Goal: Task Accomplishment & Management: Manage account settings

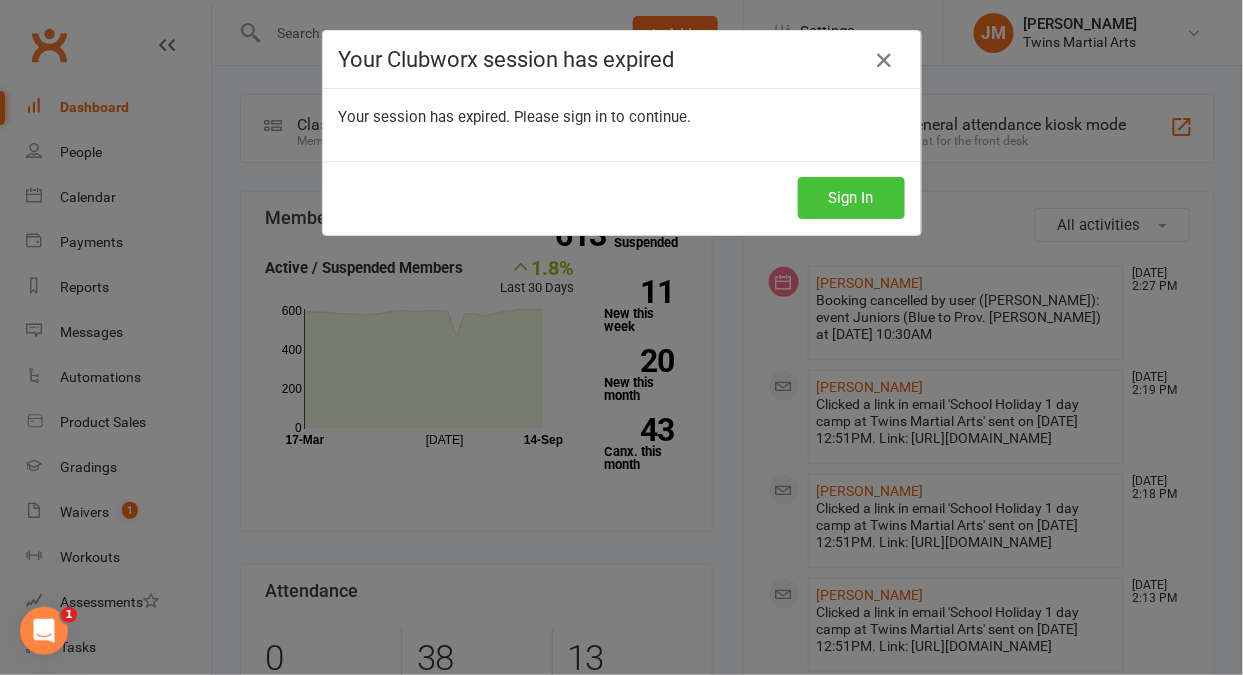
click at [826, 185] on button "Sign In" at bounding box center [851, 198] width 107 height 42
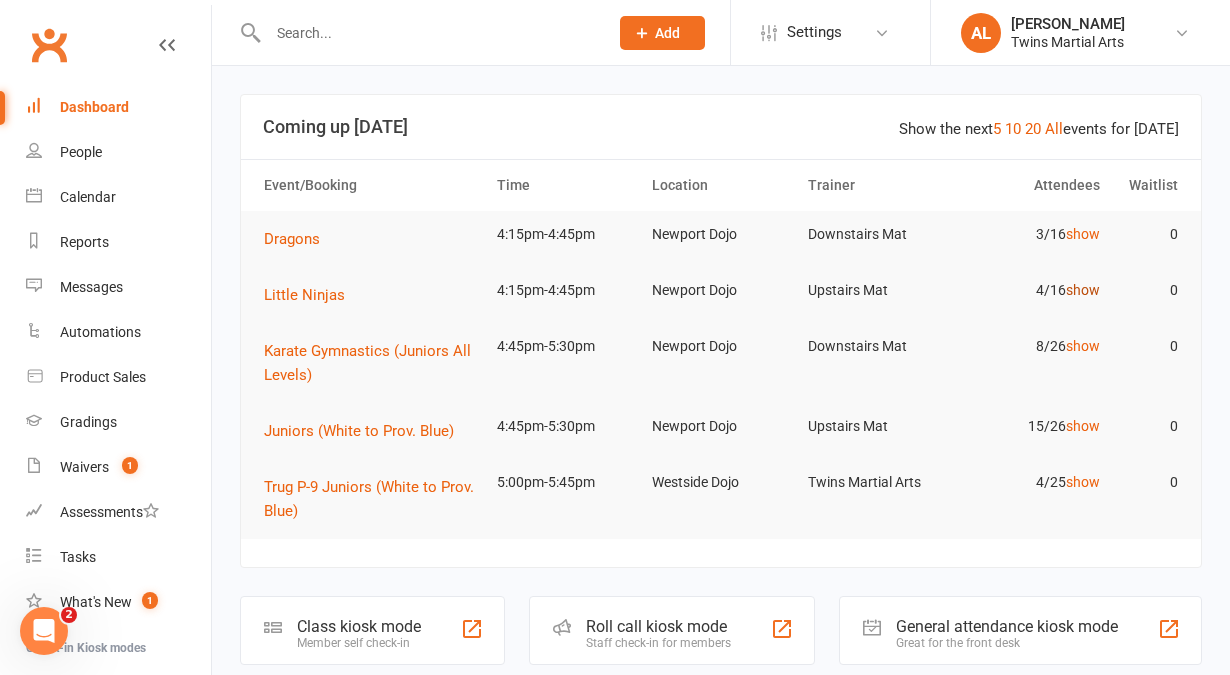
click at [1082, 287] on link "show" at bounding box center [1083, 290] width 34 height 16
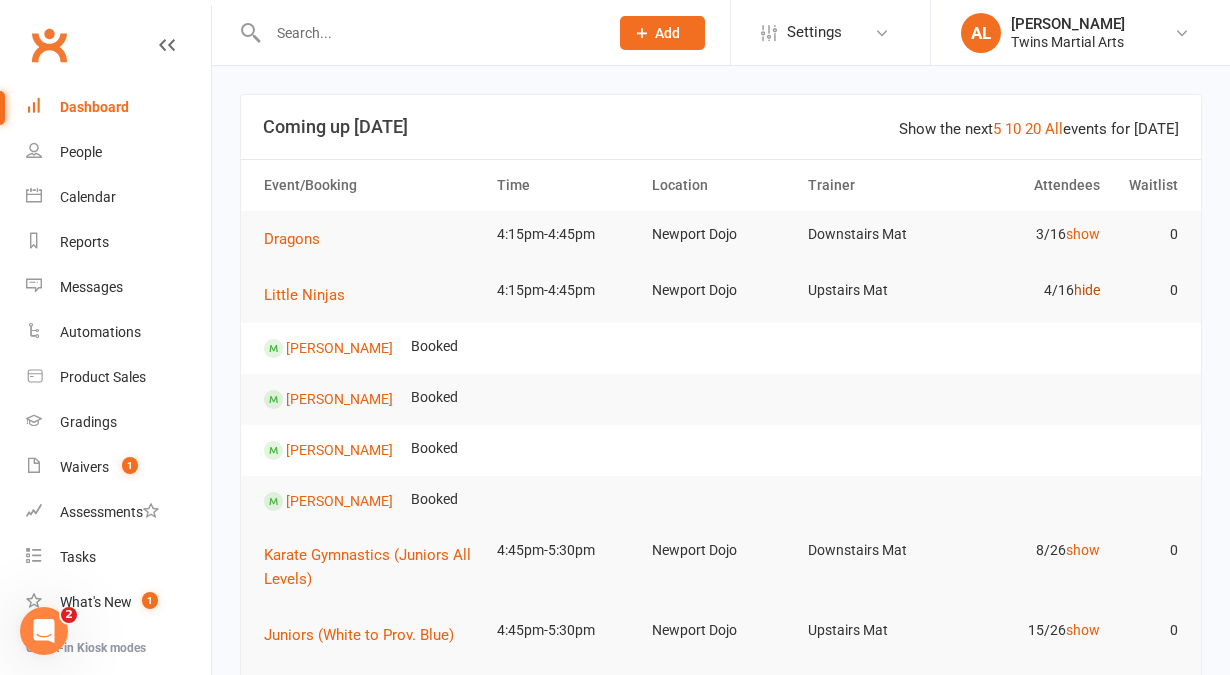
click at [1082, 287] on link "hide" at bounding box center [1087, 290] width 26 height 16
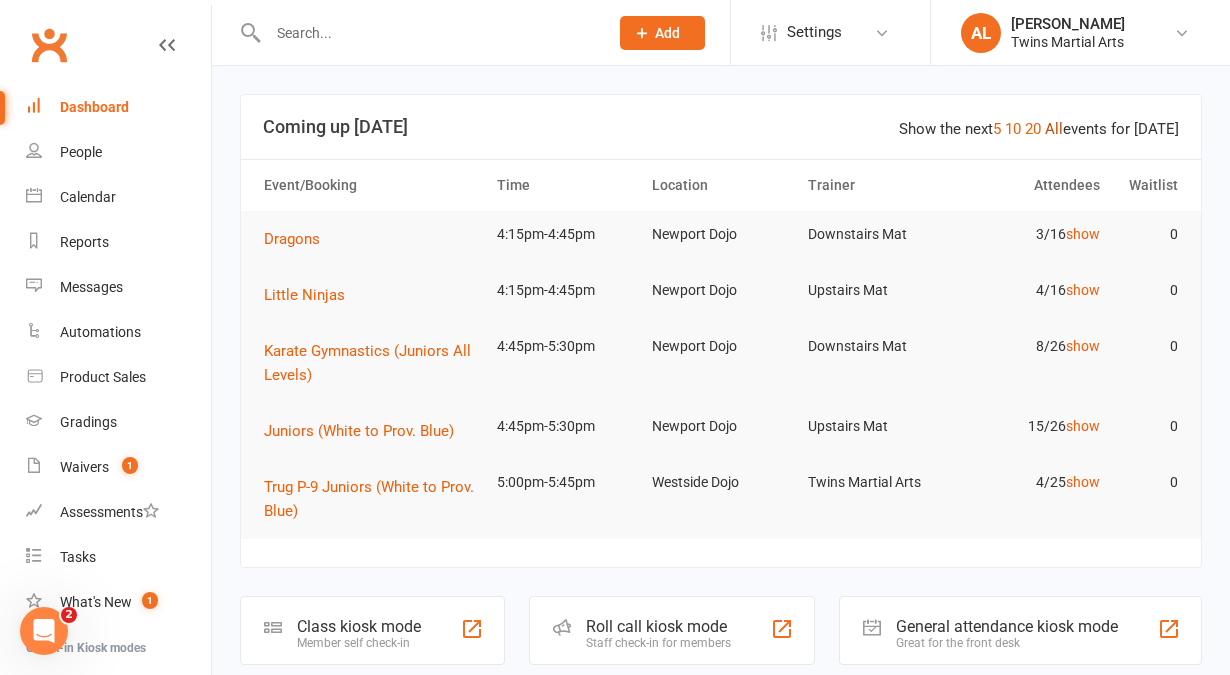
click at [1056, 126] on link "All" at bounding box center [1054, 129] width 18 height 18
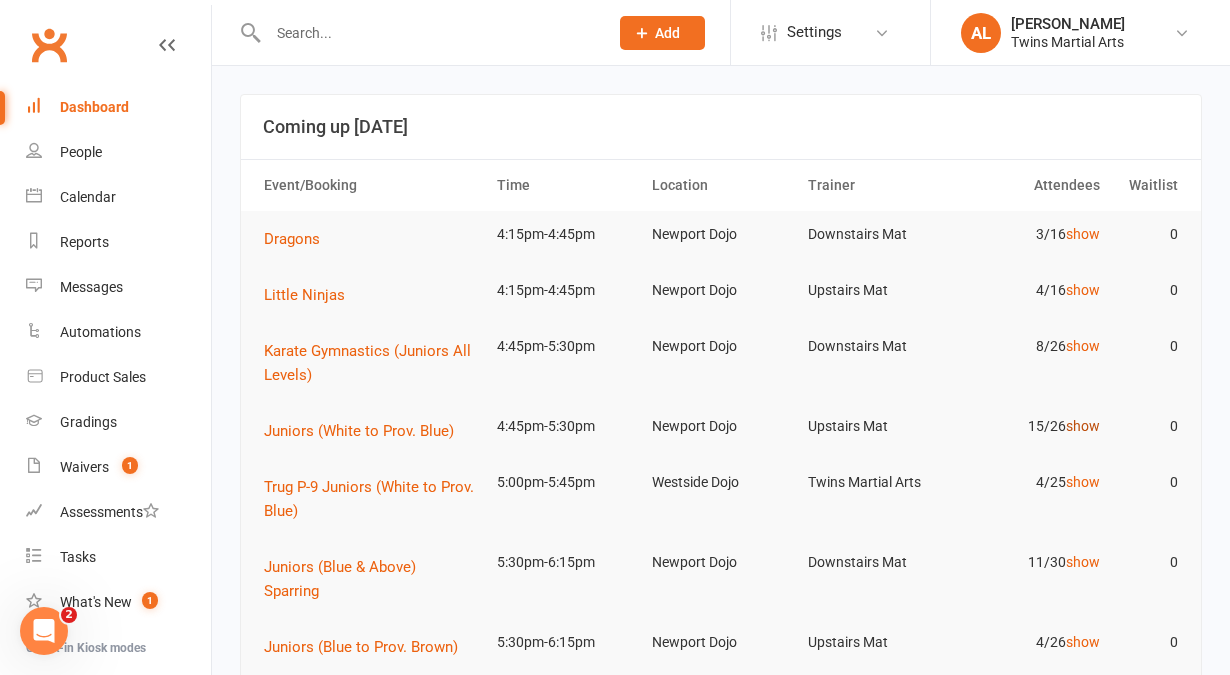
click at [1075, 431] on link "show" at bounding box center [1083, 426] width 34 height 16
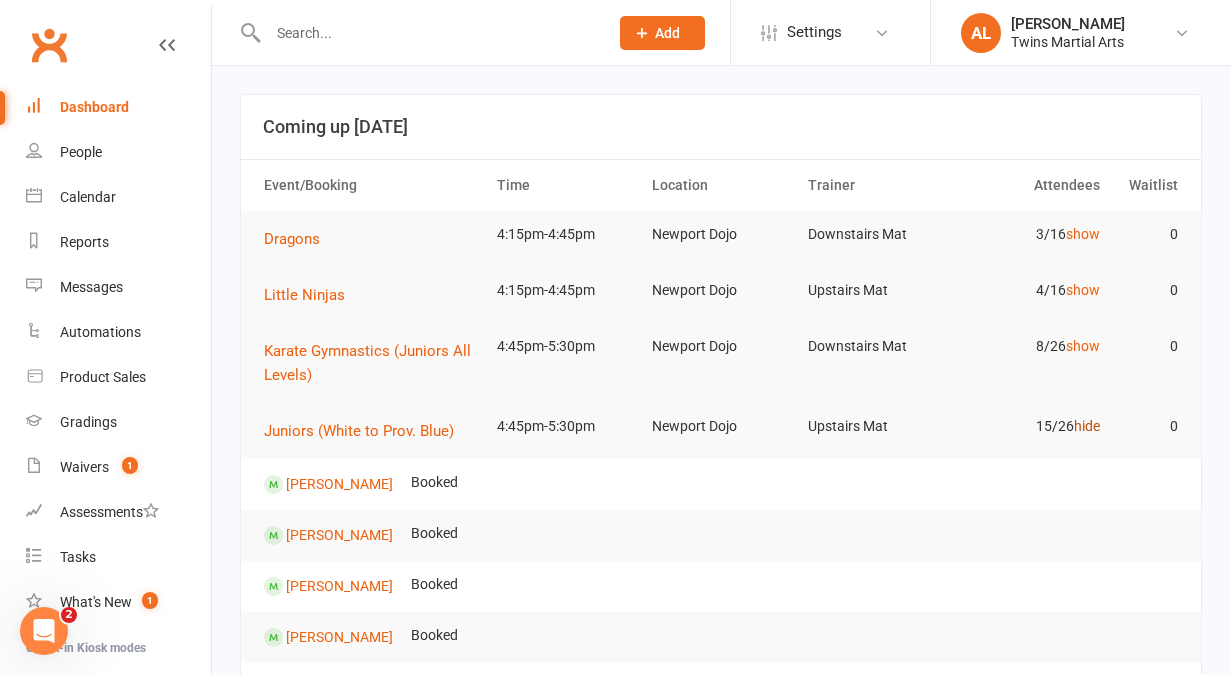
click at [1075, 431] on link "hide" at bounding box center [1087, 426] width 26 height 16
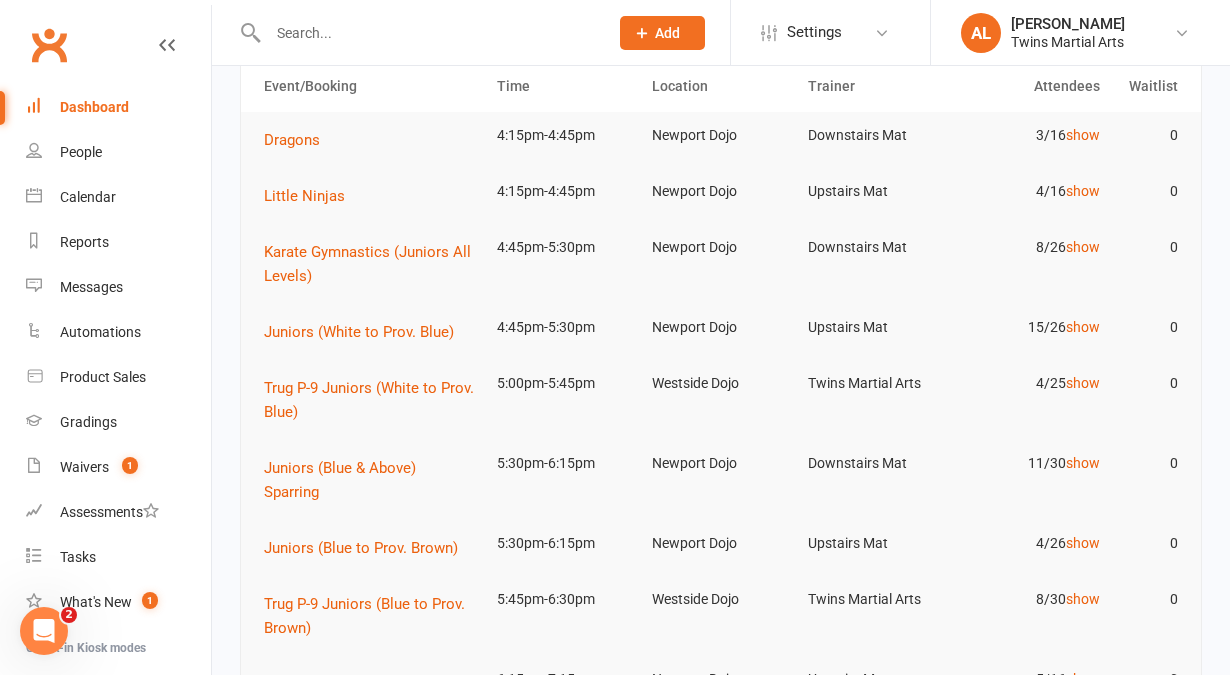
scroll to position [100, 0]
click at [1072, 546] on link "show" at bounding box center [1083, 542] width 34 height 16
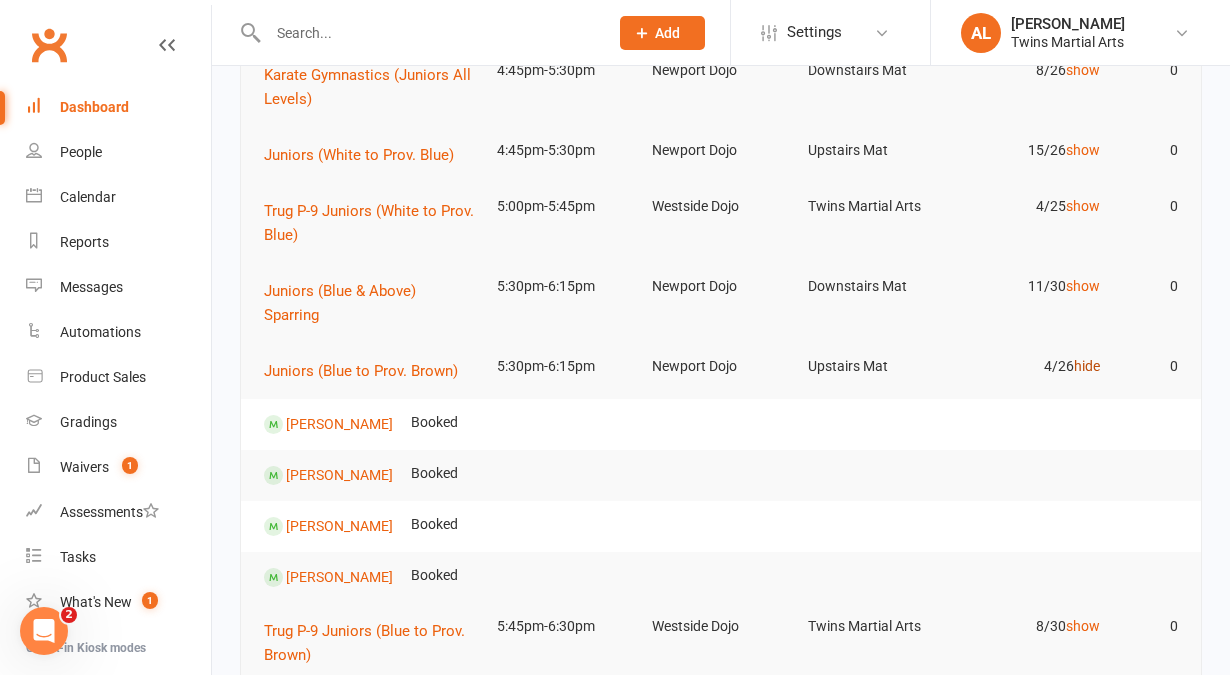
scroll to position [277, 0]
click at [1090, 370] on link "hide" at bounding box center [1087, 365] width 26 height 16
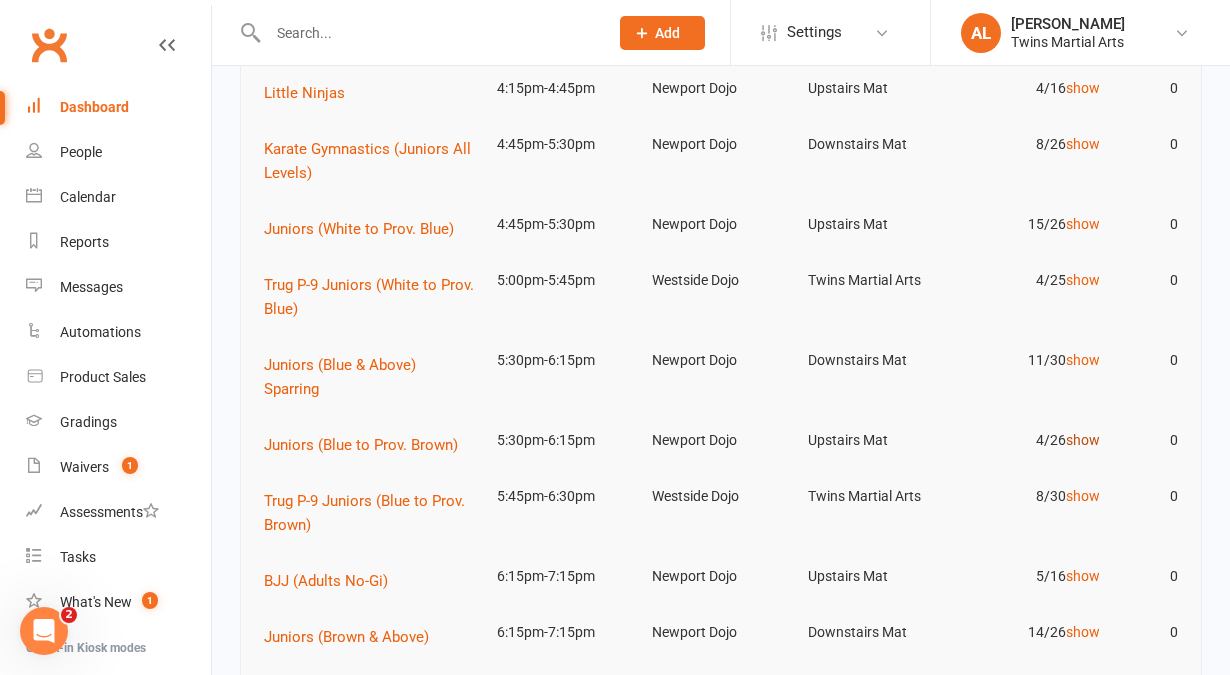
scroll to position [198, 0]
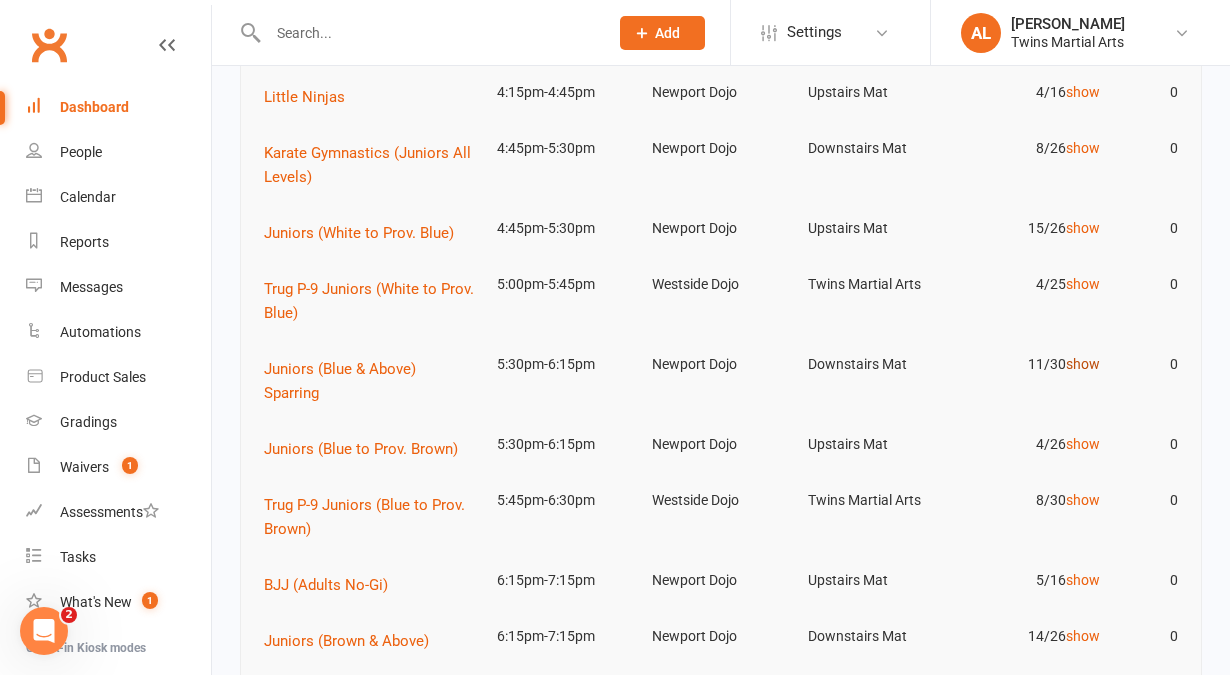
click at [1087, 367] on link "show" at bounding box center [1083, 364] width 34 height 16
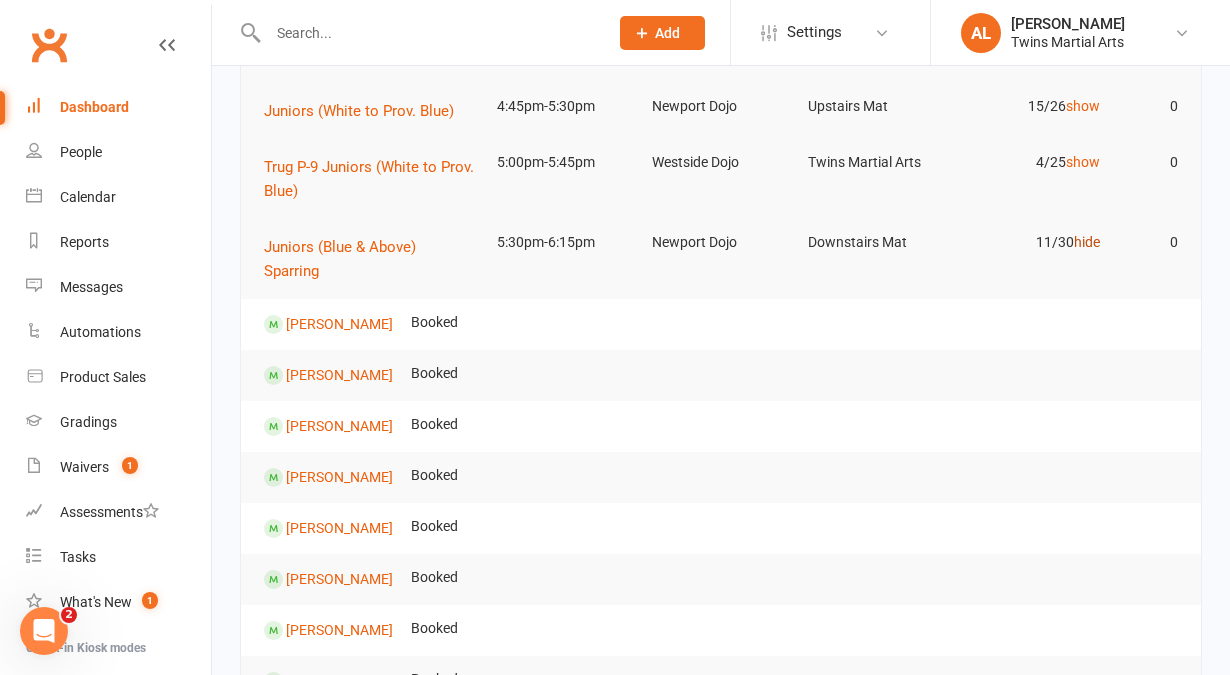
scroll to position [320, 0]
click at [1081, 246] on link "hide" at bounding box center [1087, 242] width 26 height 16
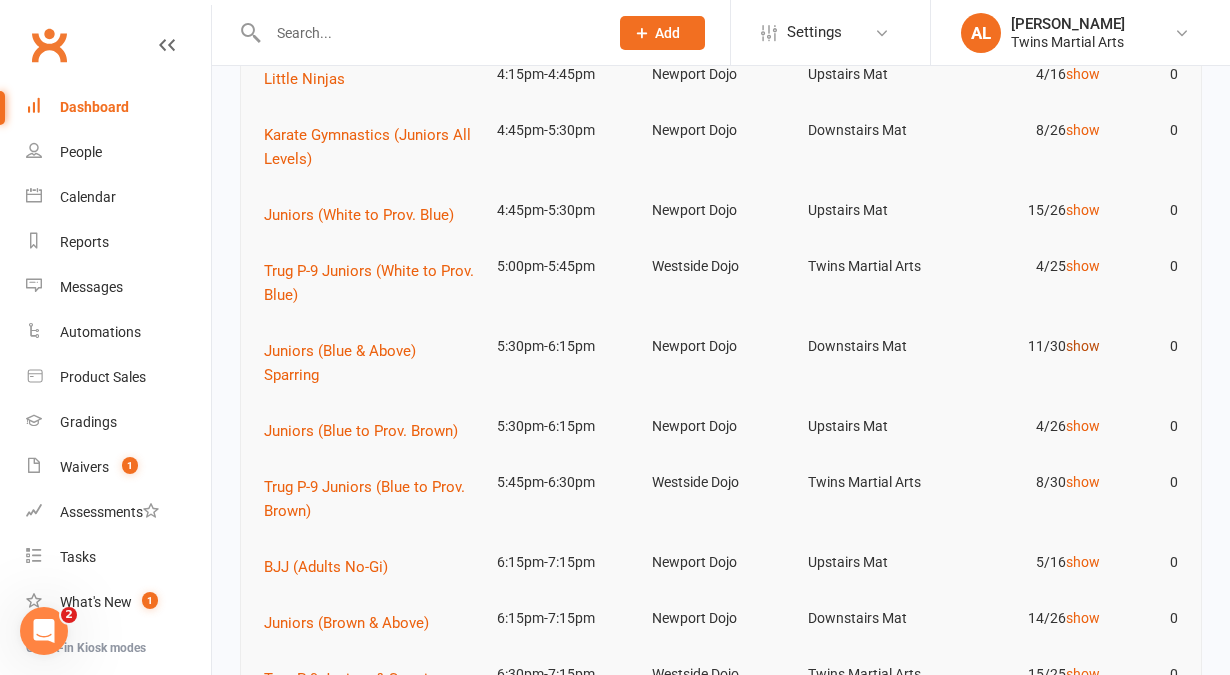
scroll to position [213, 0]
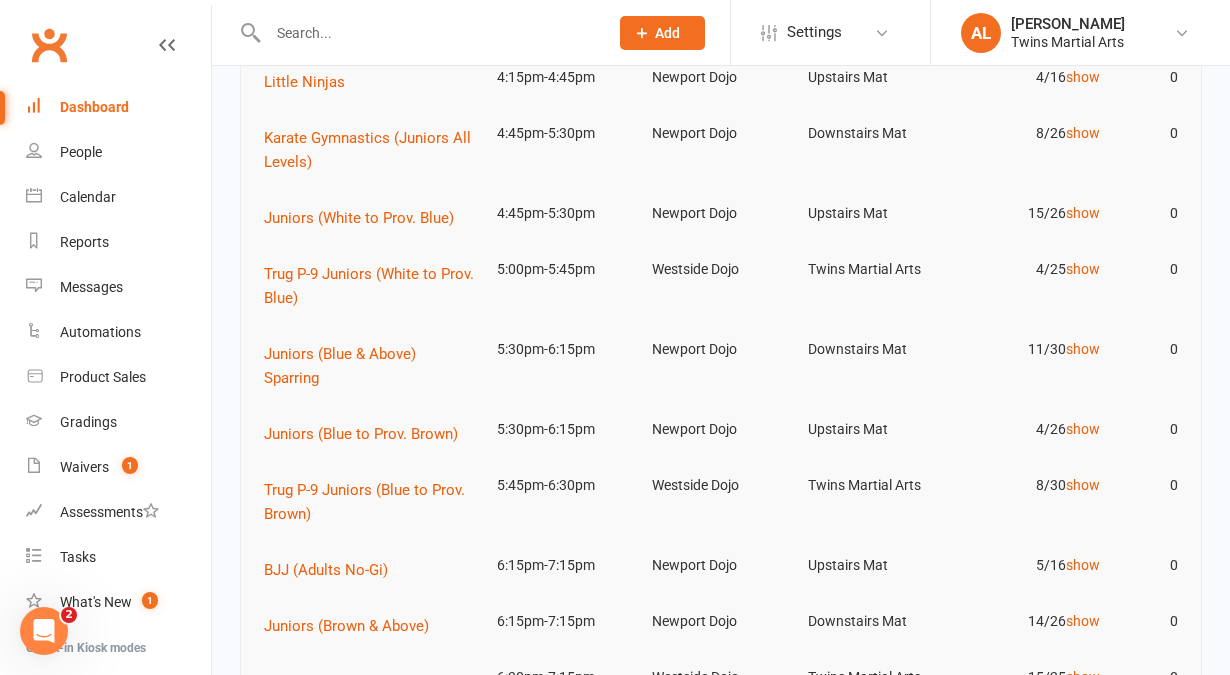
click at [459, 27] on input "text" at bounding box center [428, 33] width 332 height 28
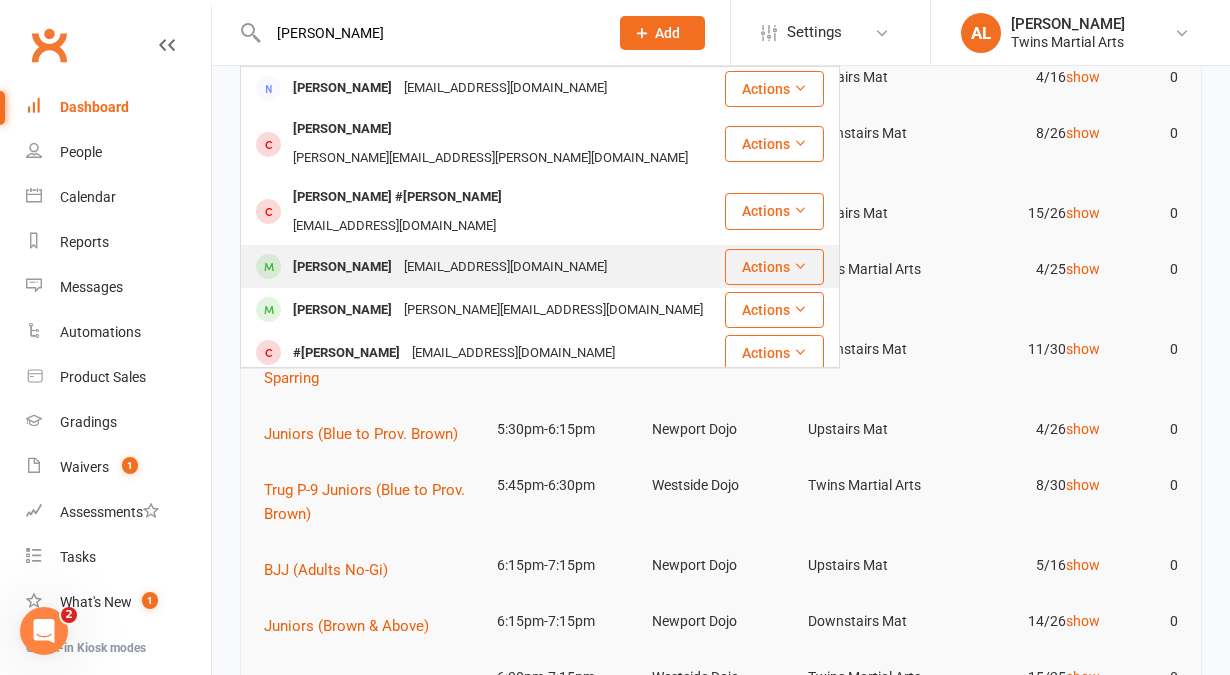
type input "[PERSON_NAME]"
click at [372, 253] on div "[PERSON_NAME]" at bounding box center [342, 267] width 111 height 29
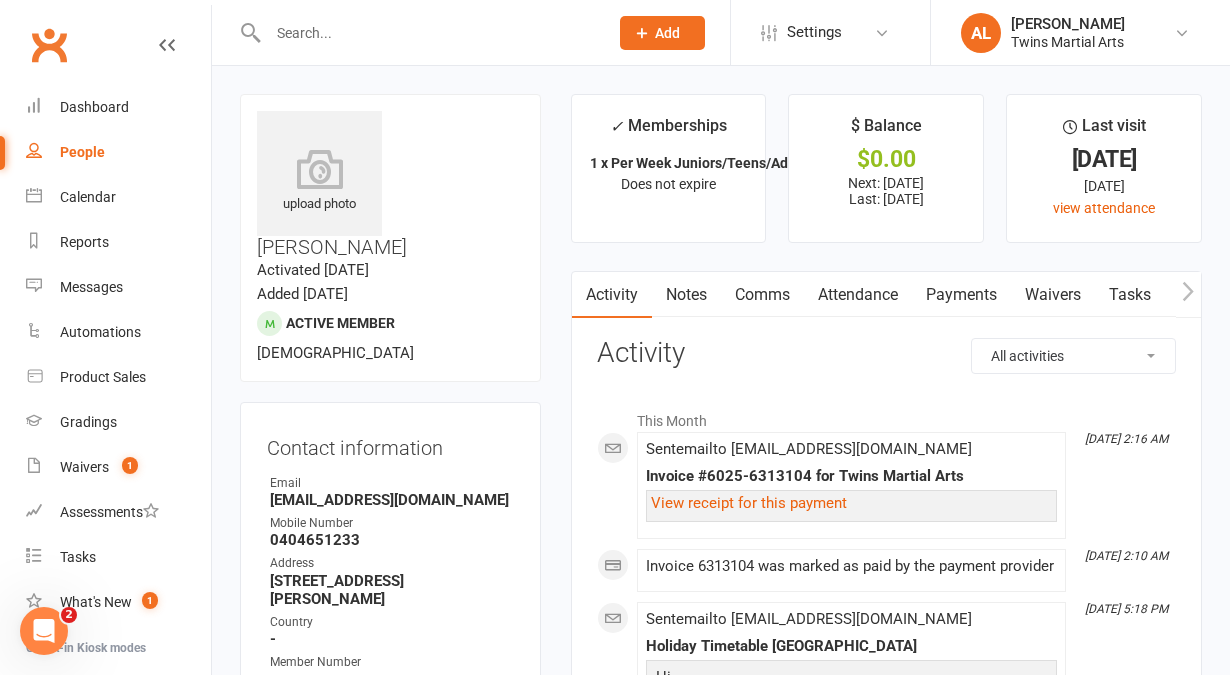
click at [347, 31] on input "text" at bounding box center [428, 33] width 332 height 28
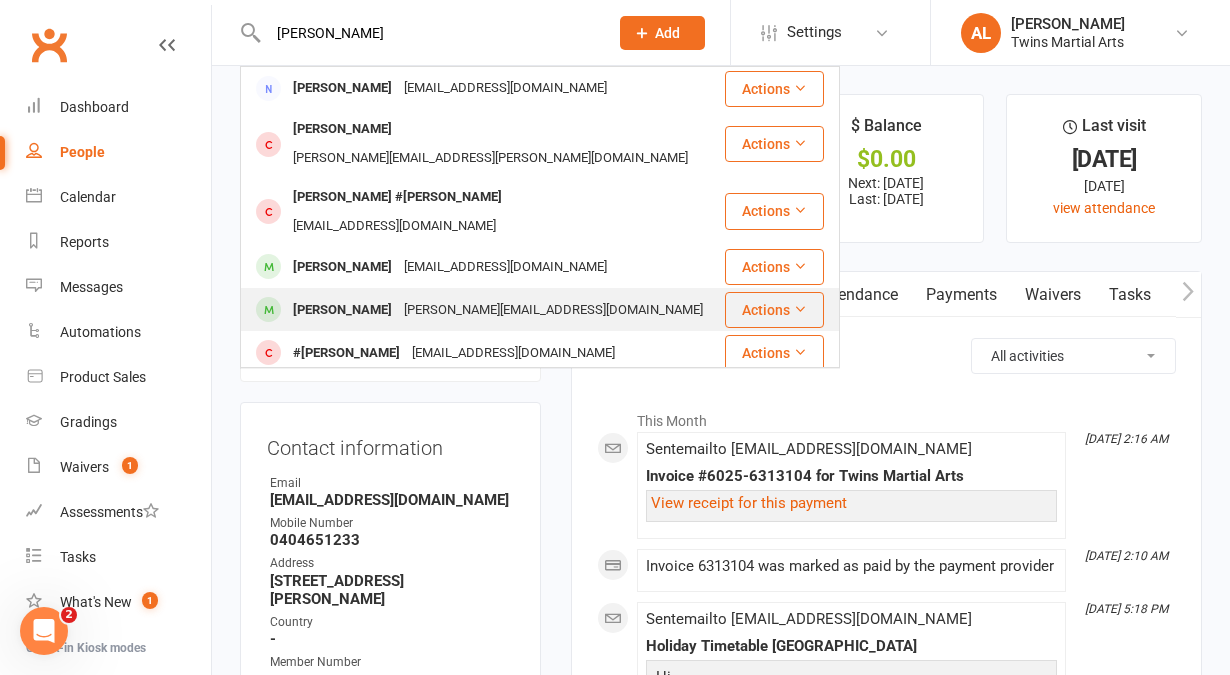
type input "[PERSON_NAME]"
click at [387, 289] on div "[PERSON_NAME] [PERSON_NAME][EMAIL_ADDRESS][DOMAIN_NAME]" at bounding box center [482, 309] width 481 height 41
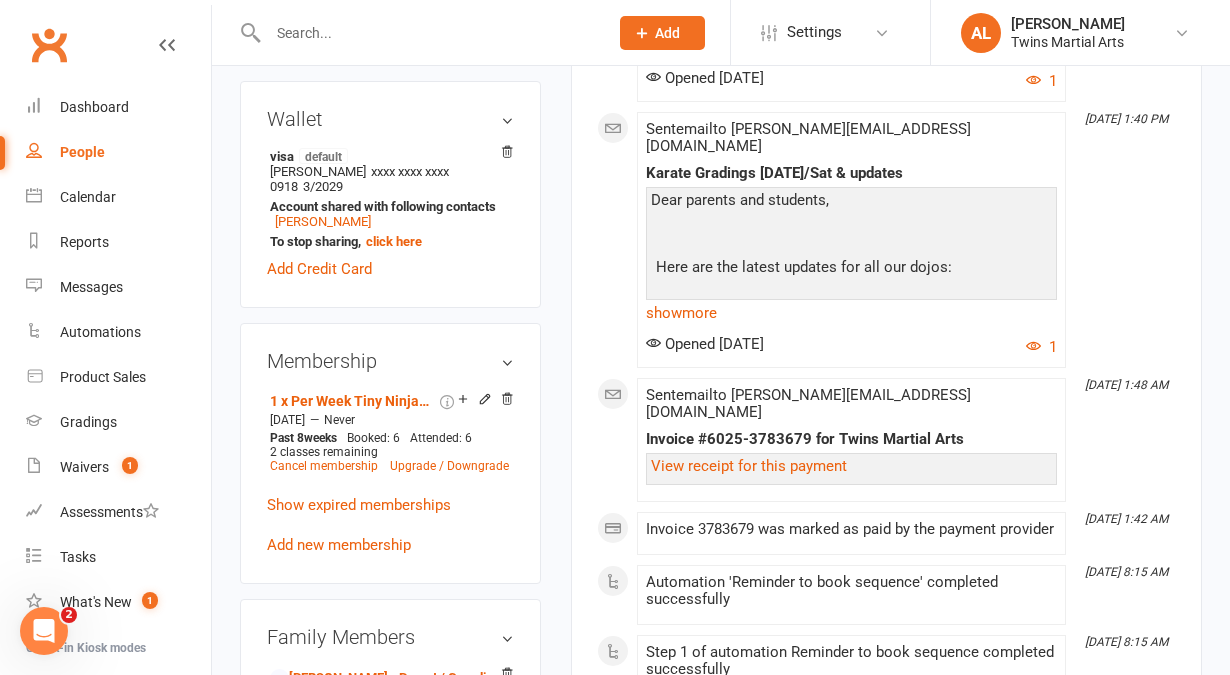
scroll to position [1119, 0]
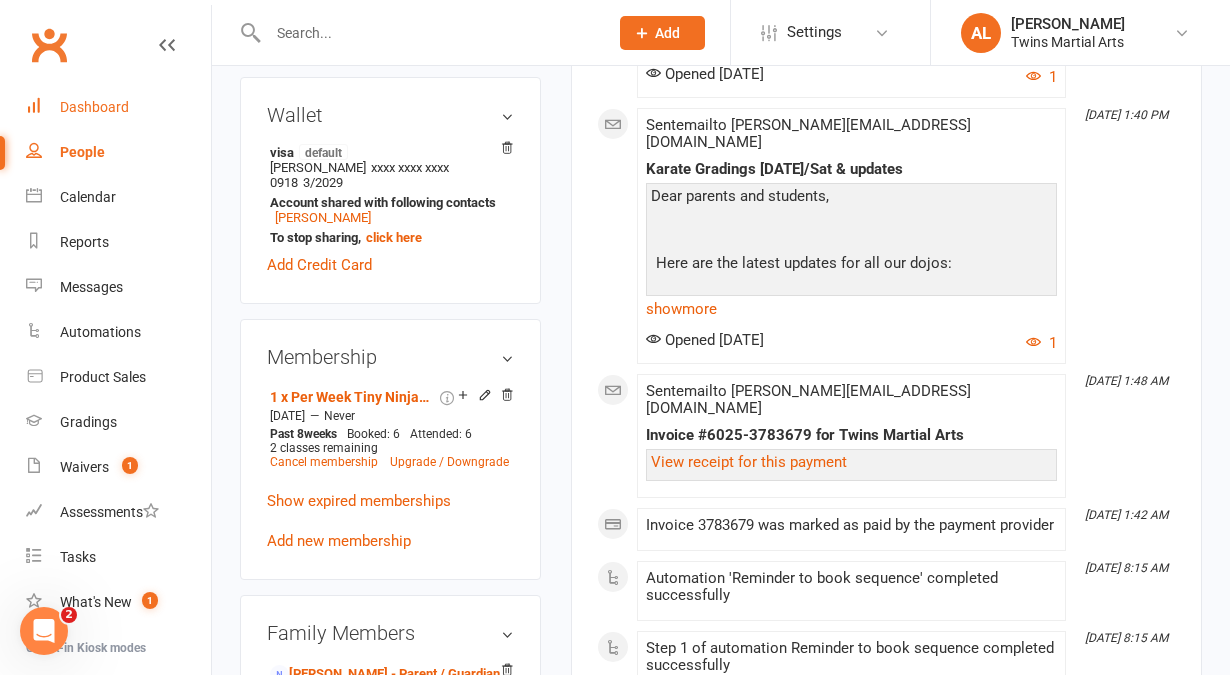
click at [92, 102] on div "Dashboard" at bounding box center [94, 107] width 69 height 16
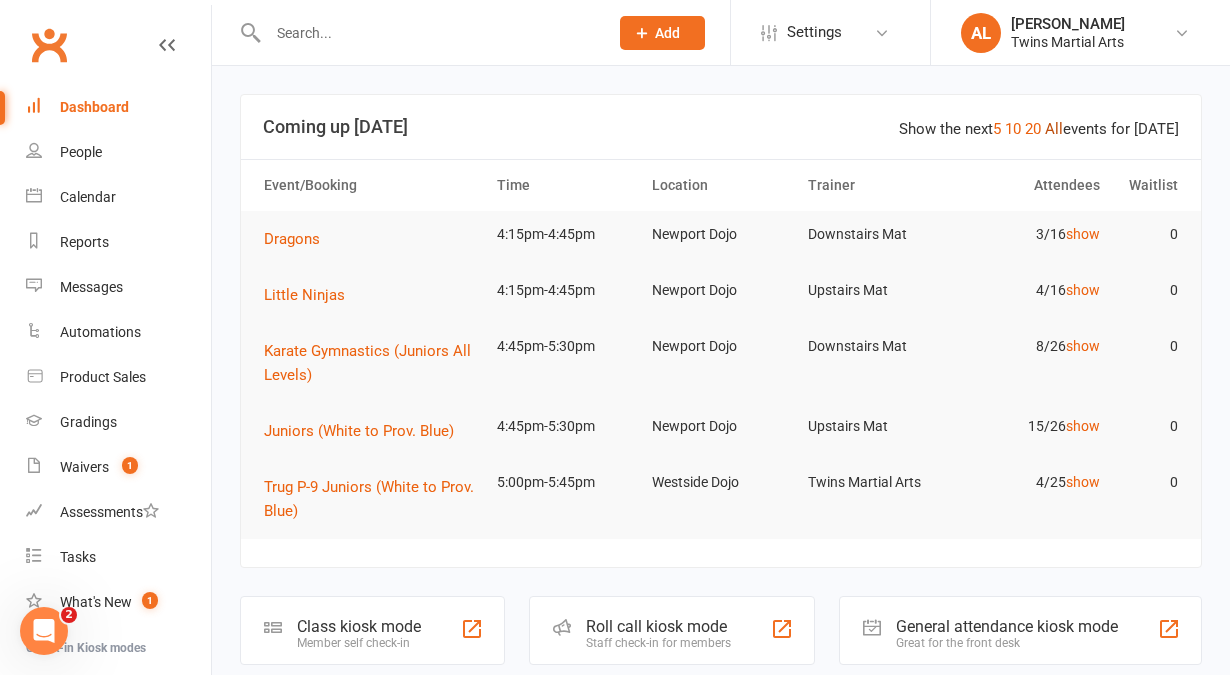
click at [1060, 131] on link "All" at bounding box center [1054, 129] width 18 height 18
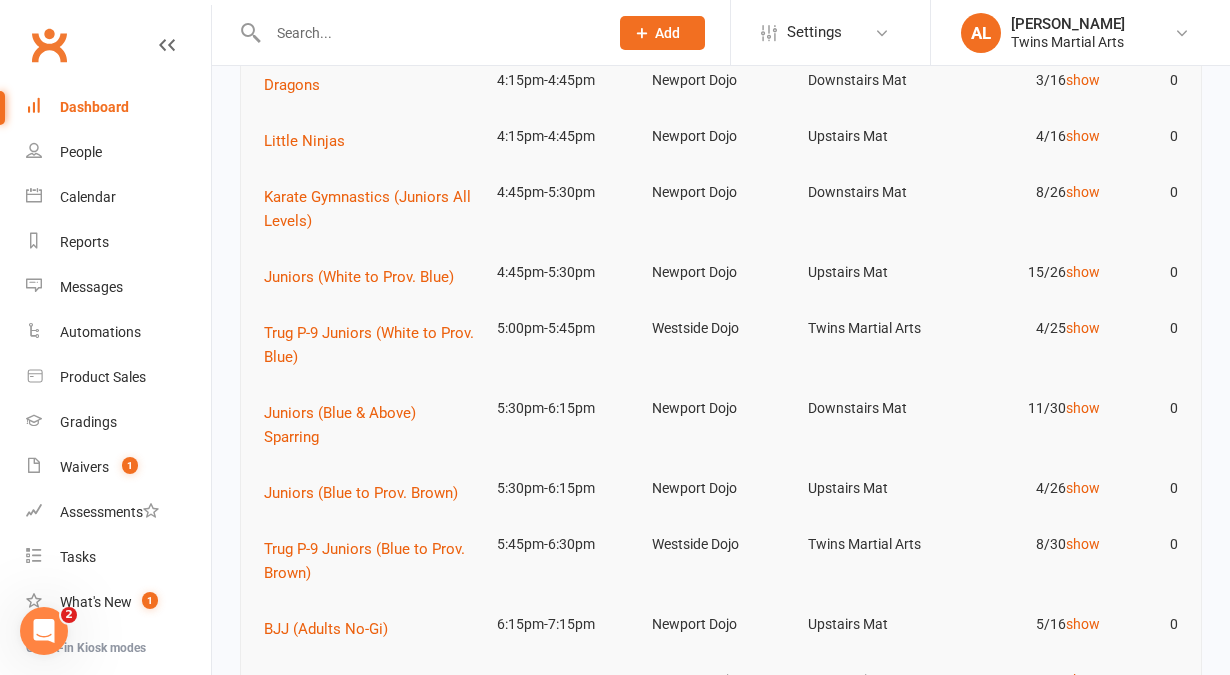
scroll to position [155, 0]
click at [1094, 275] on link "show" at bounding box center [1083, 271] width 34 height 16
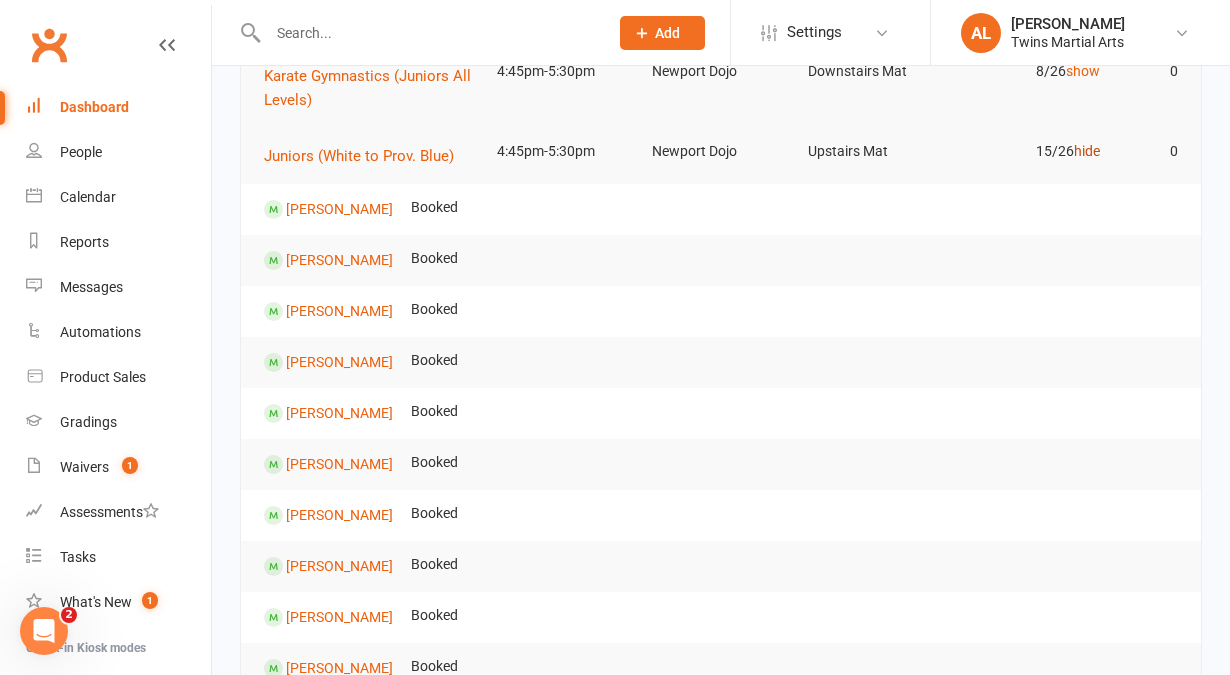
scroll to position [274, 0]
click at [1082, 149] on link "hide" at bounding box center [1087, 152] width 26 height 16
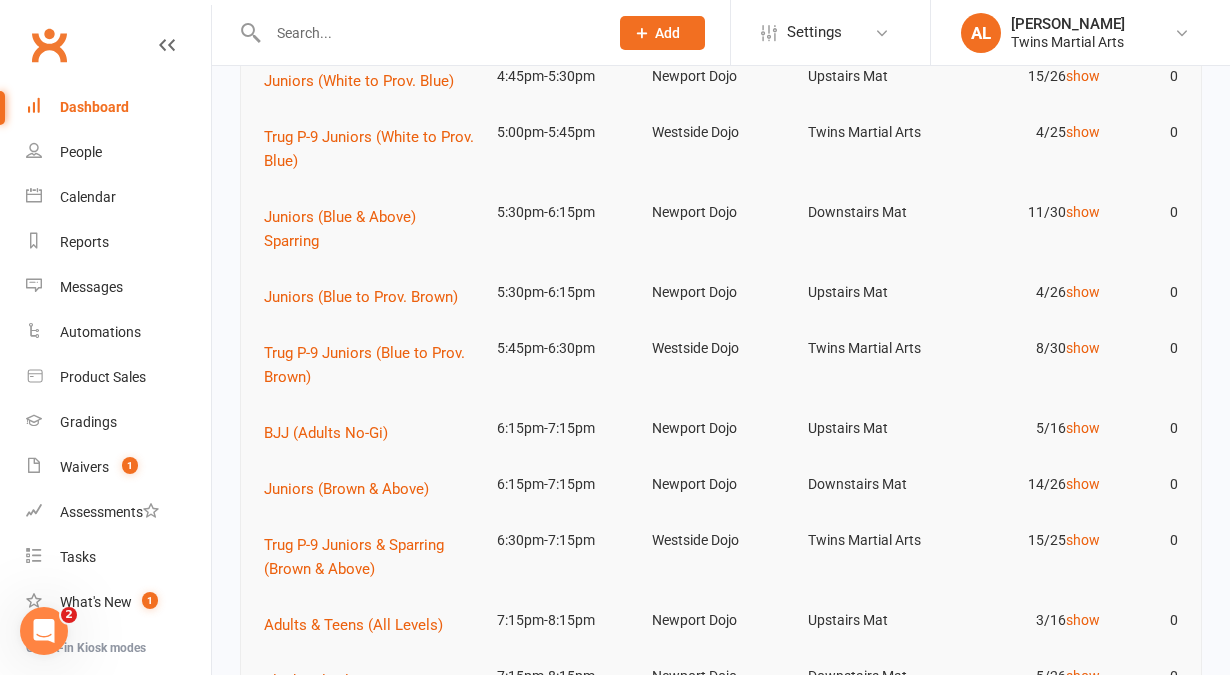
scroll to position [352, 0]
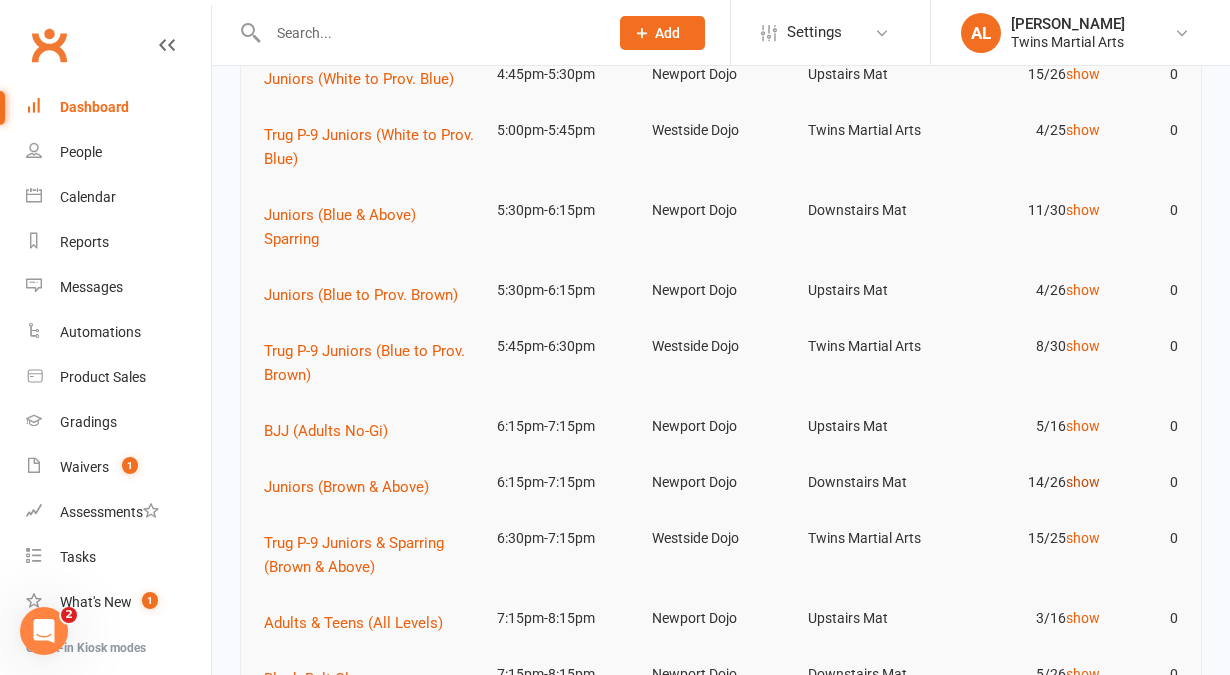
click at [1075, 478] on link "show" at bounding box center [1083, 482] width 34 height 16
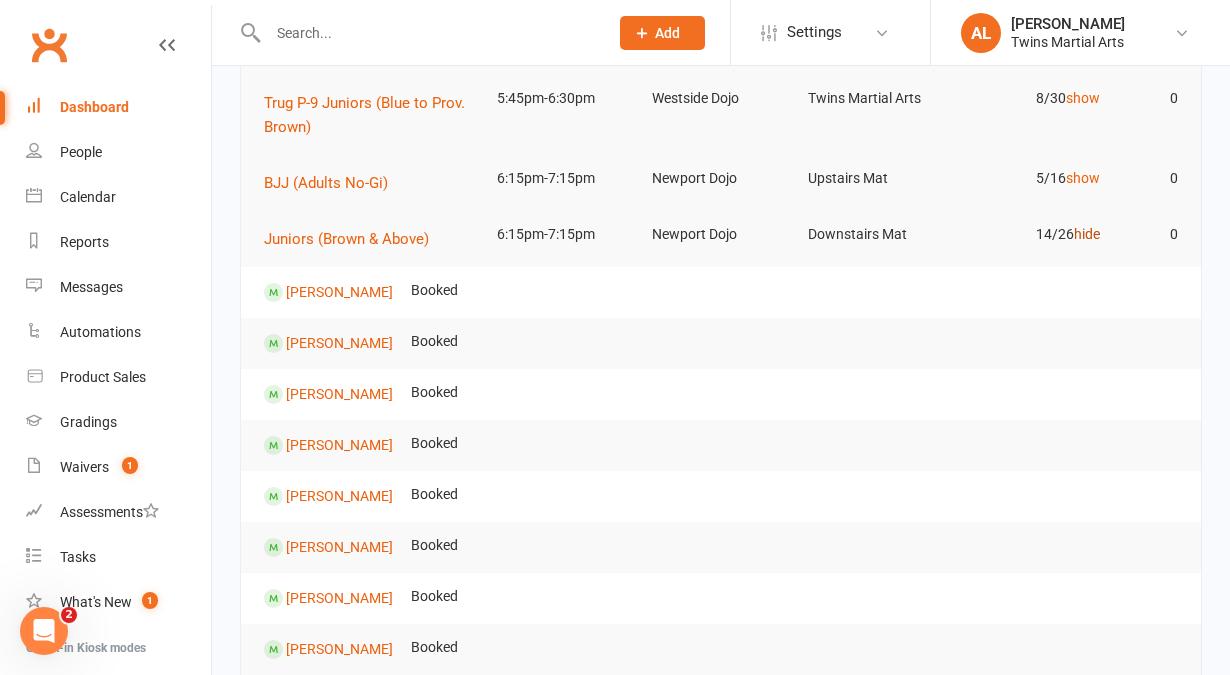
scroll to position [596, 0]
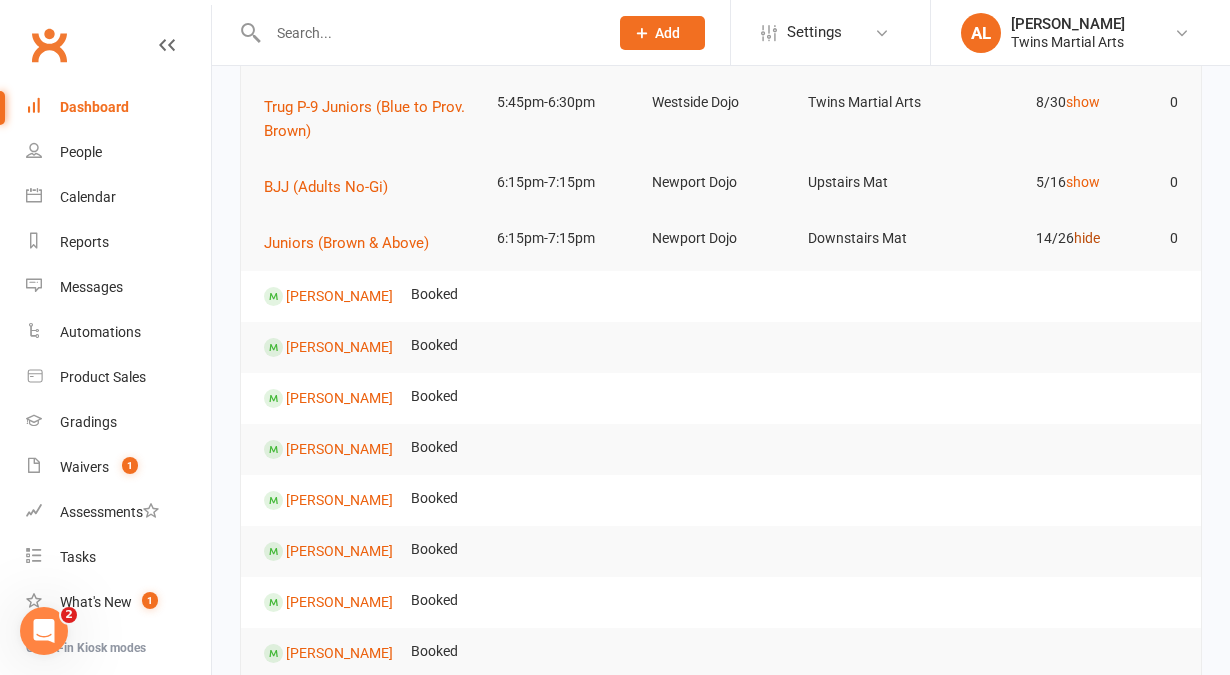
click at [1091, 237] on link "hide" at bounding box center [1087, 238] width 26 height 16
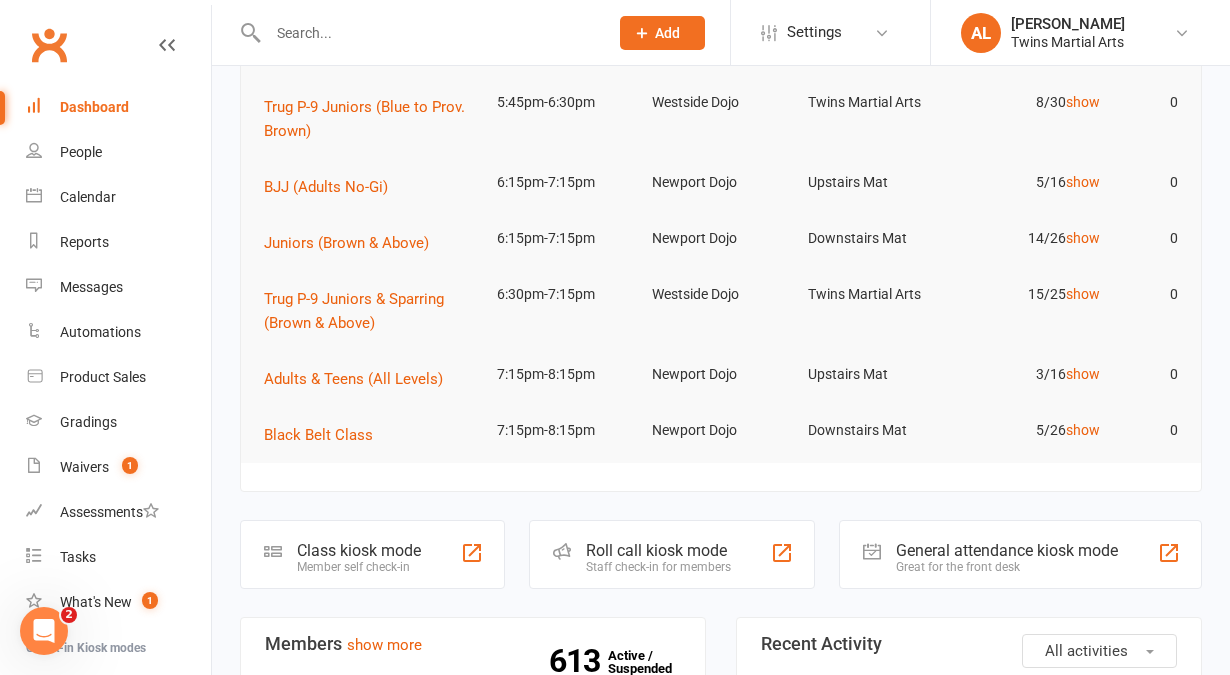
scroll to position [640, 0]
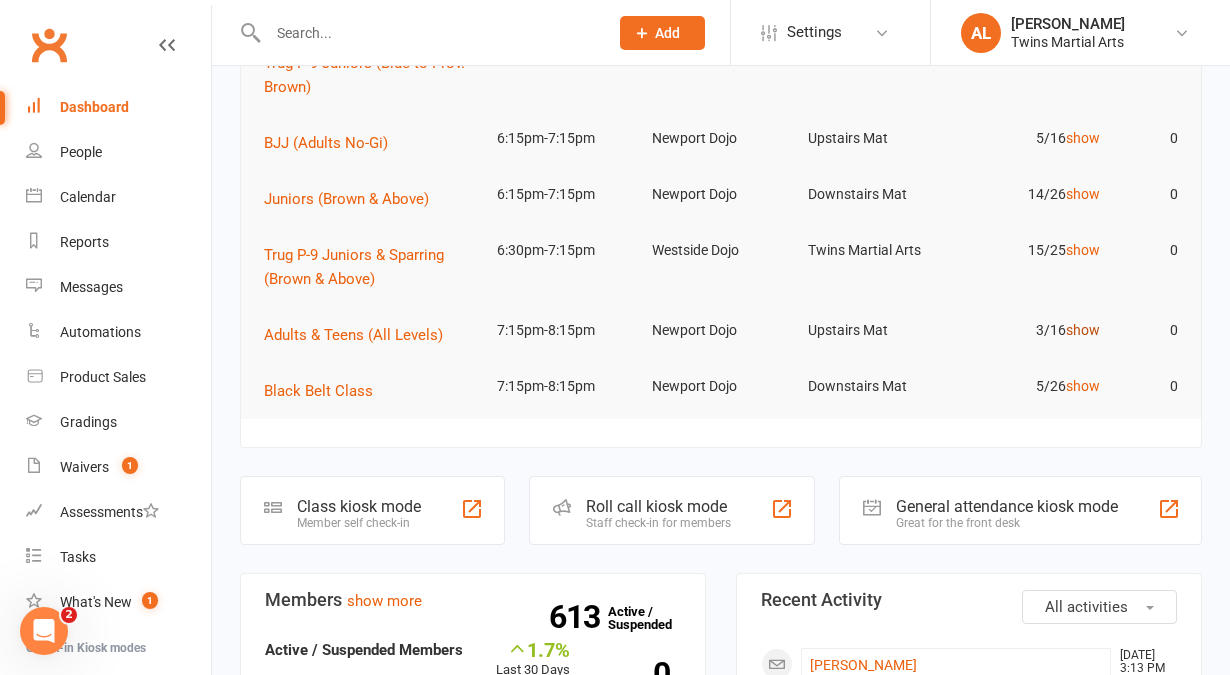
click at [1085, 330] on link "show" at bounding box center [1083, 330] width 34 height 16
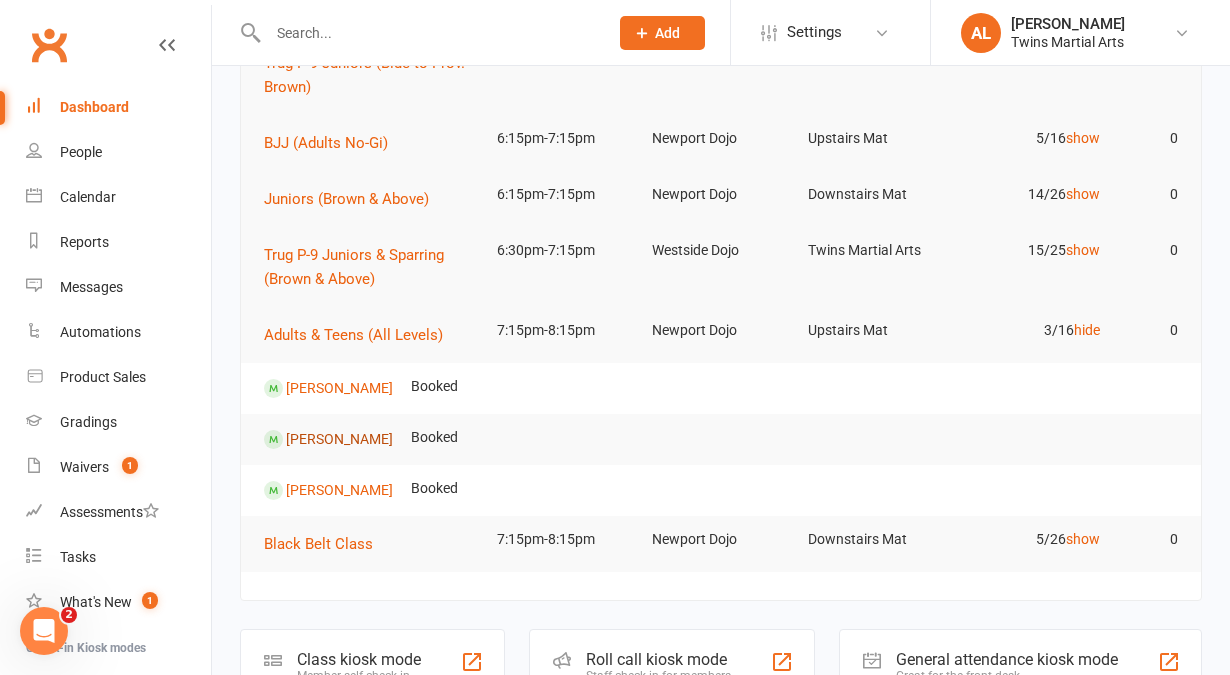
click at [326, 434] on link "[PERSON_NAME]" at bounding box center [339, 439] width 107 height 16
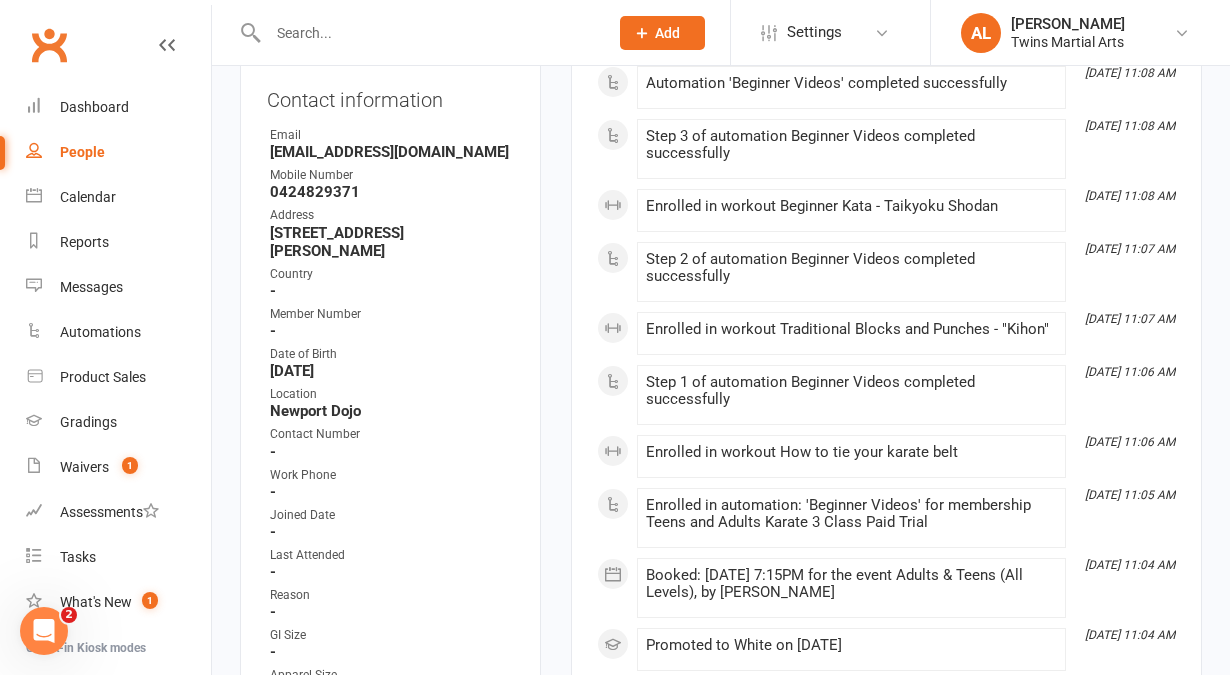
scroll to position [350, 0]
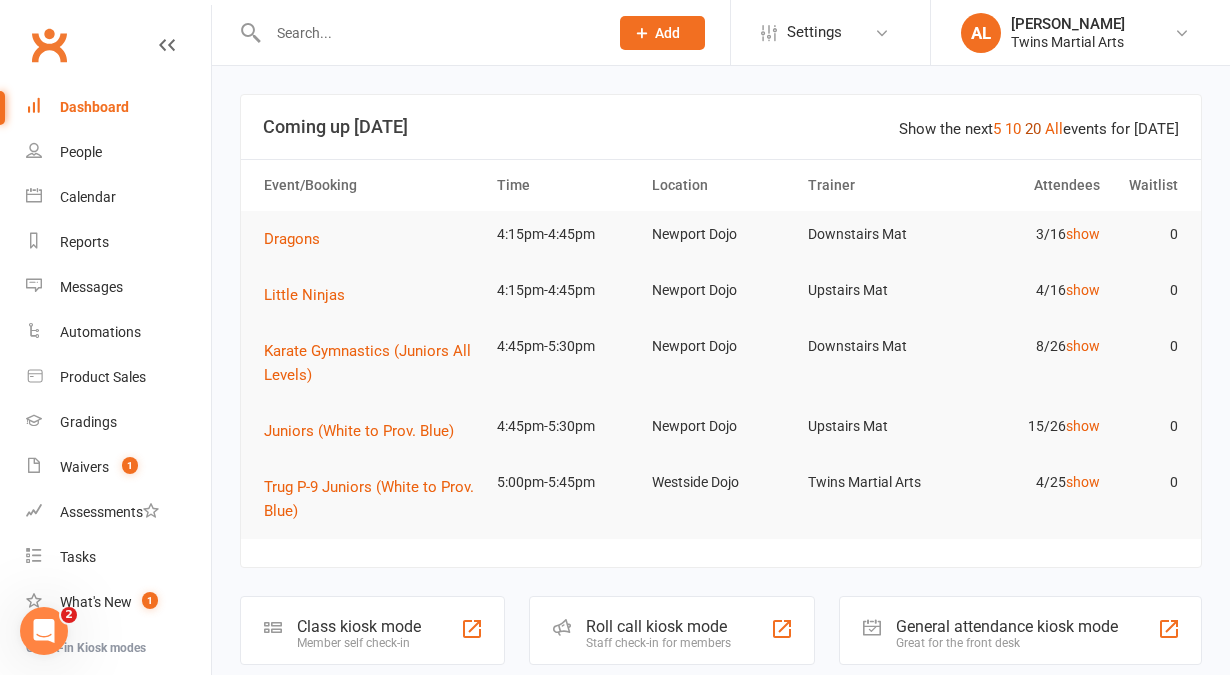
click at [1037, 121] on link "20" at bounding box center [1033, 129] width 16 height 18
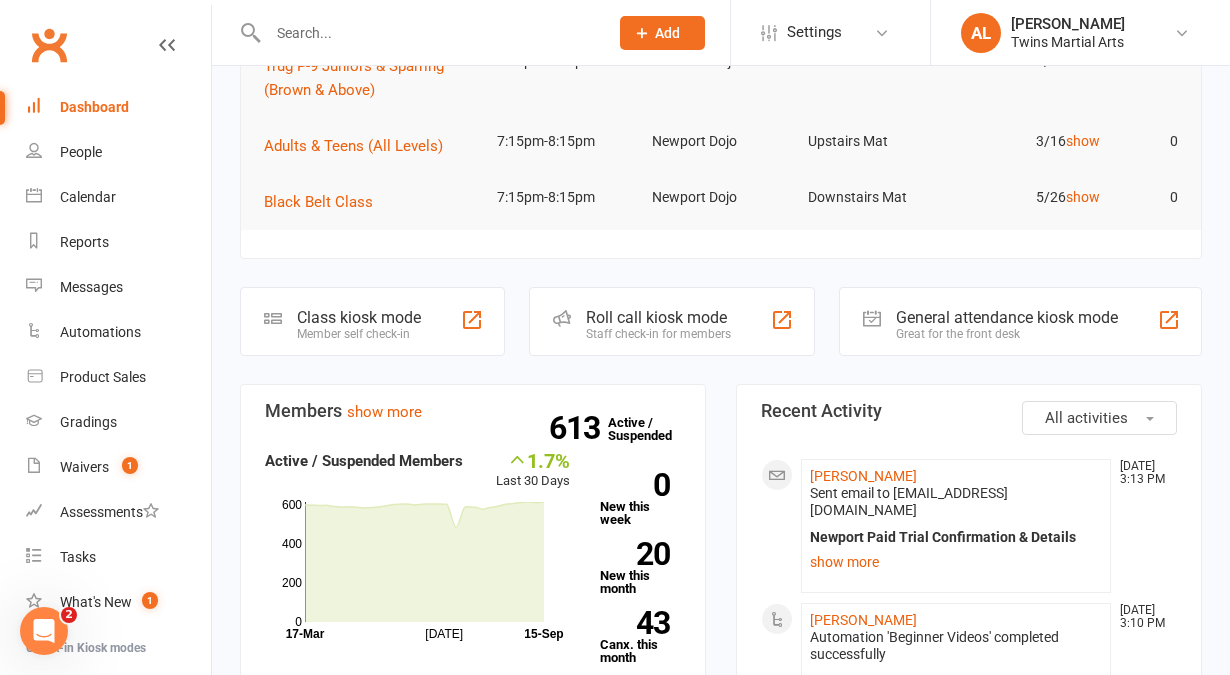
scroll to position [818, 0]
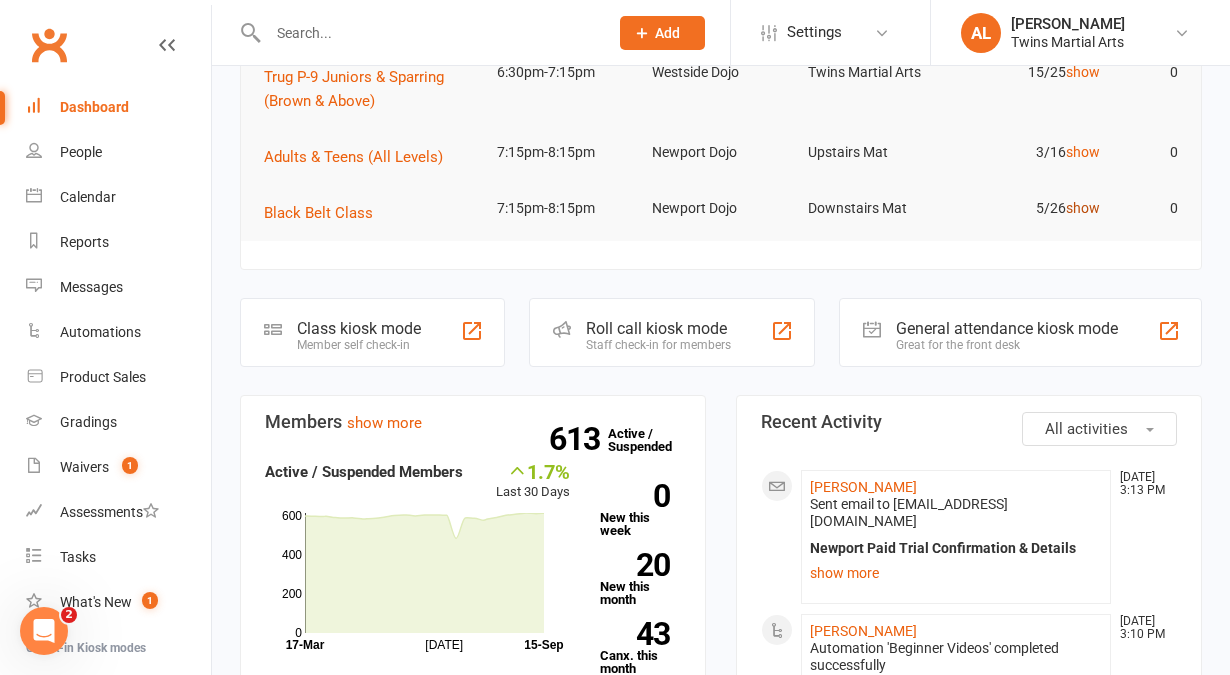
click at [1090, 213] on link "show" at bounding box center [1083, 208] width 34 height 16
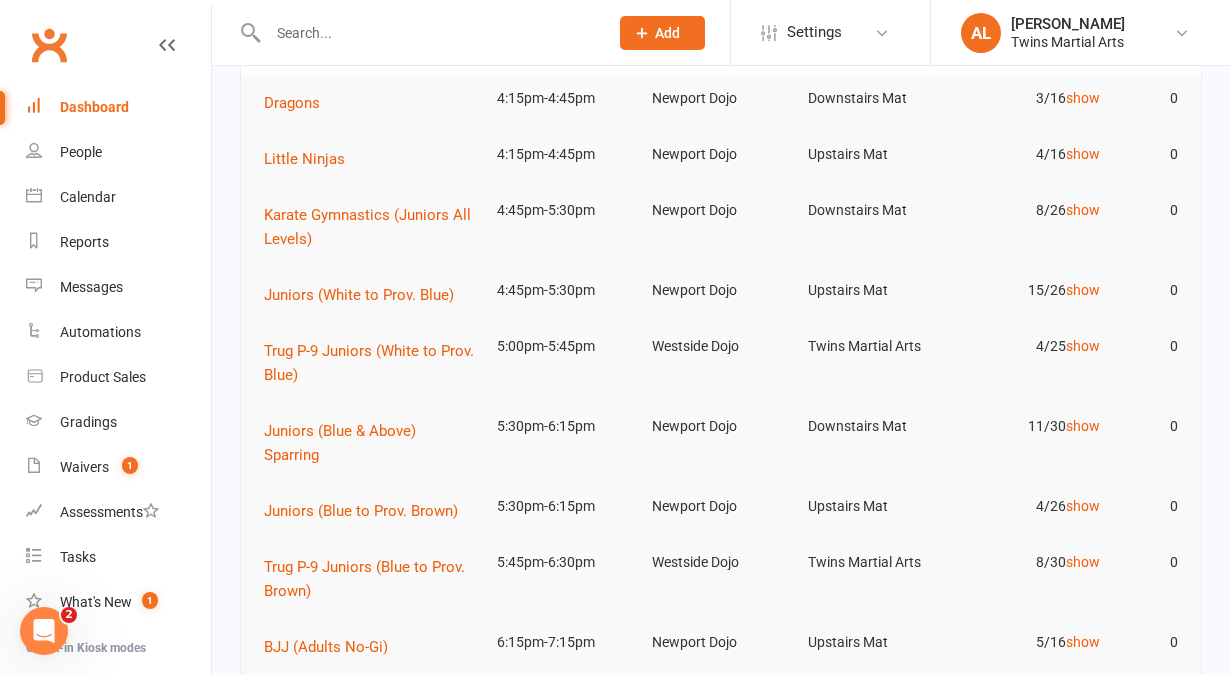
scroll to position [164, 0]
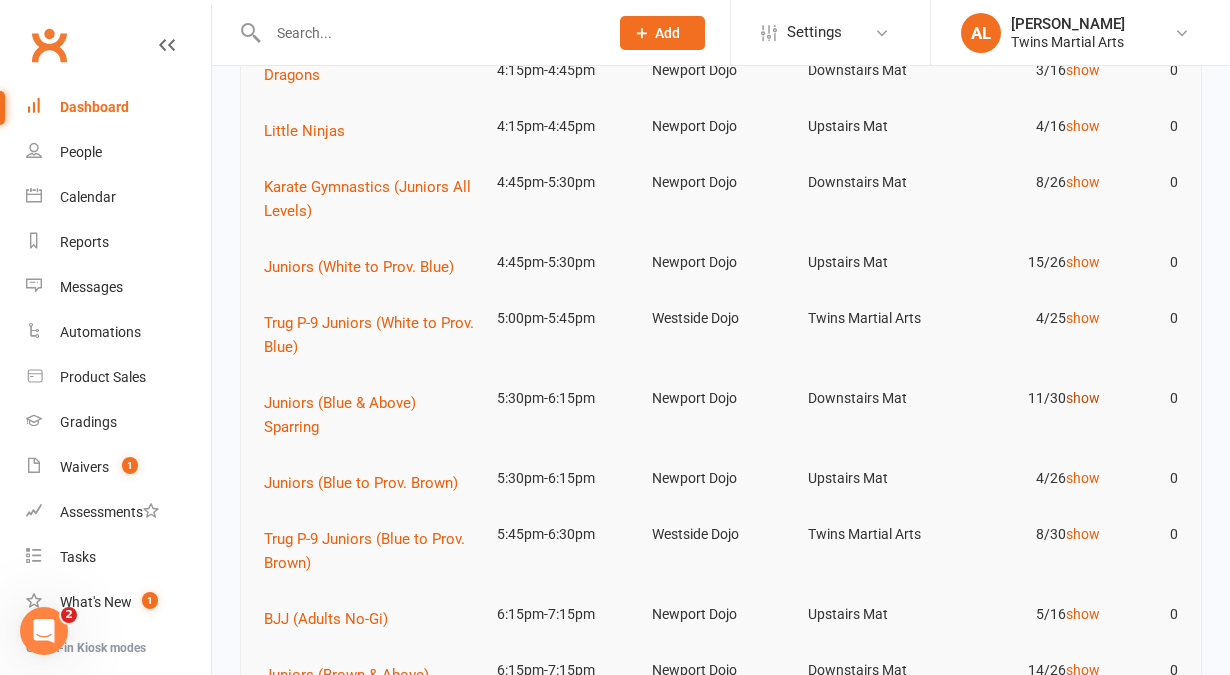
click at [1076, 395] on link "show" at bounding box center [1083, 398] width 34 height 16
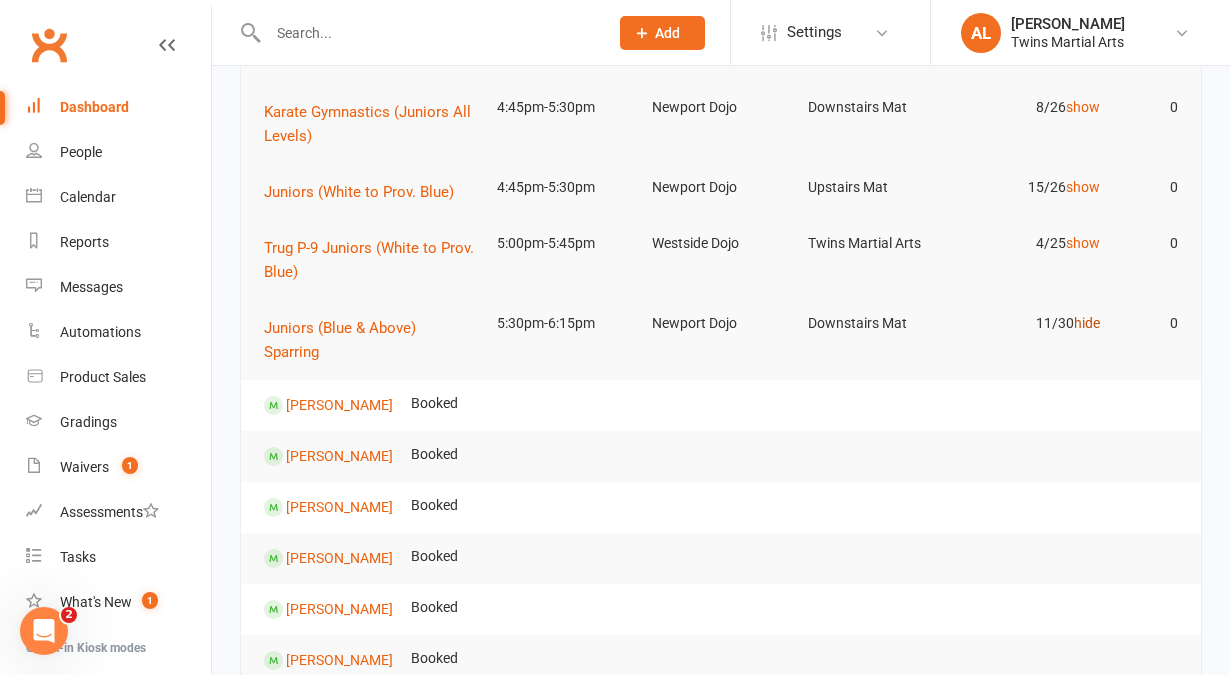
scroll to position [238, 0]
click at [1081, 330] on link "hide" at bounding box center [1087, 324] width 26 height 16
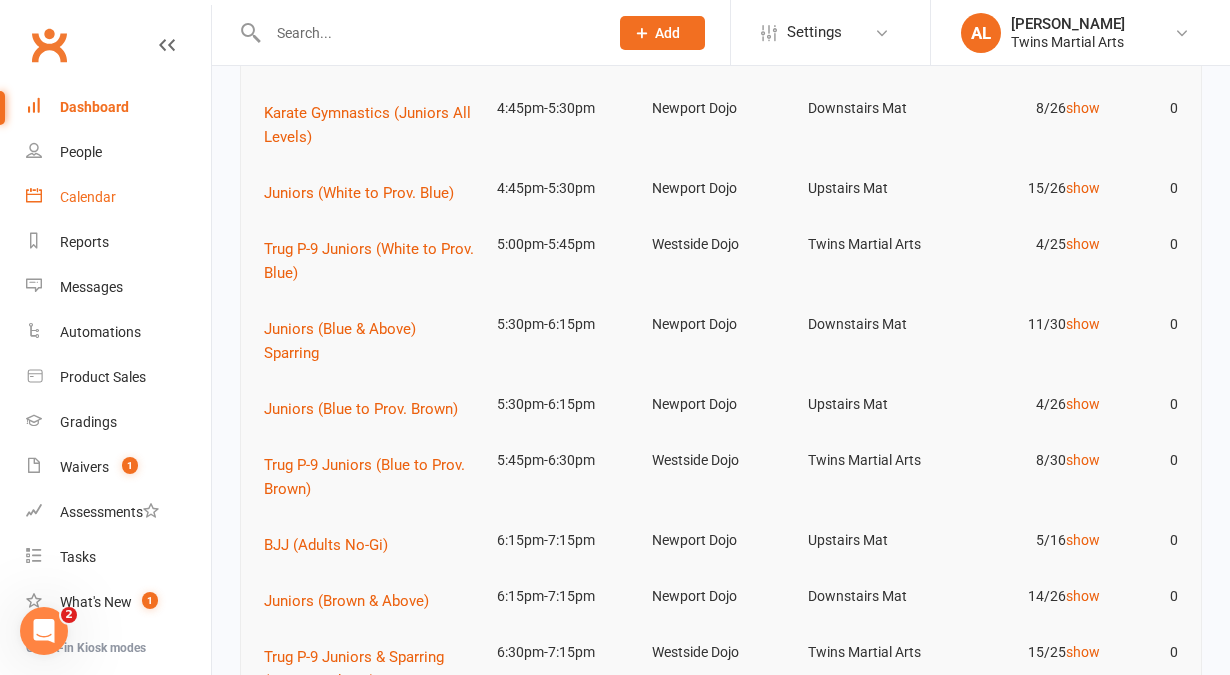
click at [60, 207] on link "Calendar" at bounding box center [118, 197] width 185 height 45
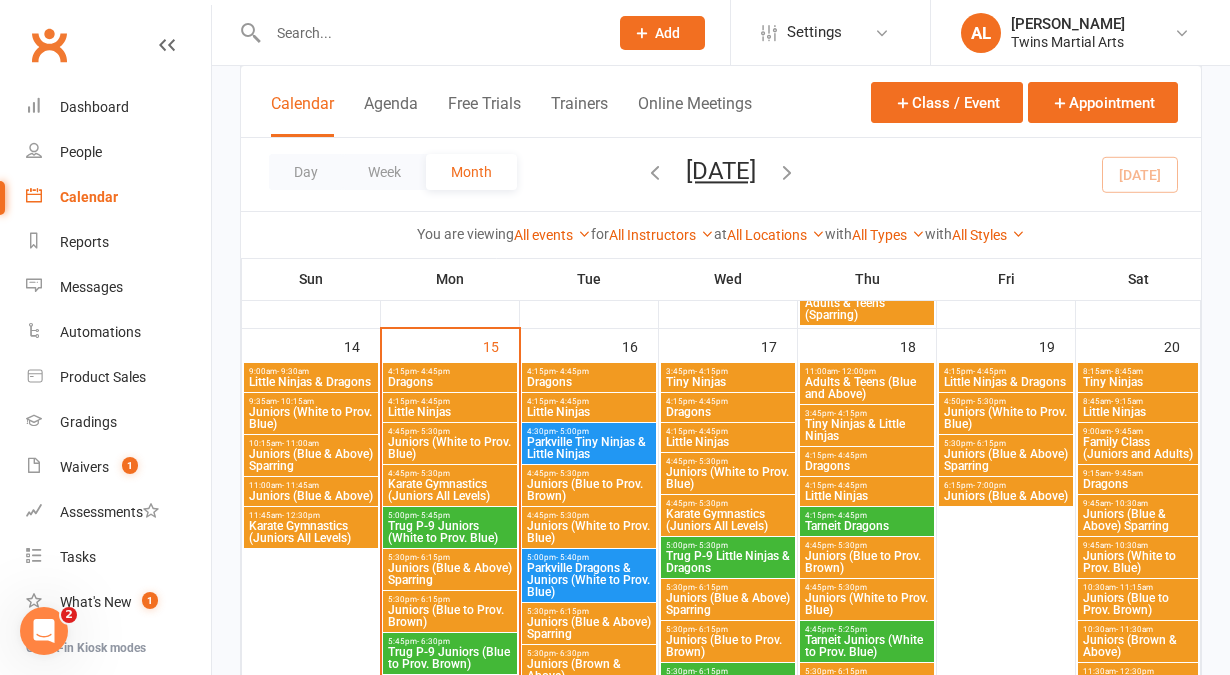
scroll to position [1430, 0]
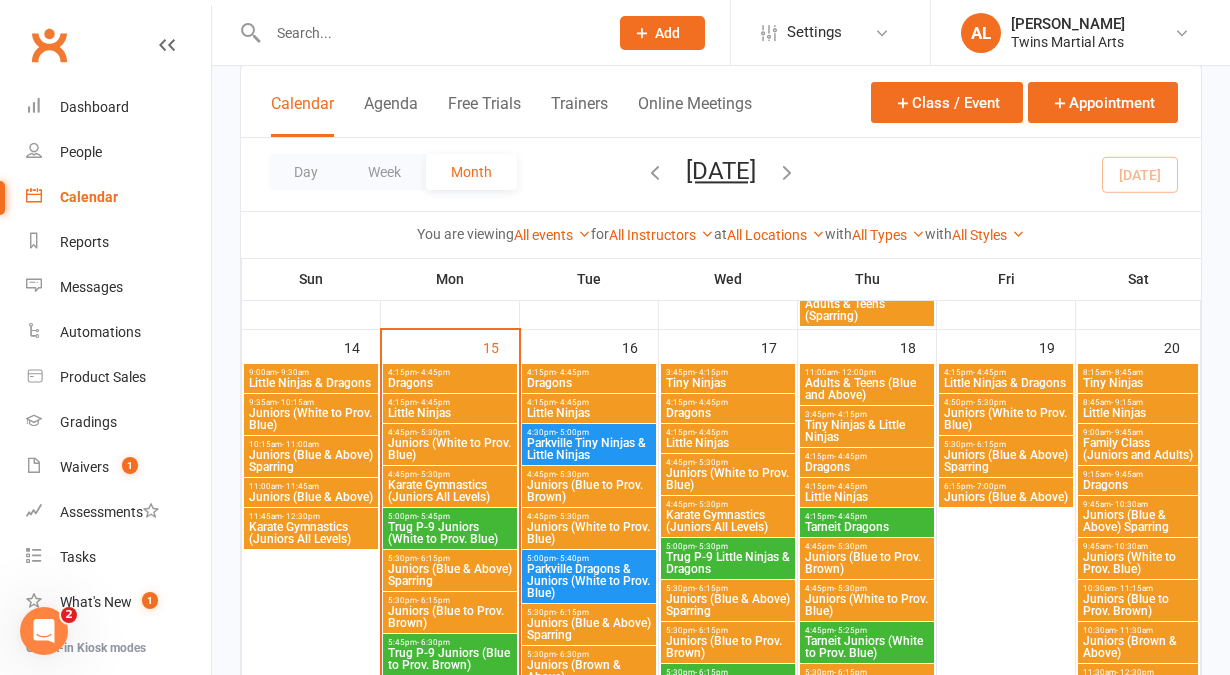
click at [1118, 447] on span "Family Class (Juniors and Adults)" at bounding box center [1138, 449] width 112 height 24
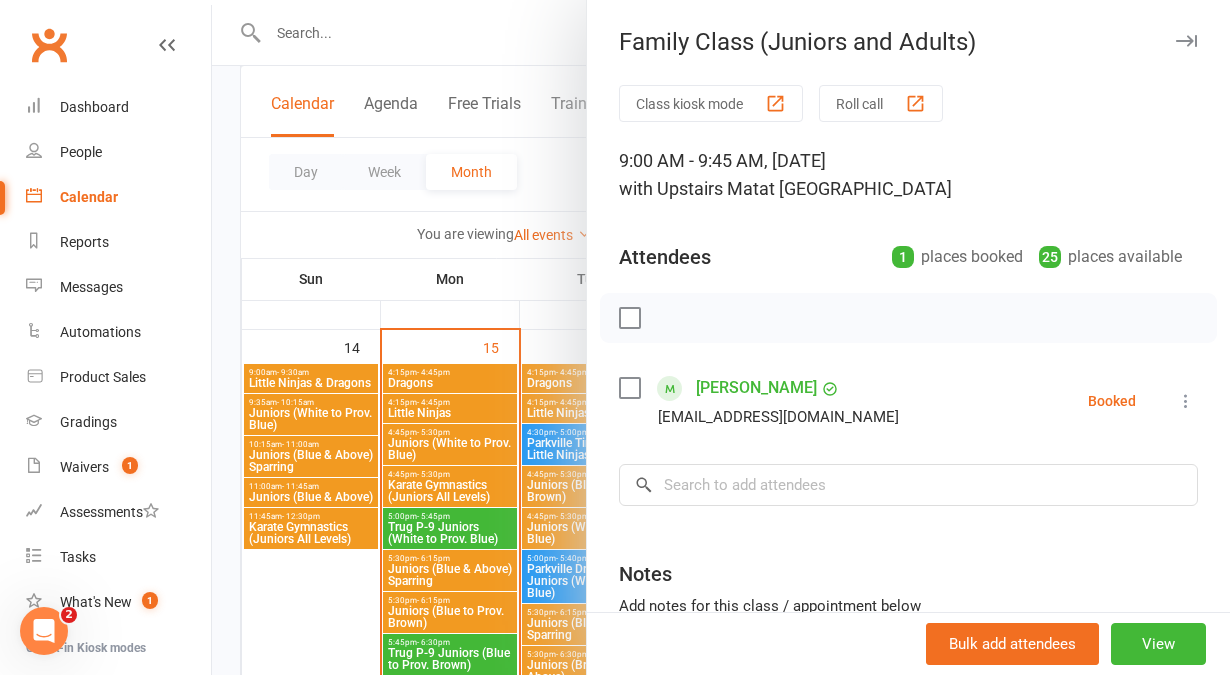
click at [1176, 37] on icon "button" at bounding box center [1186, 41] width 21 height 12
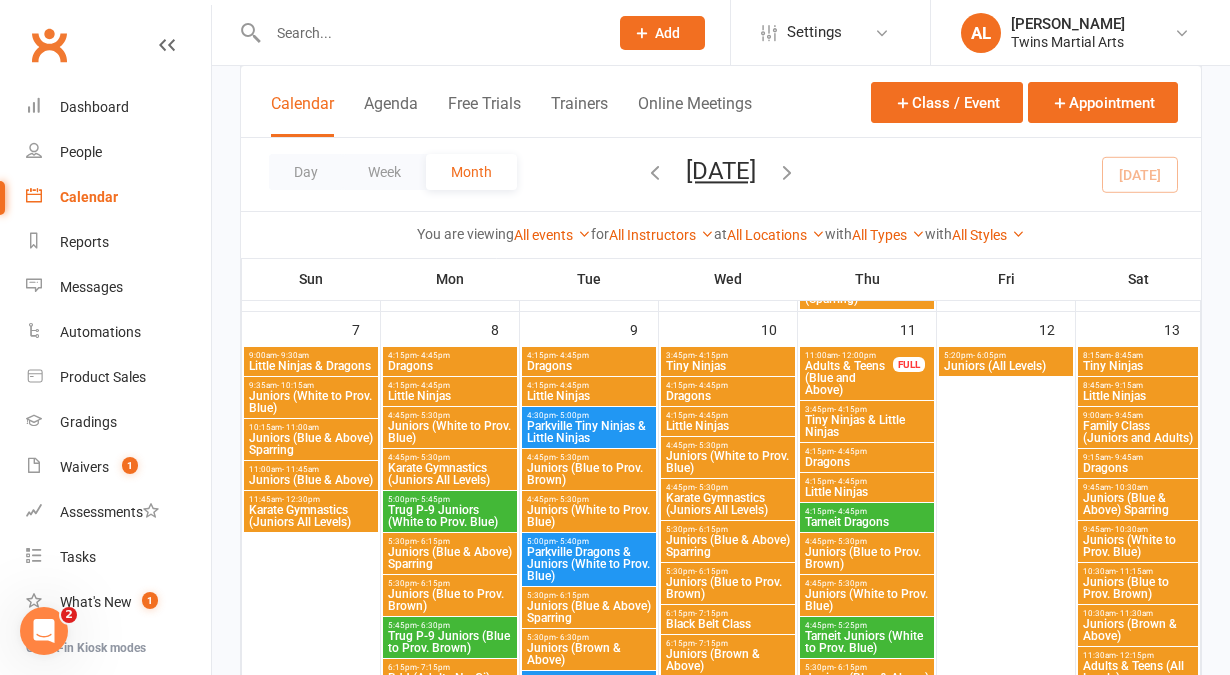
scroll to position [772, 0]
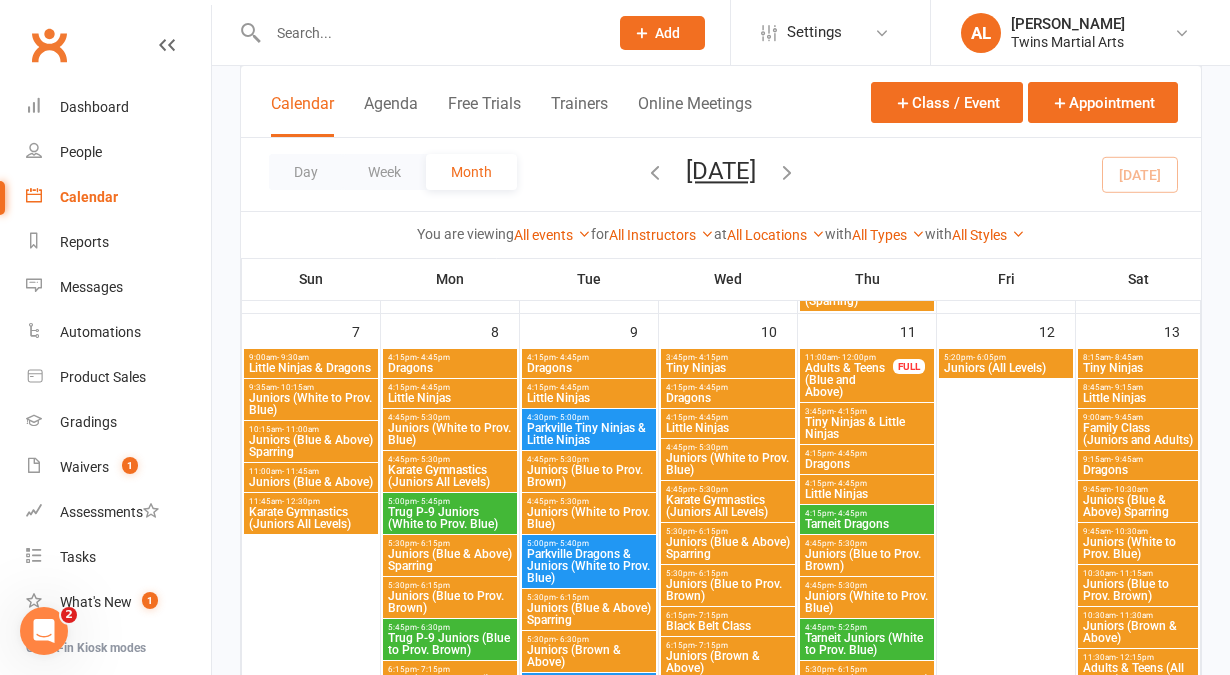
click at [1112, 427] on span "Family Class (Juniors and Adults)" at bounding box center [1138, 434] width 112 height 24
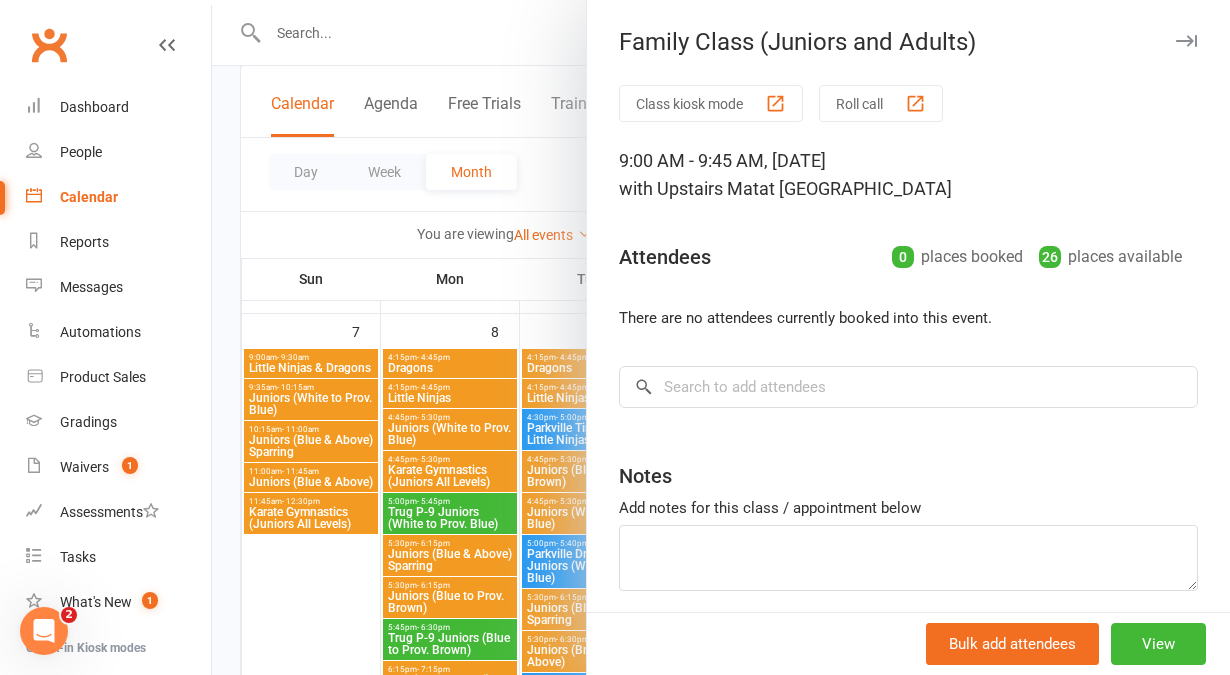
click at [1176, 37] on icon "button" at bounding box center [1186, 41] width 21 height 12
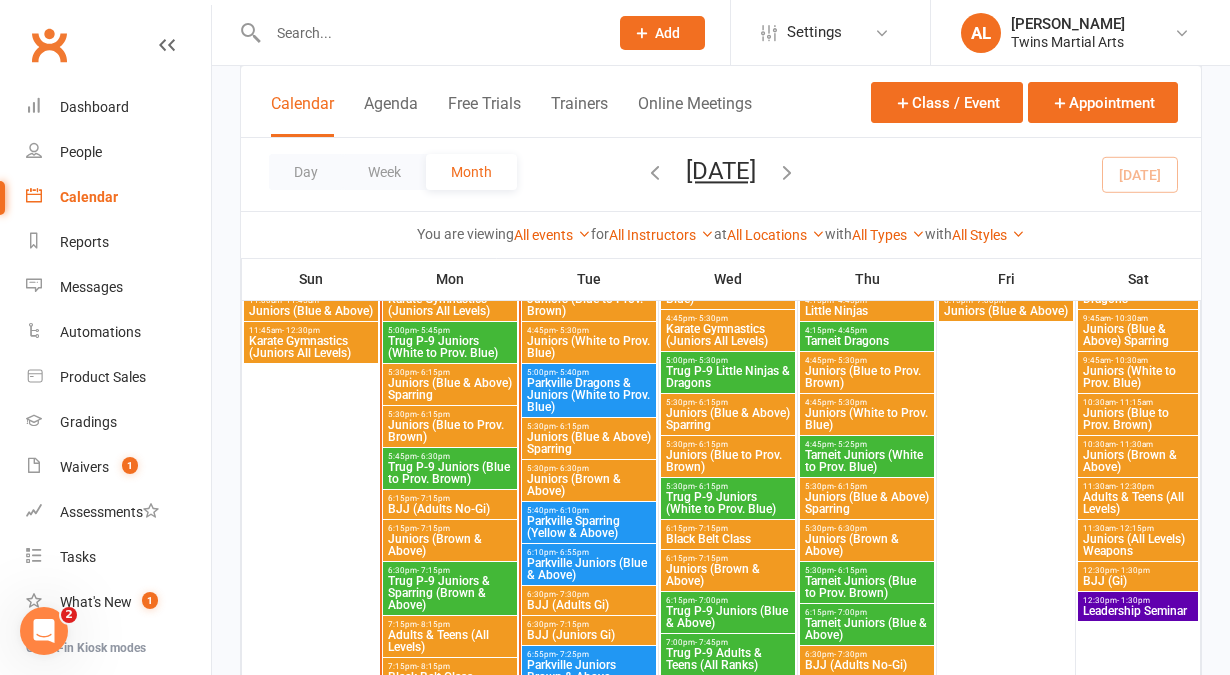
scroll to position [1620, 0]
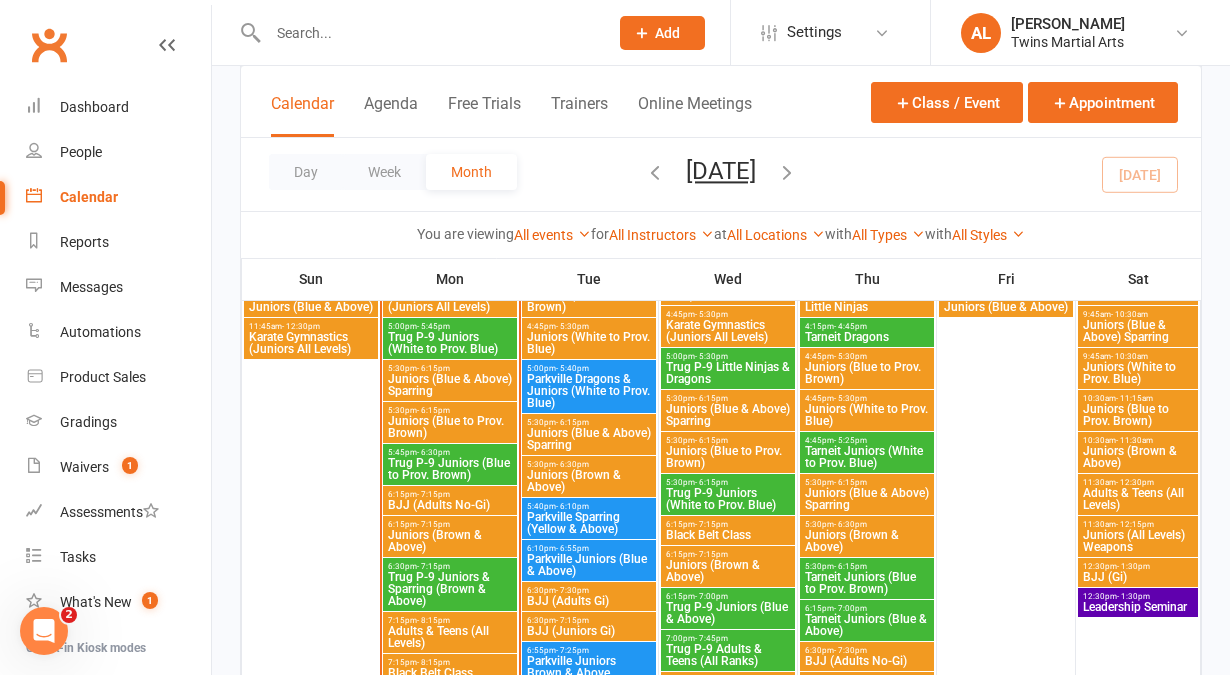
click at [280, 37] on input "text" at bounding box center [428, 33] width 332 height 28
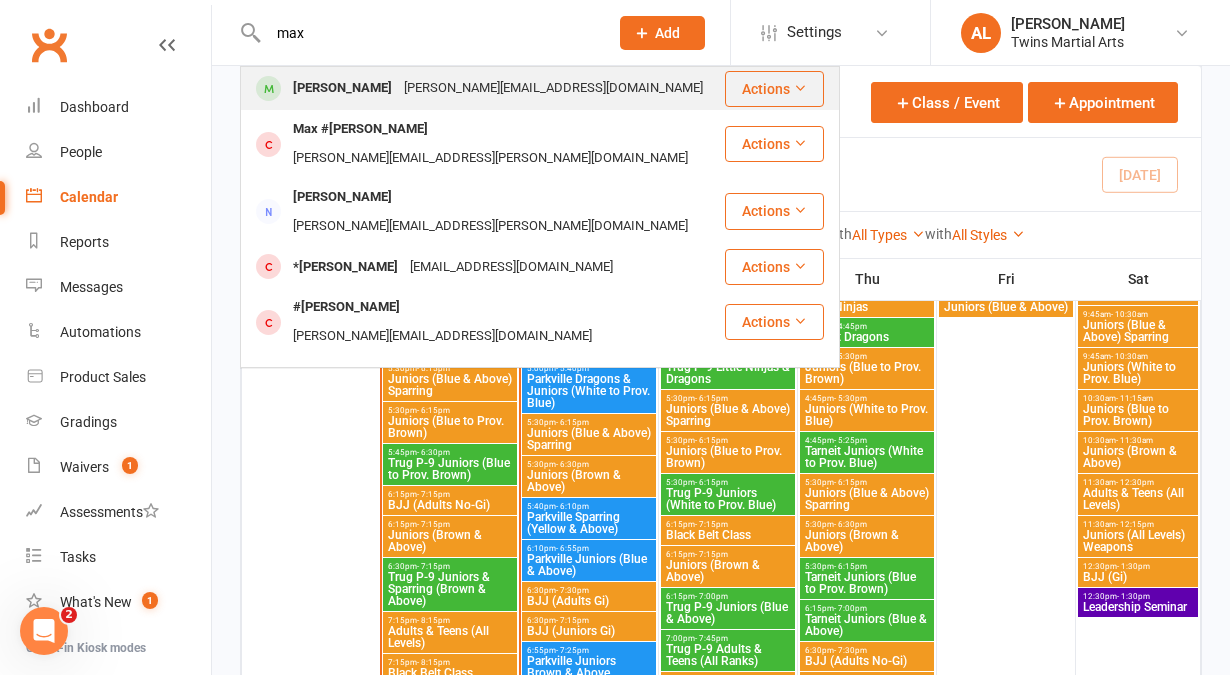
type input "max"
click at [341, 74] on div "[PERSON_NAME]" at bounding box center [342, 88] width 111 height 29
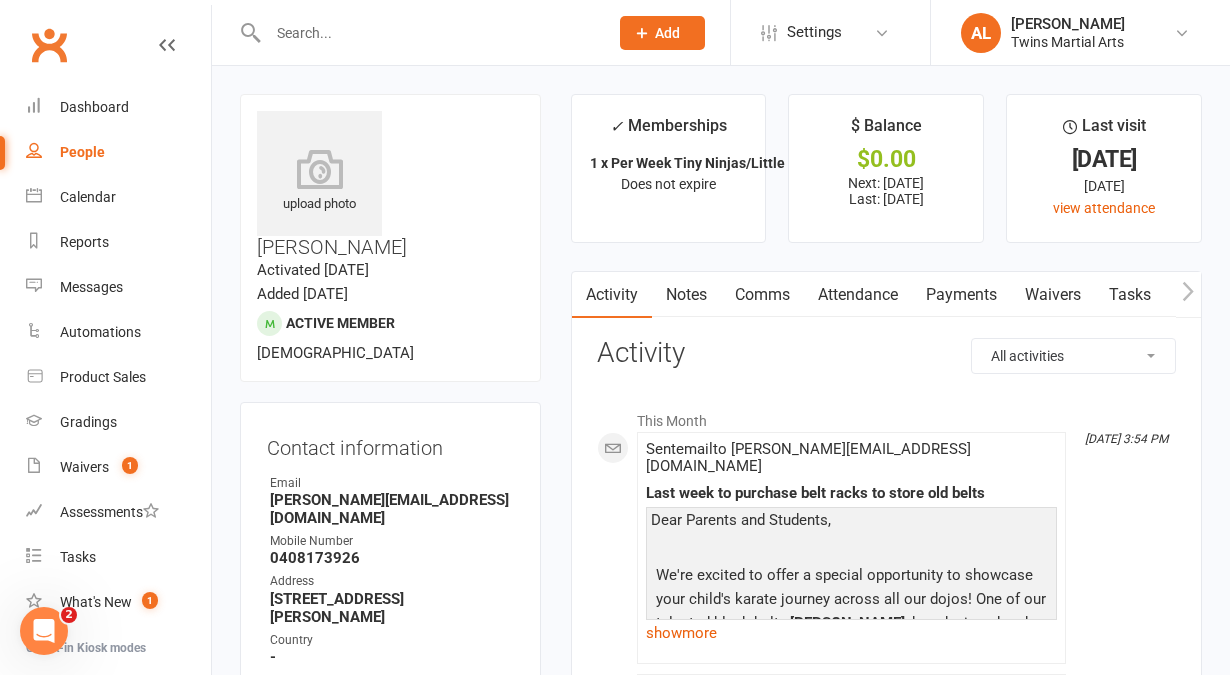
click at [876, 306] on link "Attendance" at bounding box center [858, 295] width 108 height 46
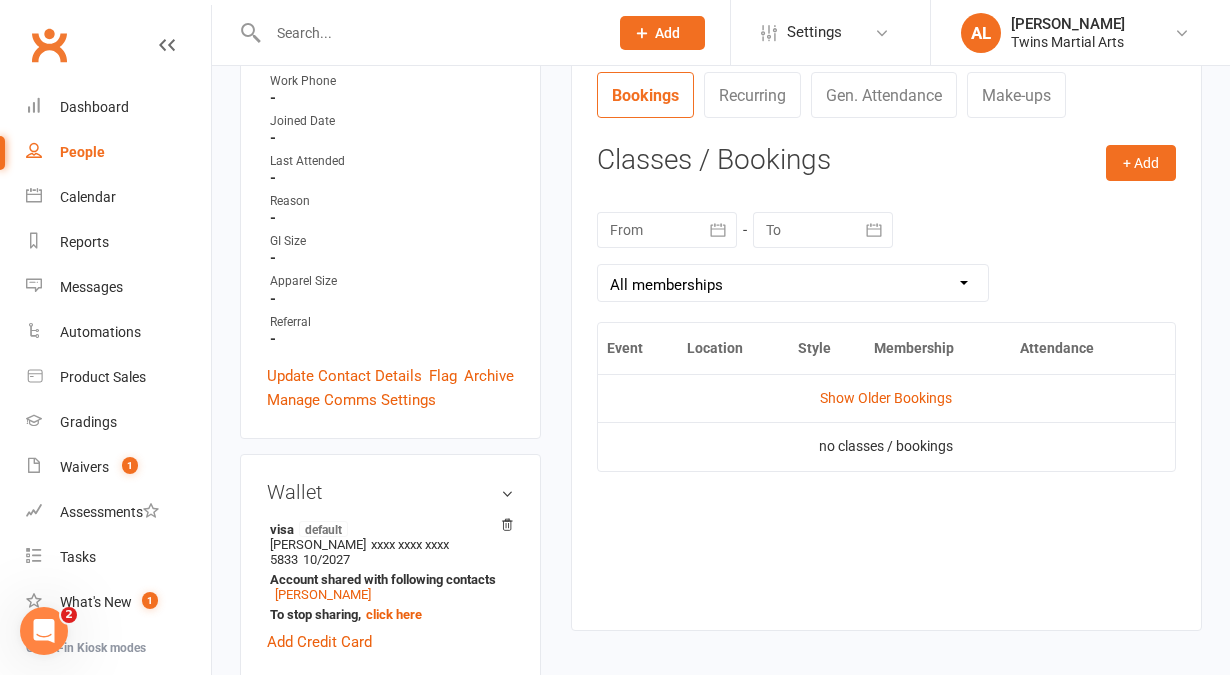
scroll to position [766, 0]
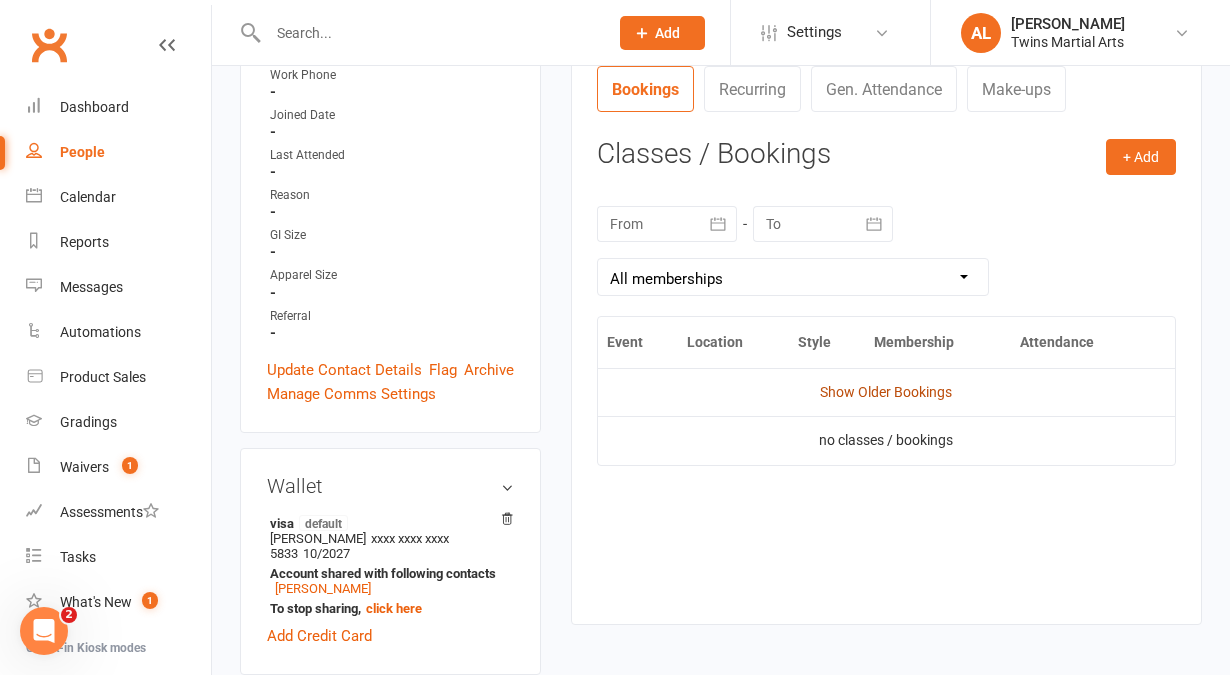
click at [883, 397] on link "Show Older Bookings" at bounding box center [886, 392] width 132 height 16
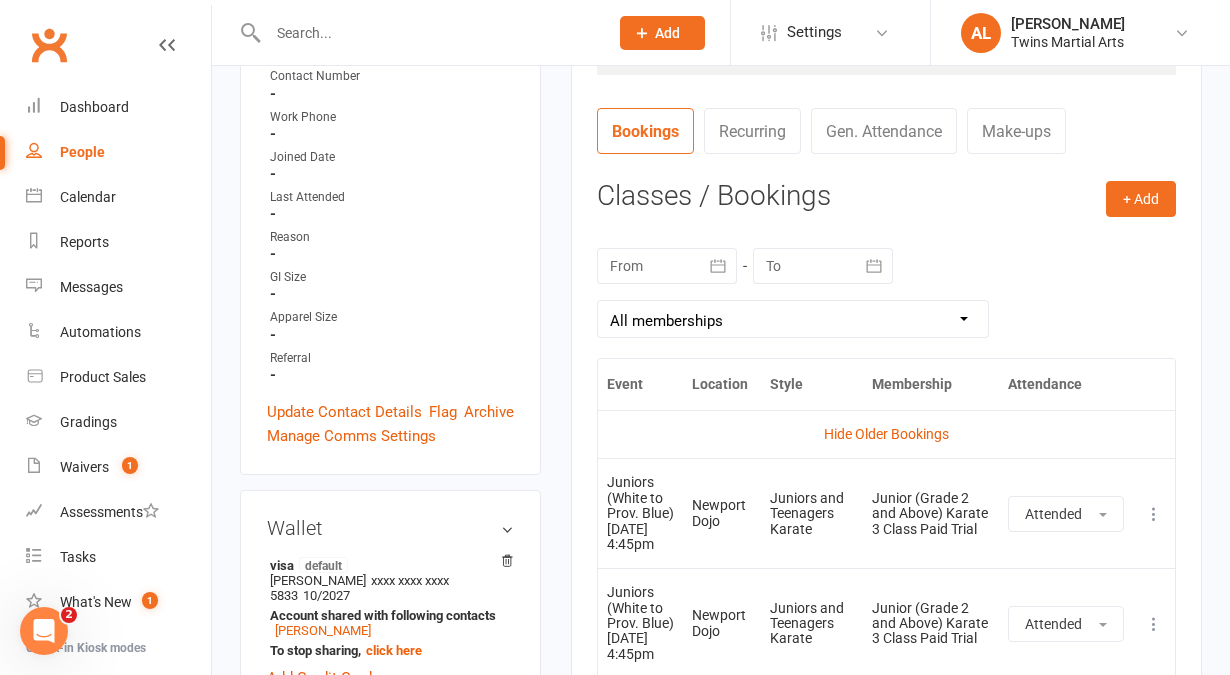
scroll to position [741, 0]
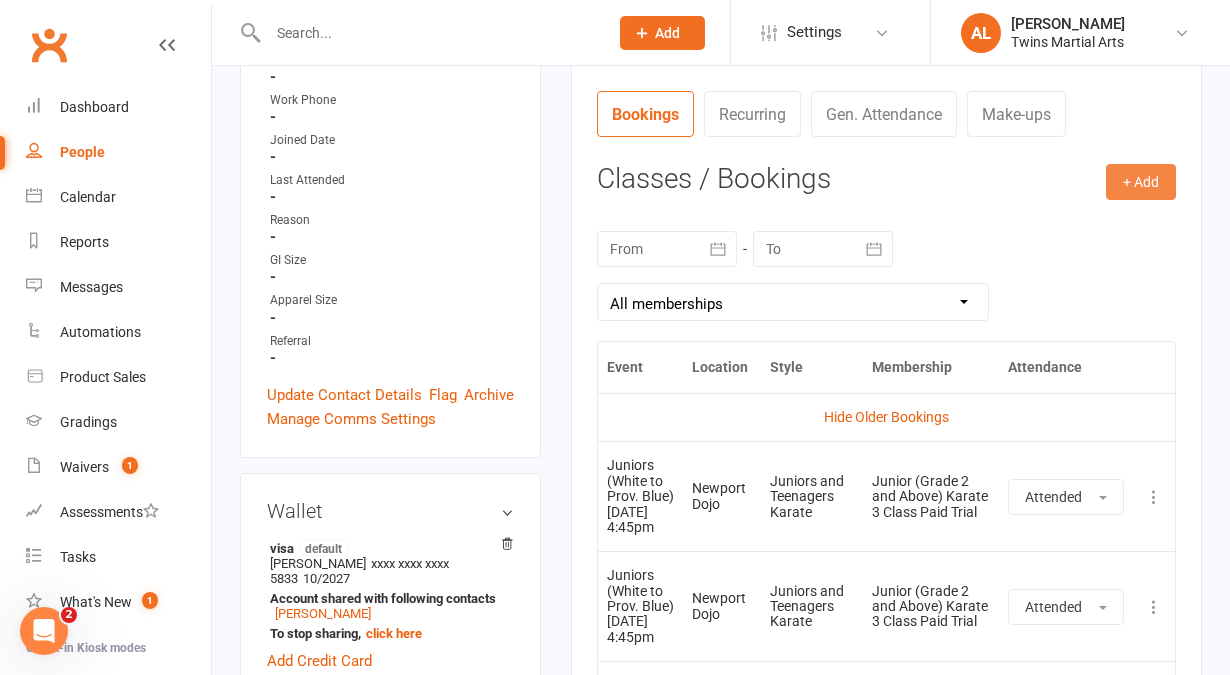
click at [1141, 180] on button "+ Add" at bounding box center [1141, 182] width 70 height 36
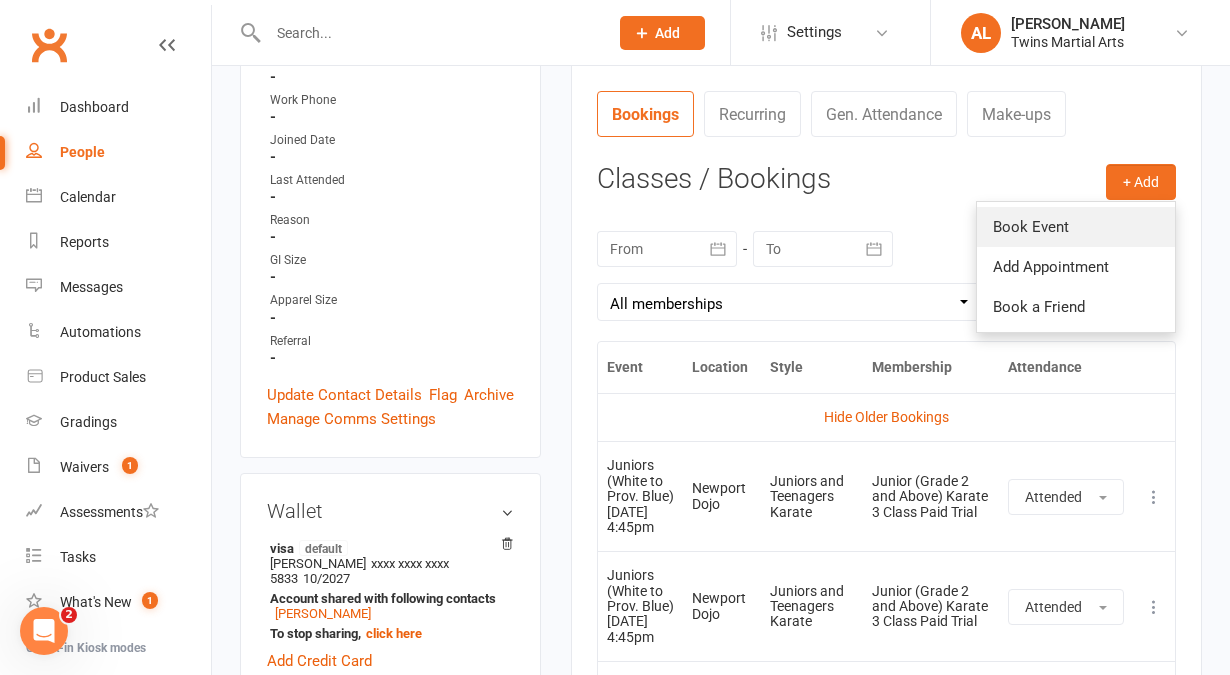
click at [1065, 225] on link "Book Event" at bounding box center [1076, 227] width 198 height 40
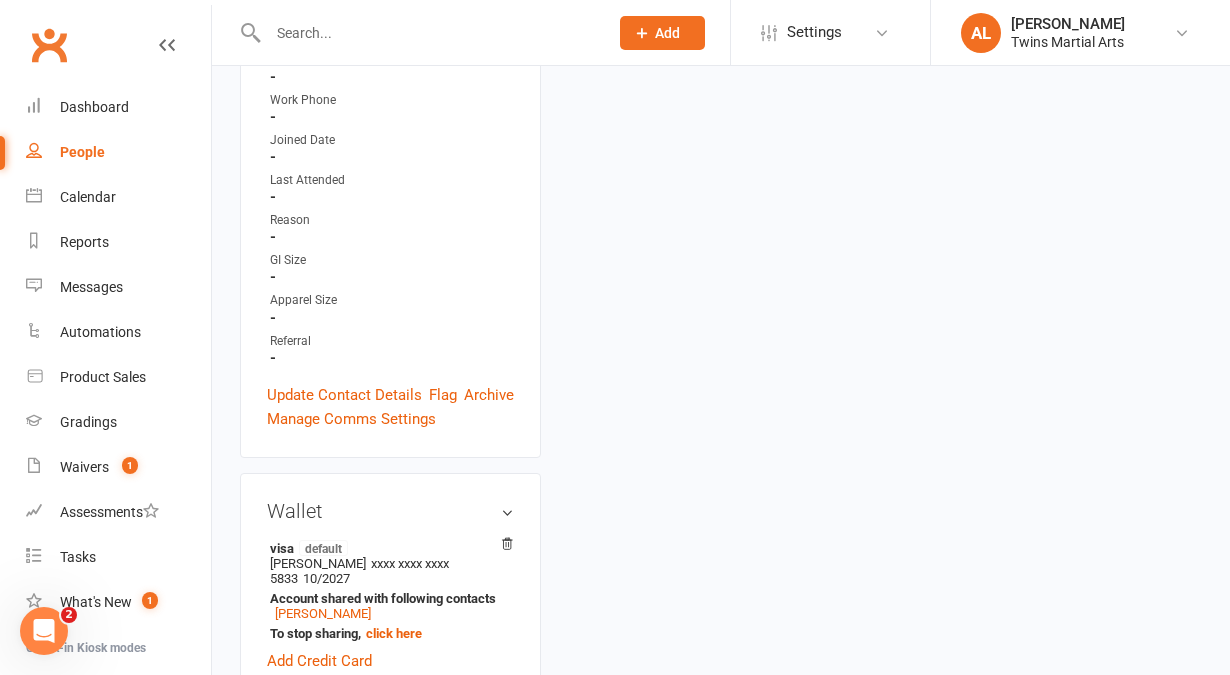
scroll to position [171, 0]
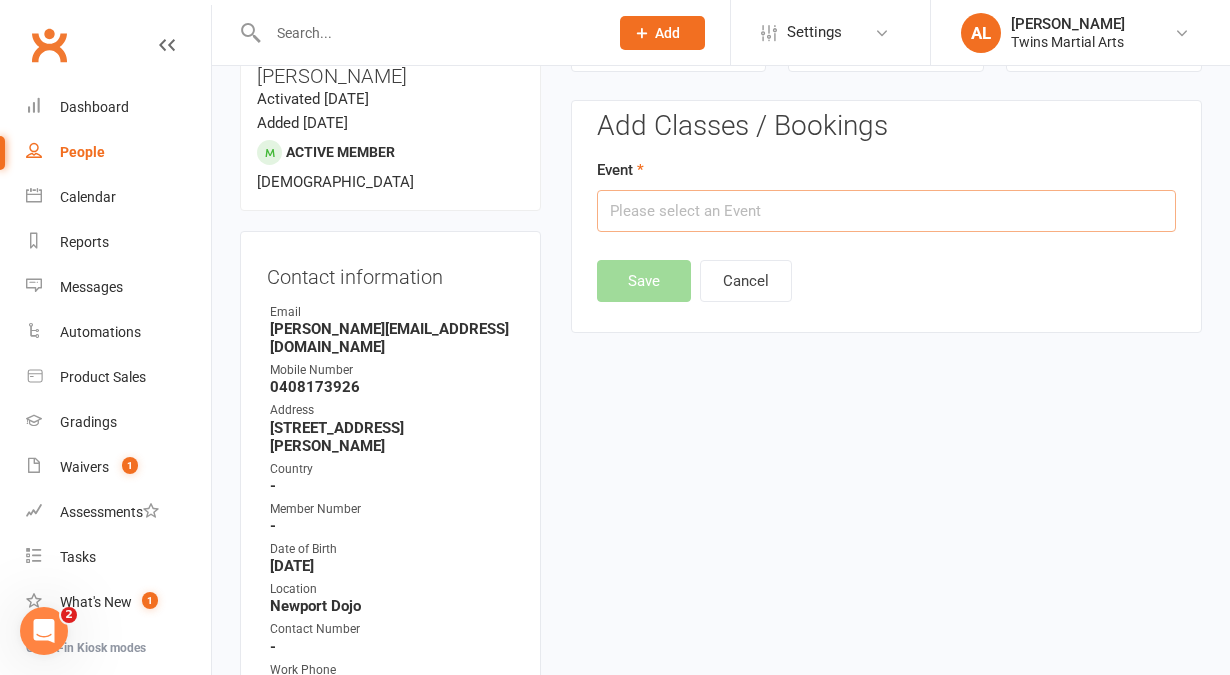
click at [877, 196] on input "text" at bounding box center [886, 211] width 579 height 42
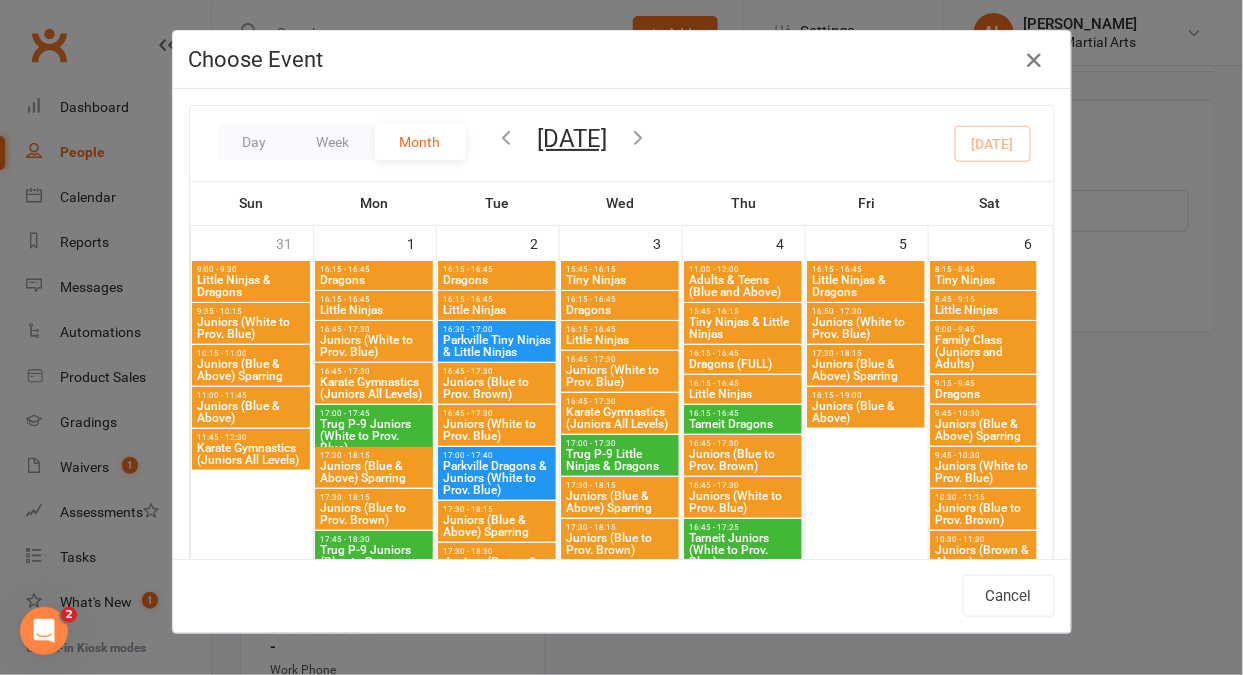
click at [379, 348] on span "Juniors (White to Prov. Blue)" at bounding box center [374, 346] width 110 height 24
type input "Juniors (White to Prov. Blue) - [DATE] 4:45:00 PM"
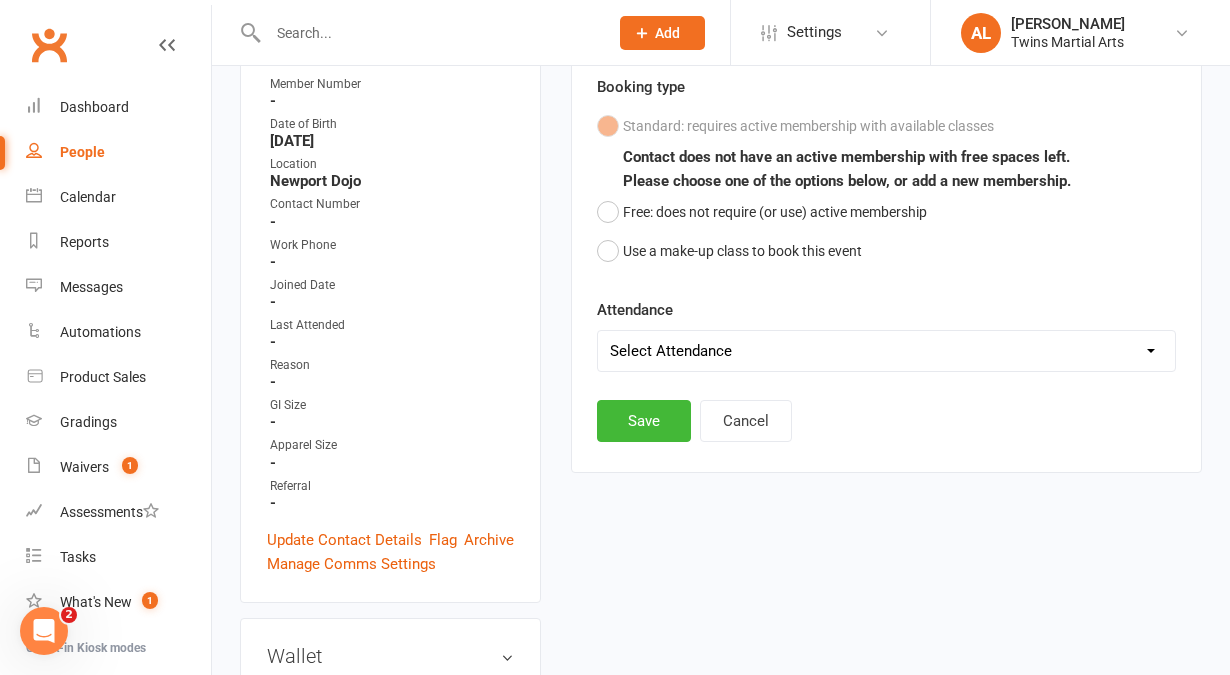
scroll to position [597, 0]
click at [663, 210] on button "Free: does not require (or use) active membership" at bounding box center [762, 211] width 330 height 38
click at [704, 333] on select "Select Attendance Attended Absent" at bounding box center [886, 350] width 577 height 40
select select "0"
click at [598, 330] on select "Select Attendance Attended Absent" at bounding box center [886, 350] width 577 height 40
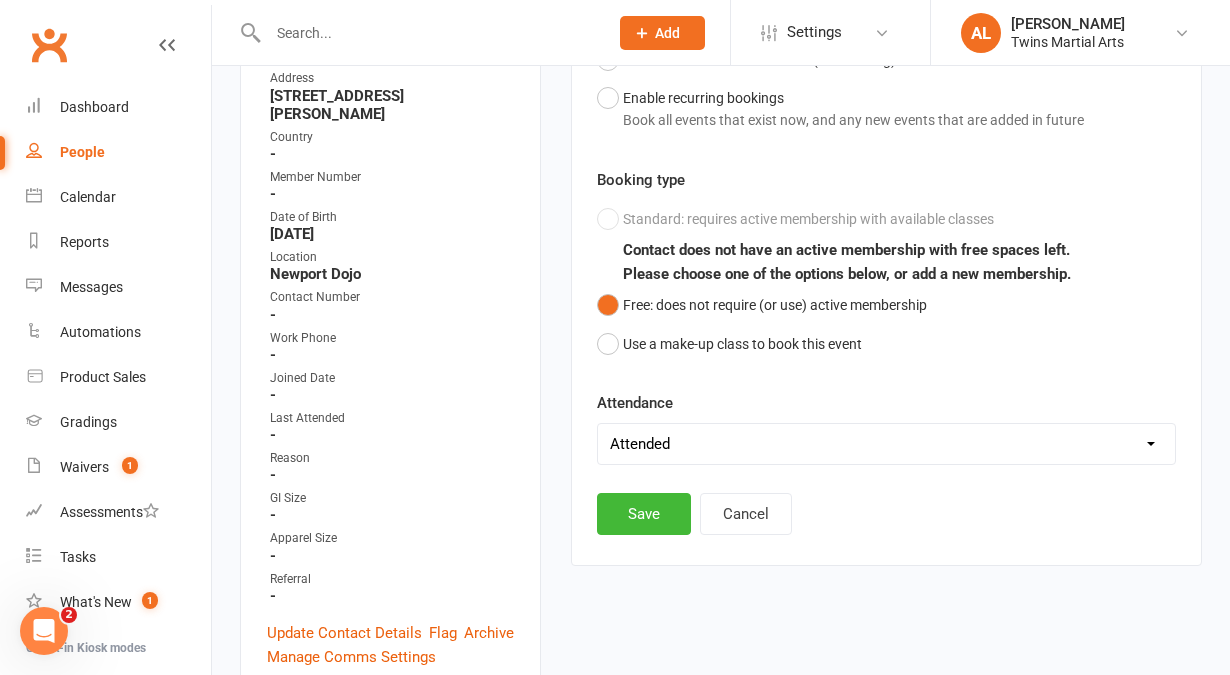
scroll to position [502, 0]
click at [679, 207] on div "Standard: requires active membership with available classes Contact does not ha…" at bounding box center [886, 282] width 579 height 163
click at [604, 224] on div "Standard: requires active membership with available classes Contact does not ha…" at bounding box center [886, 282] width 579 height 163
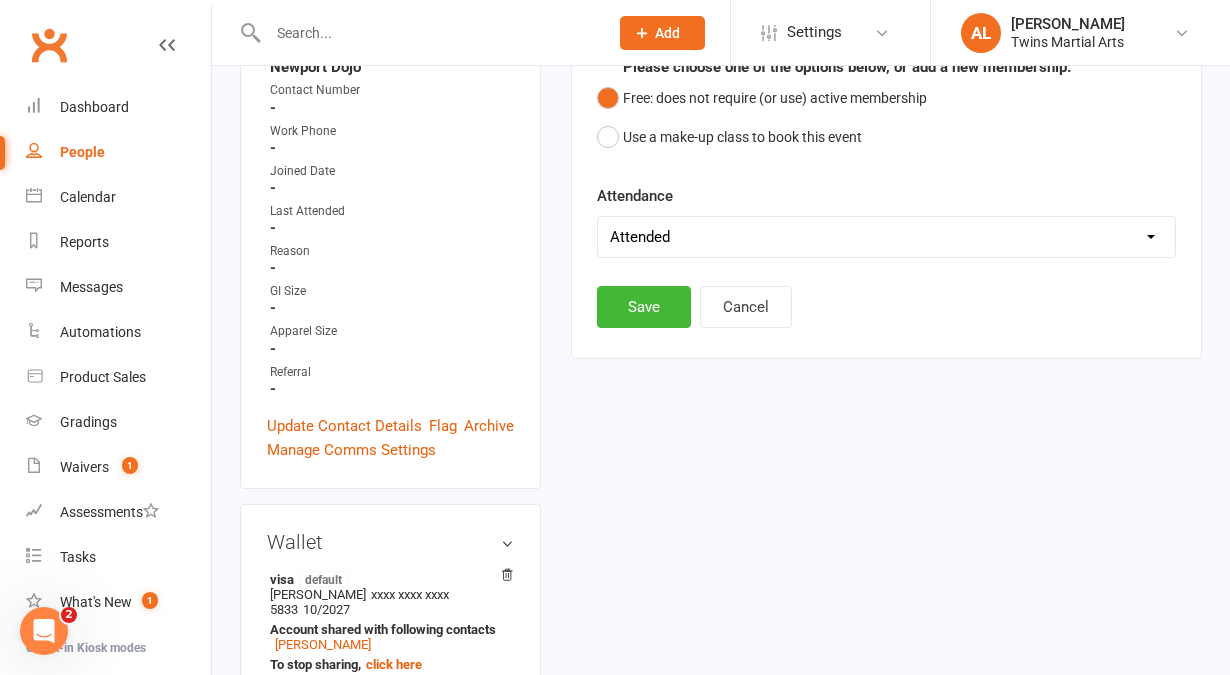
scroll to position [710, 0]
click at [666, 296] on button "Save" at bounding box center [644, 307] width 94 height 42
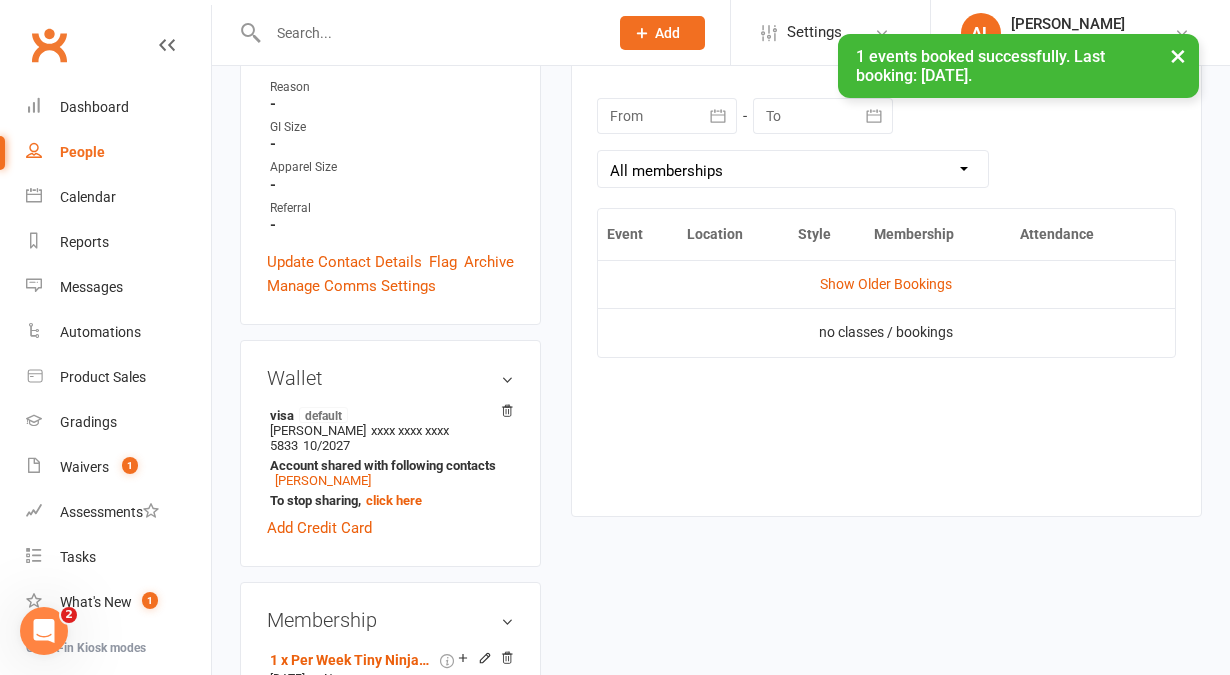
scroll to position [875, 0]
click at [863, 280] on link "Show Older Bookings" at bounding box center [886, 283] width 132 height 16
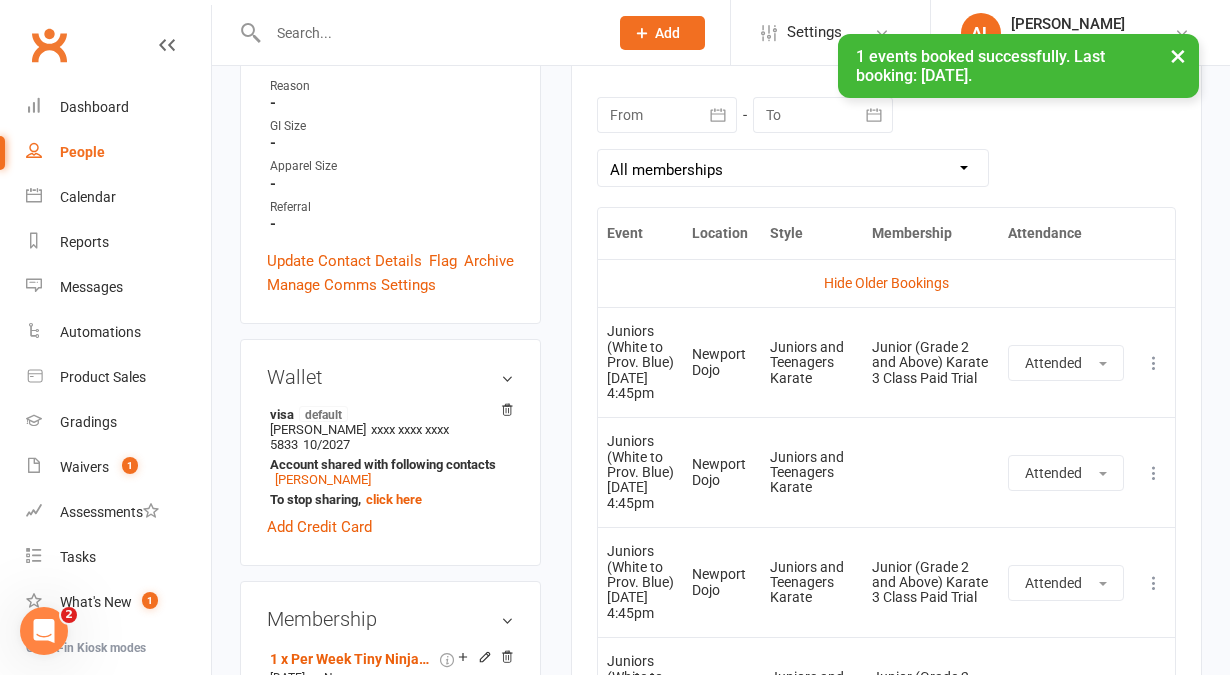
click at [799, 527] on td "Juniors and Teenagers Karate" at bounding box center [811, 472] width 101 height 110
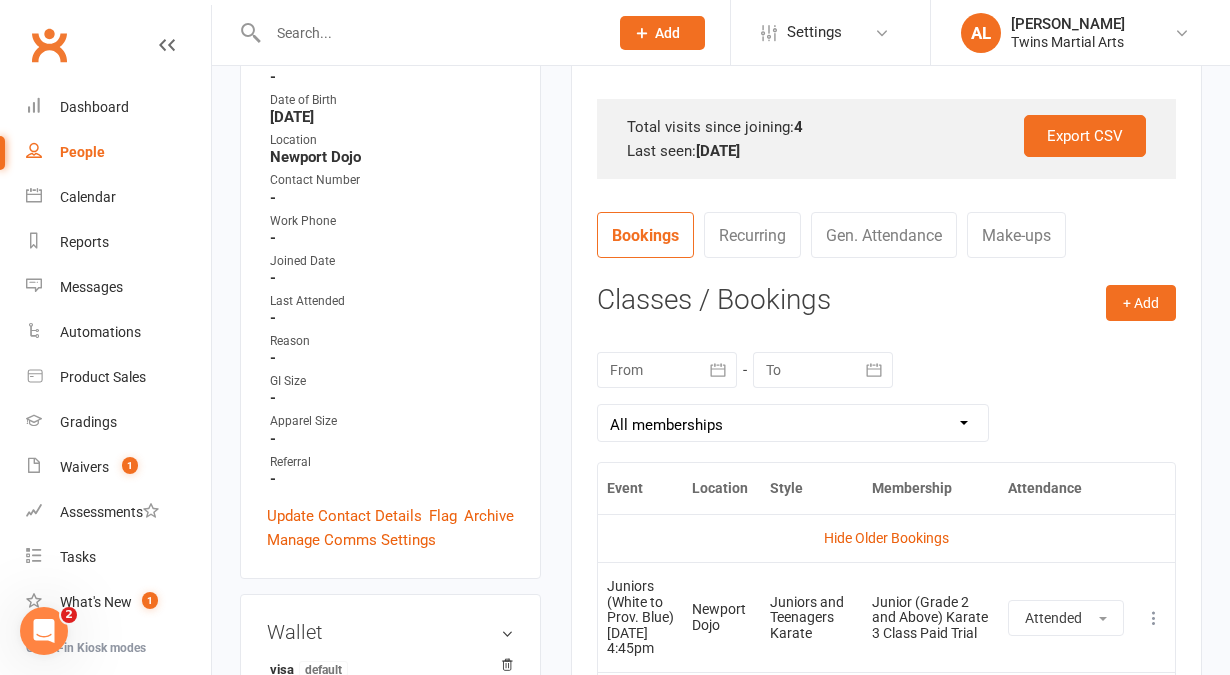
scroll to position [620, 0]
click at [1143, 294] on button "+ Add" at bounding box center [1141, 303] width 70 height 36
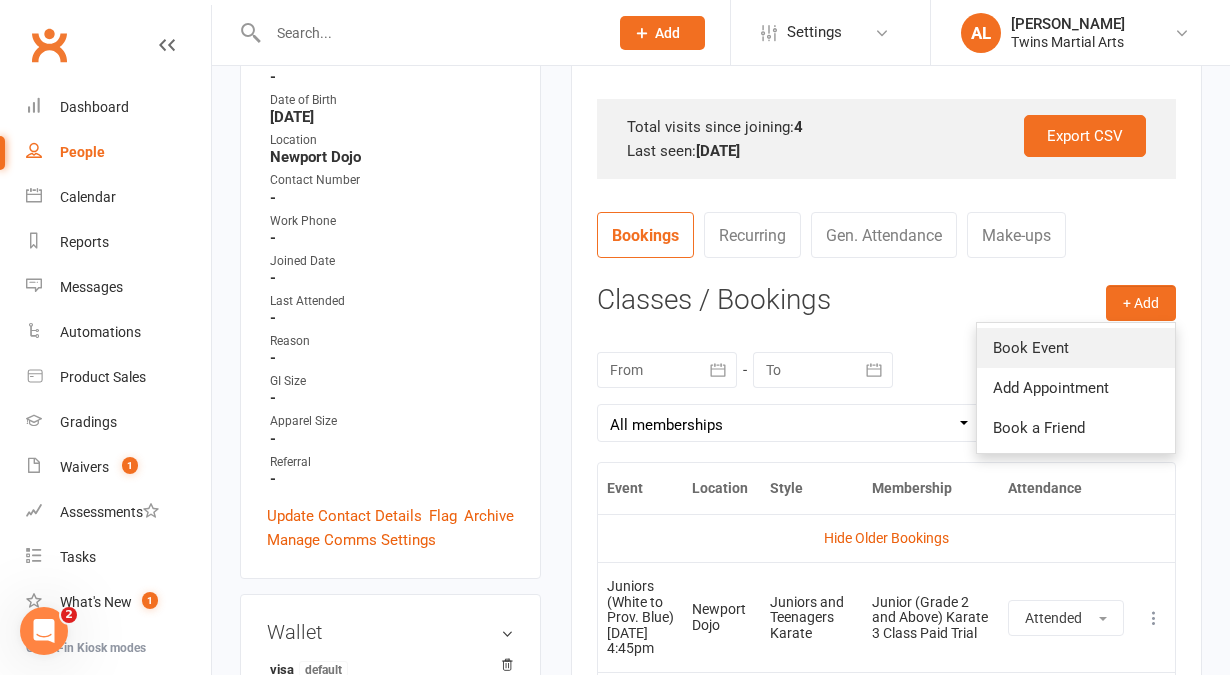
click at [1048, 357] on link "Book Event" at bounding box center [1076, 348] width 198 height 40
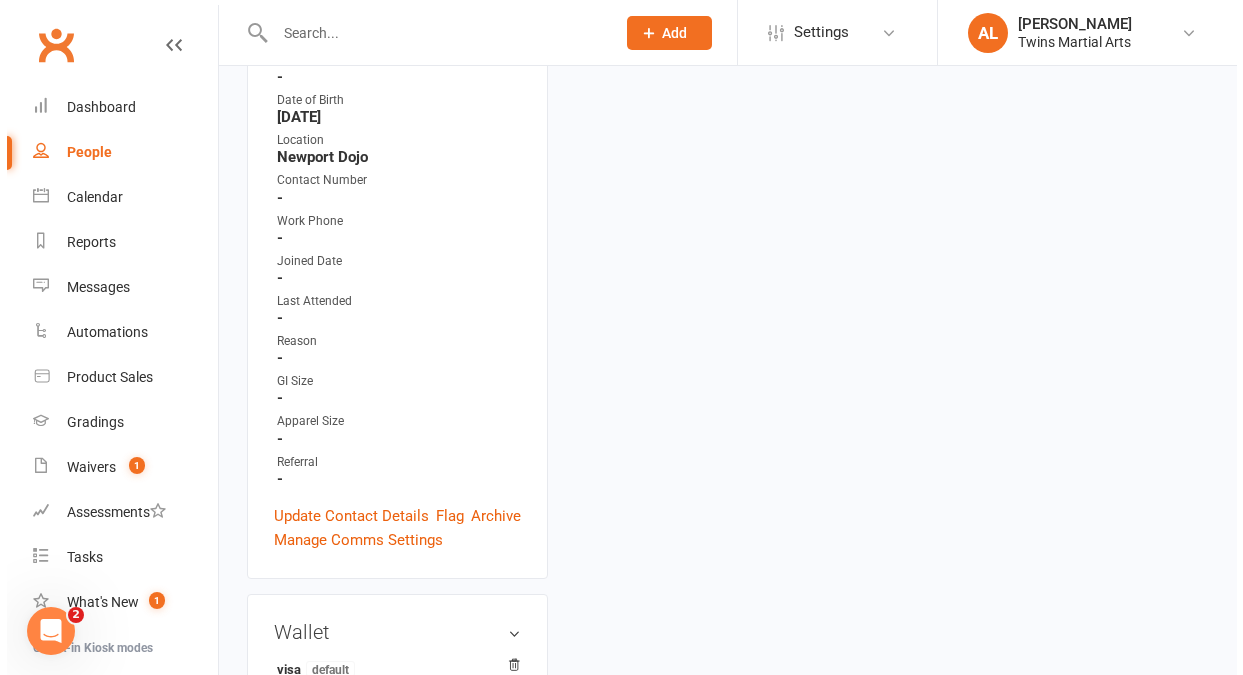
scroll to position [171, 0]
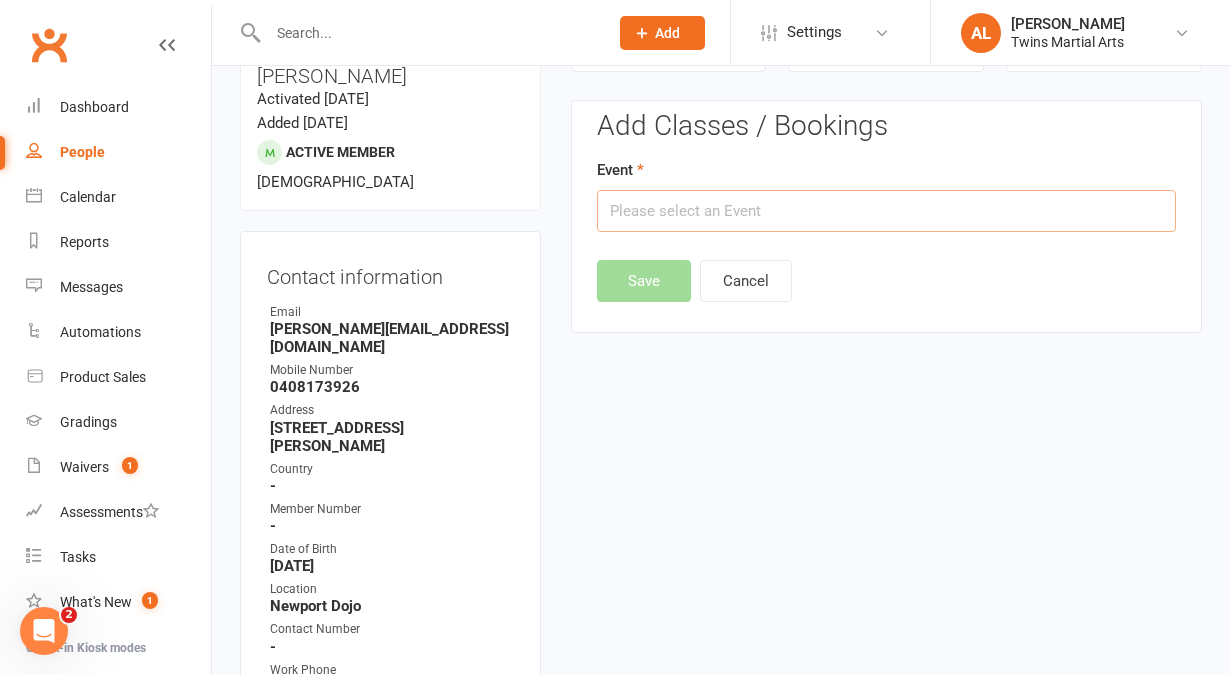
click at [884, 221] on input "text" at bounding box center [886, 211] width 579 height 42
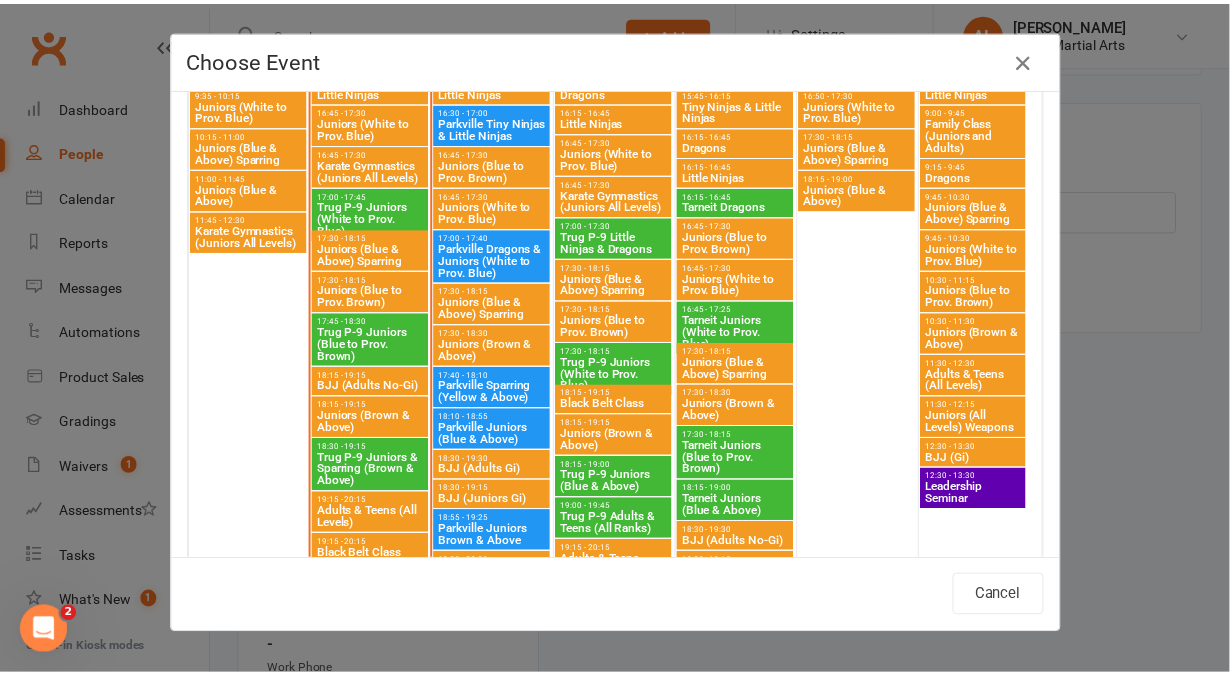
scroll to position [1577, 0]
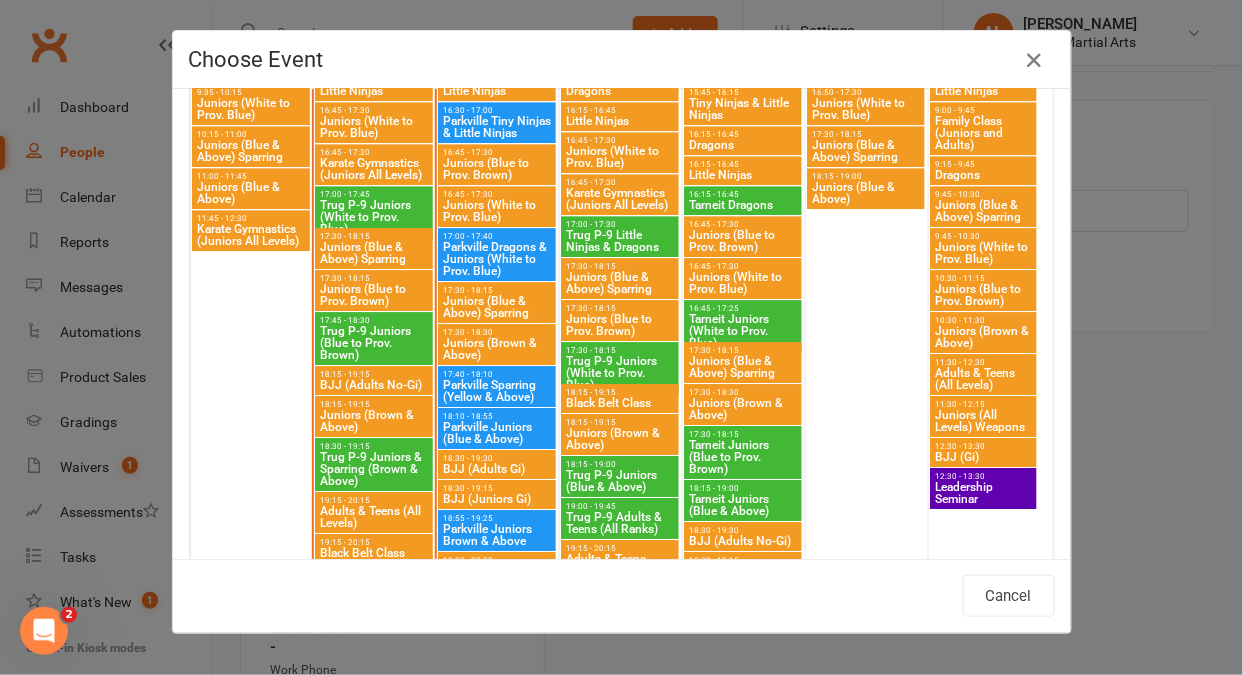
click at [361, 120] on span "Juniors (White to Prov. Blue)" at bounding box center [374, 127] width 110 height 24
type input "Juniors (White to Prov. Blue) - [DATE] 4:45:00 PM"
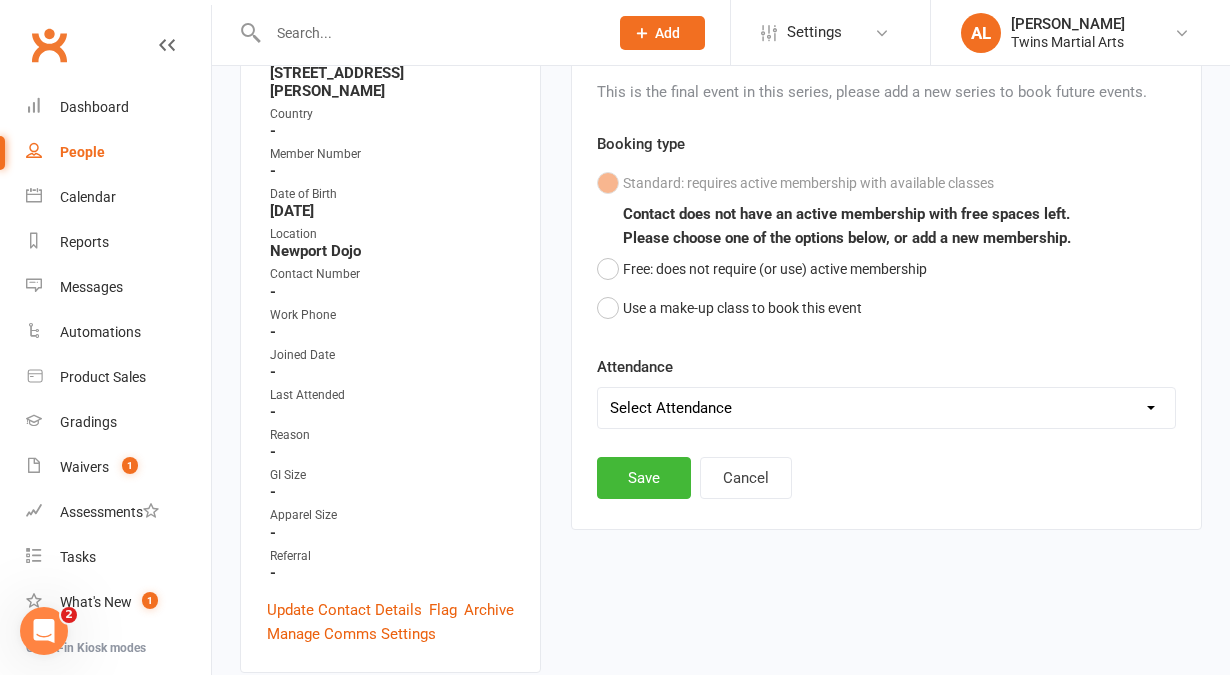
scroll to position [527, 0]
click at [649, 269] on button "Free: does not require (or use) active membership" at bounding box center [762, 268] width 330 height 38
click at [665, 414] on select "Select Attendance Attended Absent" at bounding box center [886, 407] width 577 height 40
click at [598, 387] on select "Select Attendance Attended Absent" at bounding box center [886, 407] width 577 height 40
click at [669, 466] on button "Save" at bounding box center [644, 477] width 94 height 42
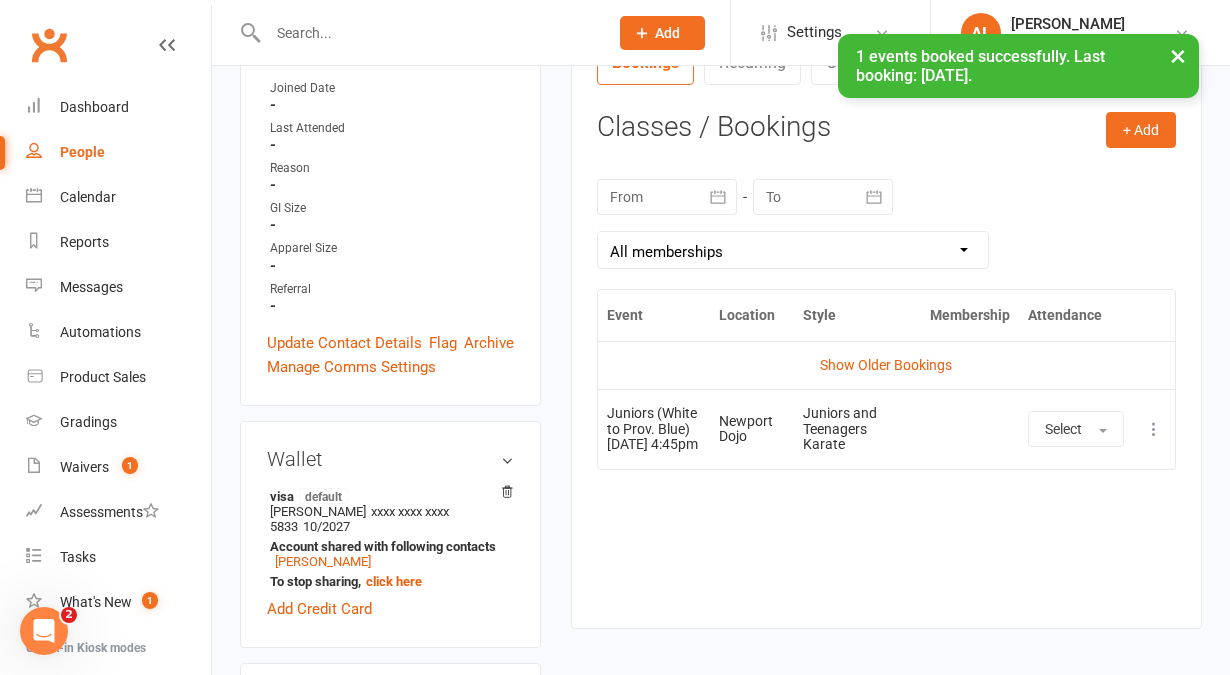
scroll to position [794, 0]
click at [882, 380] on td "Show Older Bookings" at bounding box center [886, 364] width 577 height 48
click at [858, 340] on td "Show Older Bookings" at bounding box center [886, 364] width 577 height 48
click at [861, 363] on link "Show Older Bookings" at bounding box center [886, 364] width 132 height 16
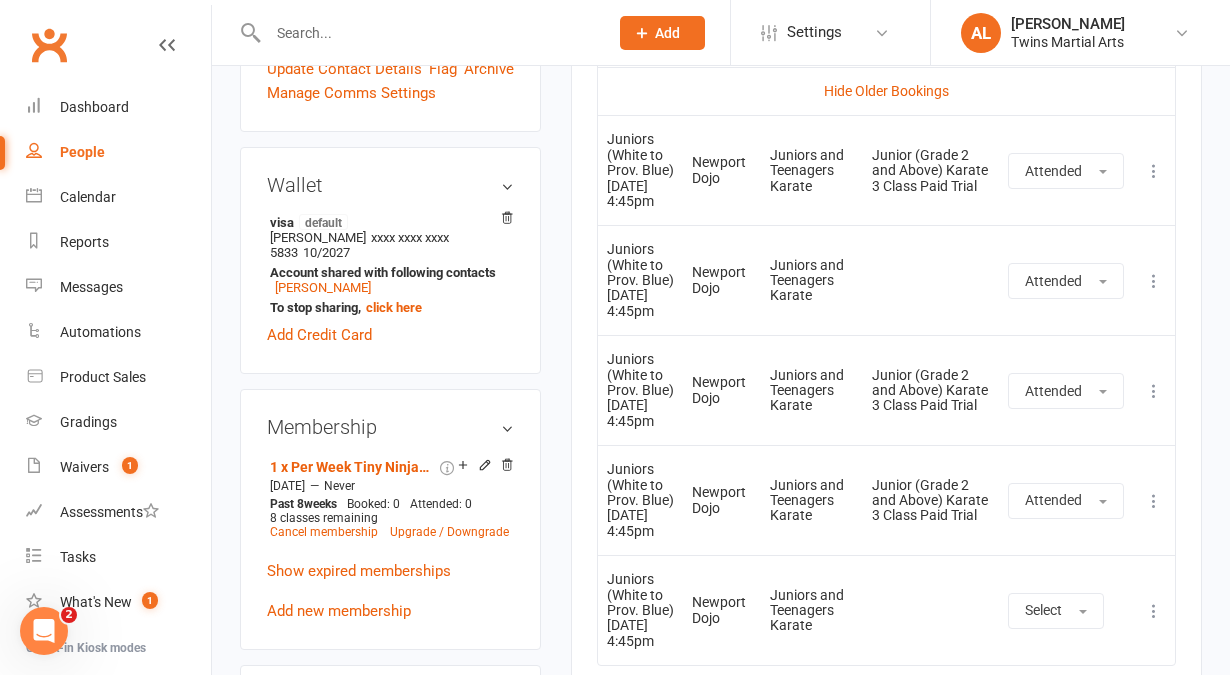
scroll to position [1105, 0]
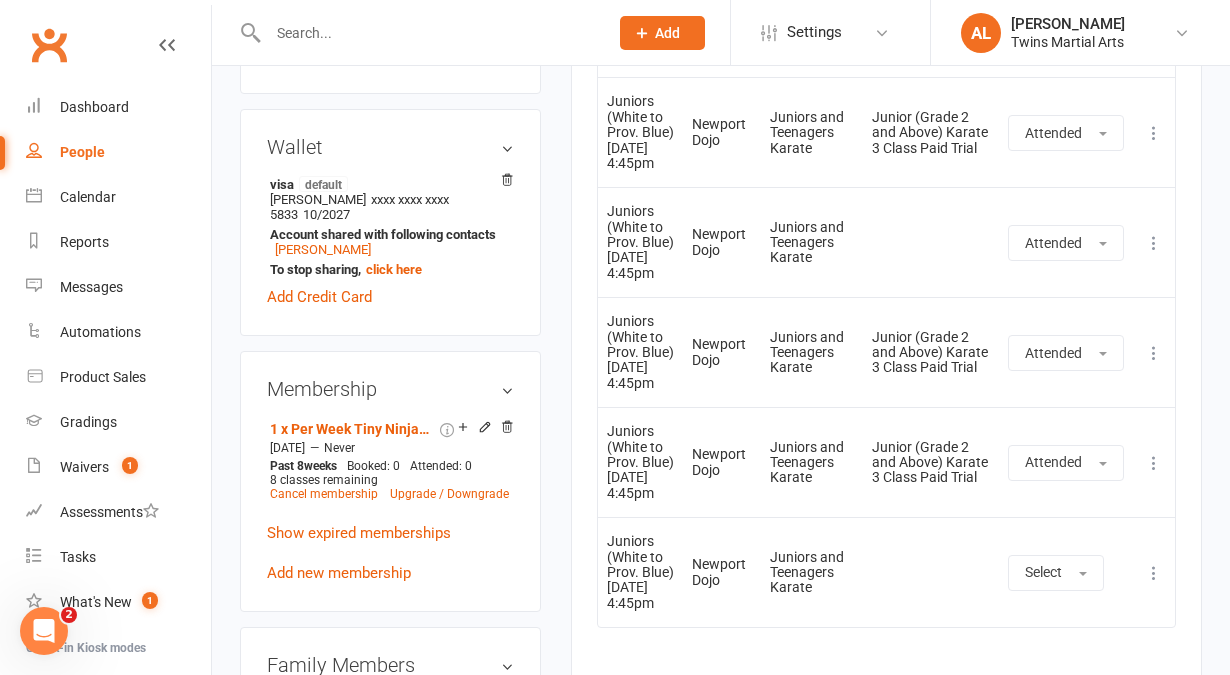
click at [1151, 253] on icon at bounding box center [1154, 243] width 20 height 20
click at [1019, 375] on link "Delete booking" at bounding box center [1066, 362] width 198 height 40
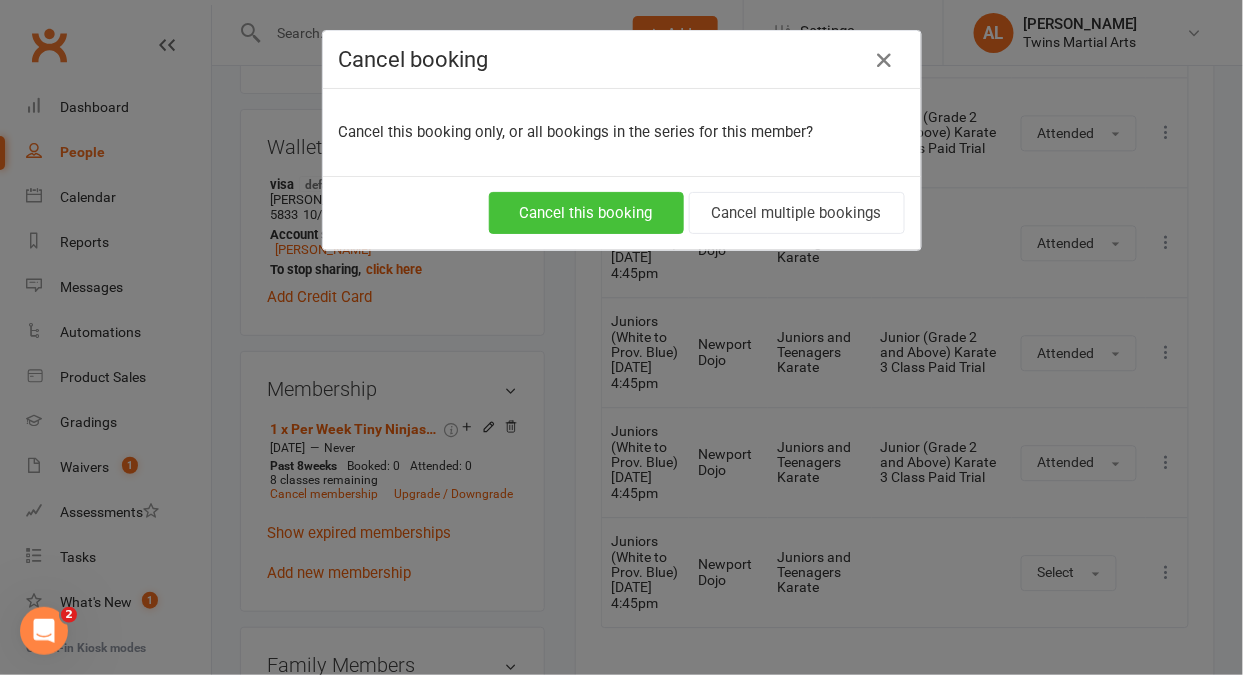
click at [623, 205] on button "Cancel this booking" at bounding box center [586, 213] width 195 height 42
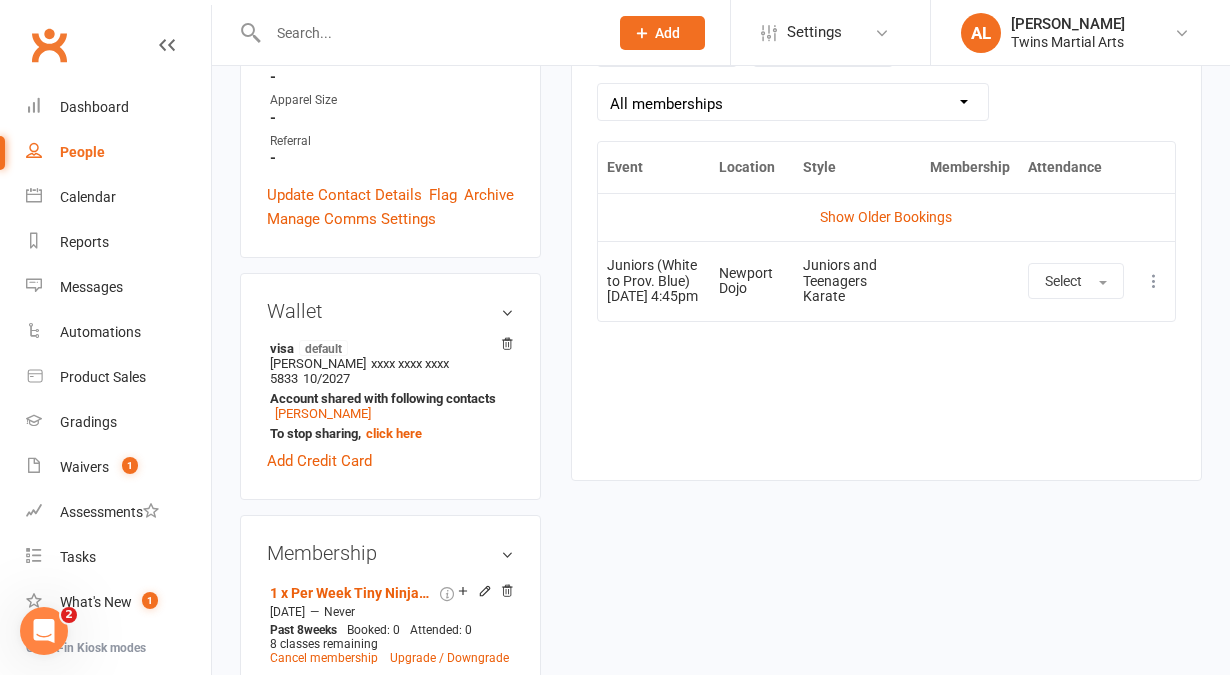
scroll to position [932, 0]
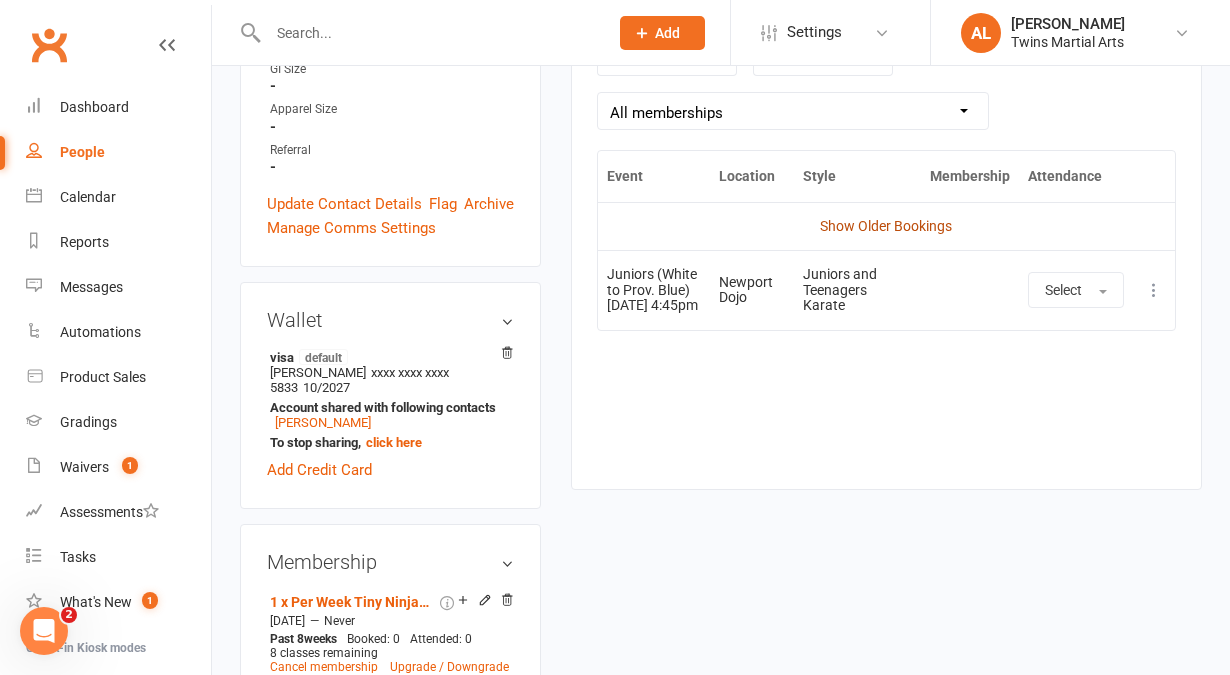
click at [854, 227] on link "Show Older Bookings" at bounding box center [886, 226] width 132 height 16
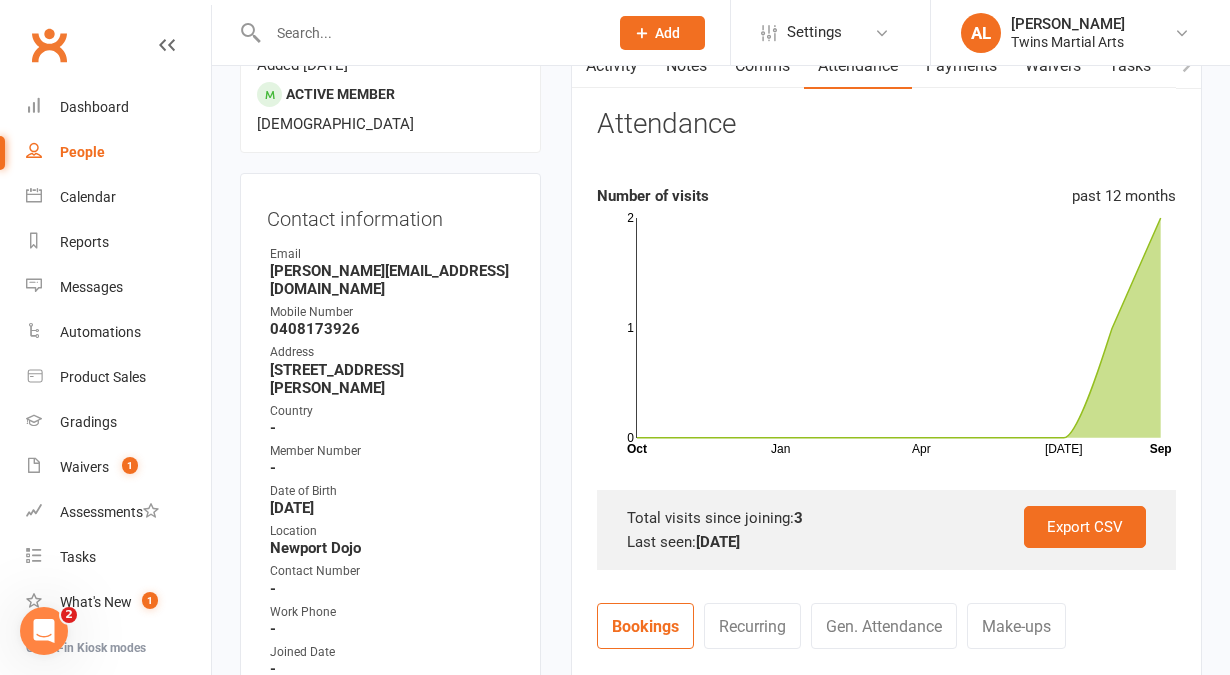
scroll to position [0, 0]
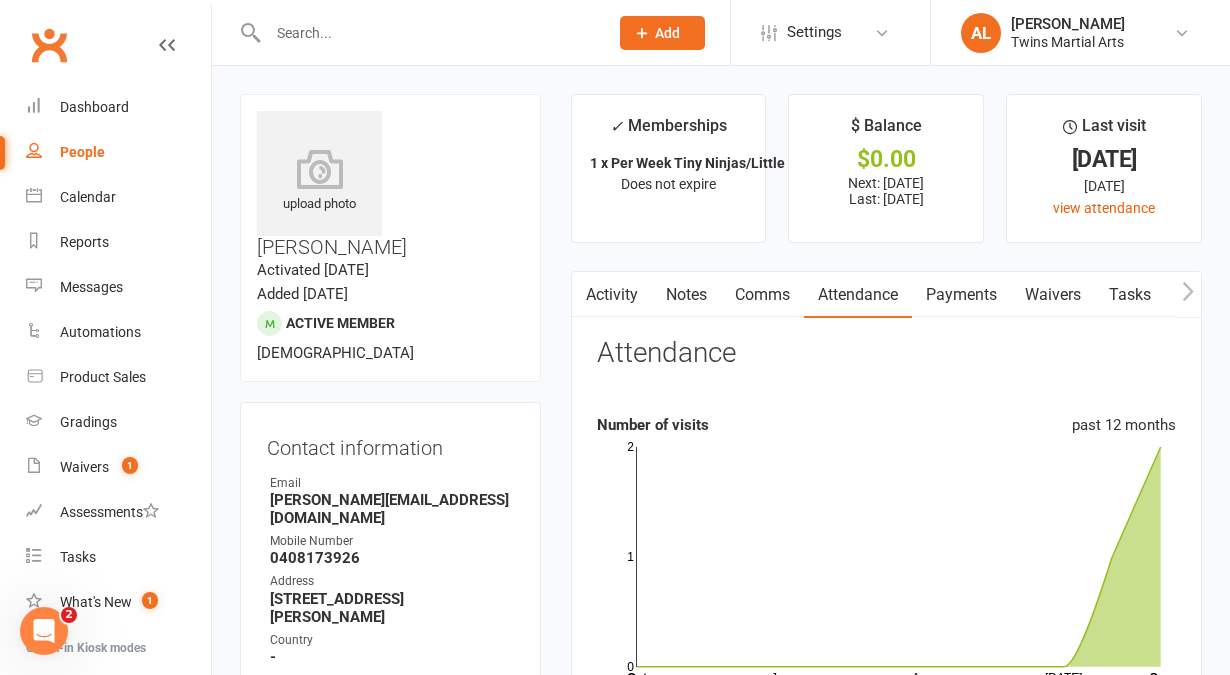
click at [302, 32] on input "text" at bounding box center [428, 33] width 332 height 28
type input "[PERSON_NAME]"
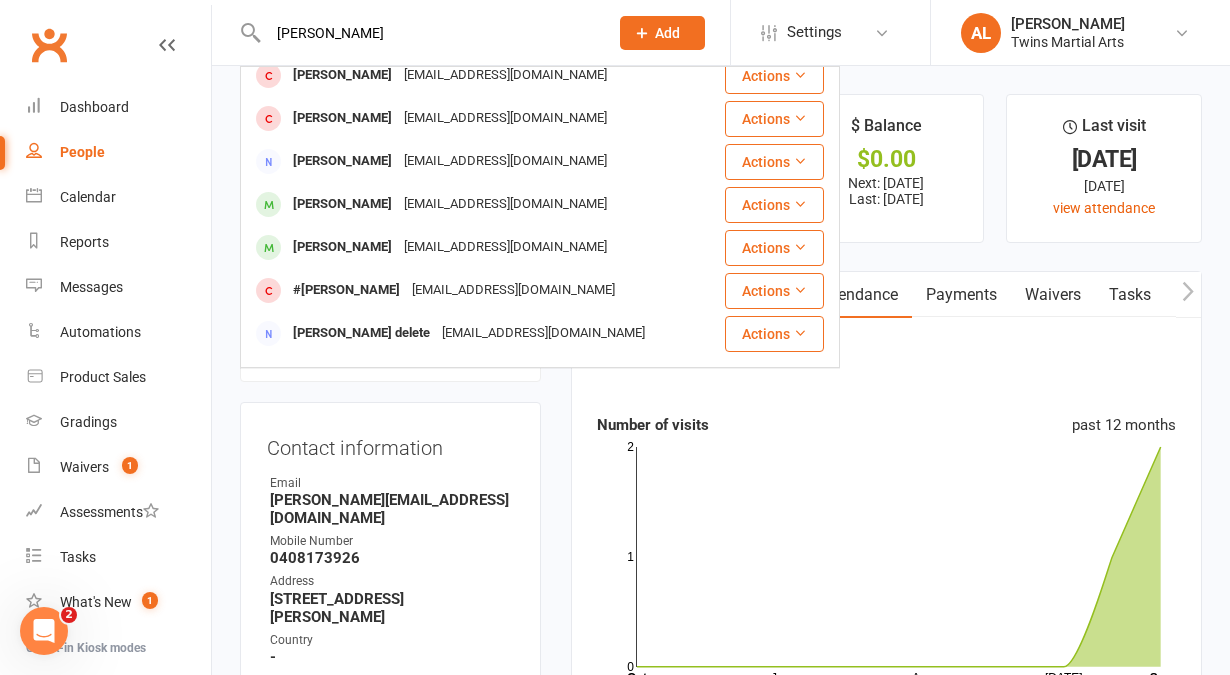
scroll to position [358, 0]
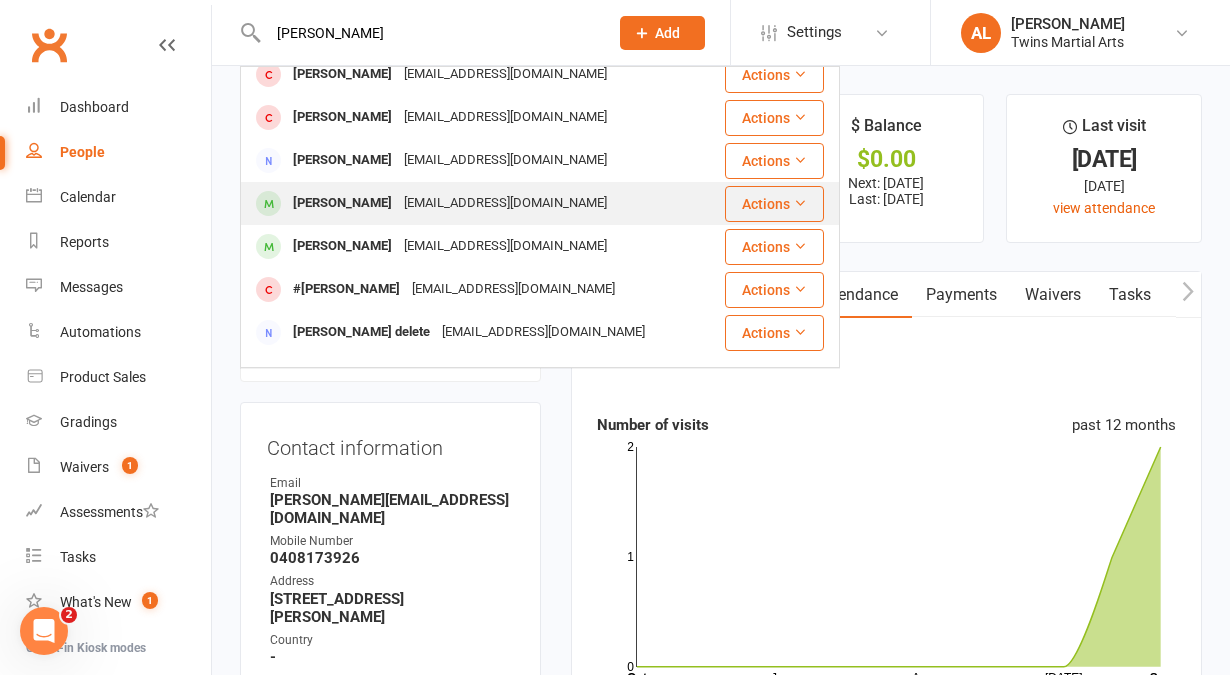
click at [373, 210] on div "[PERSON_NAME]" at bounding box center [342, 203] width 111 height 29
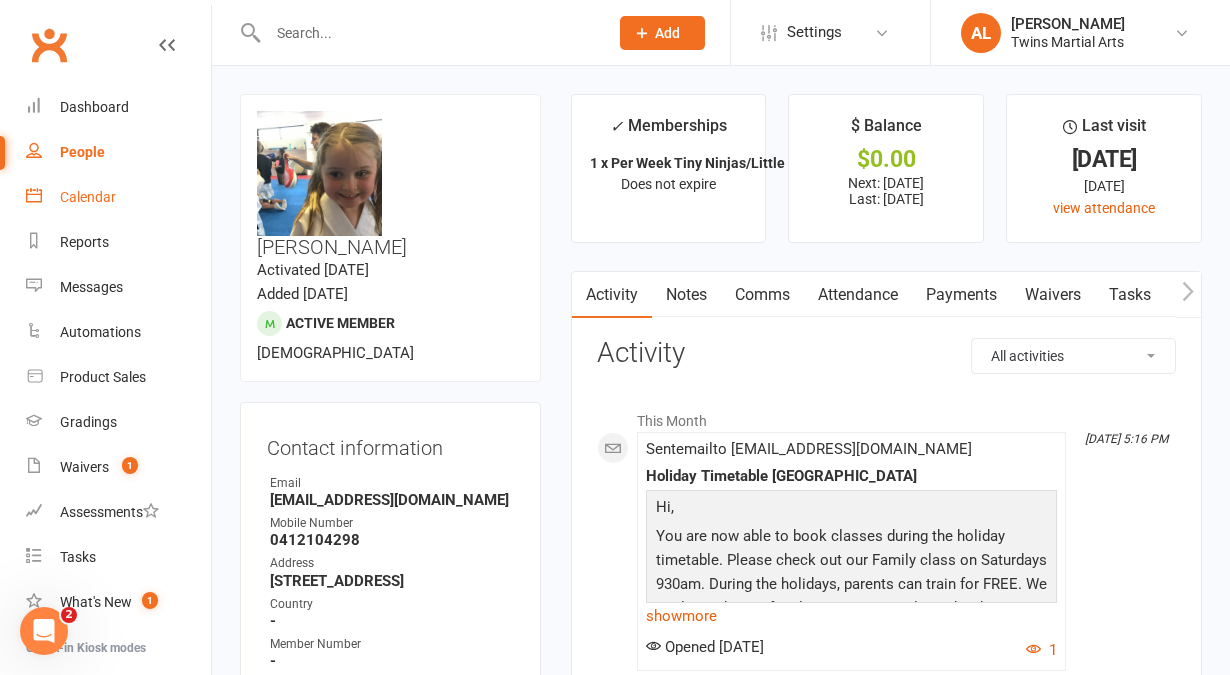
click at [68, 195] on div "Calendar" at bounding box center [88, 197] width 56 height 16
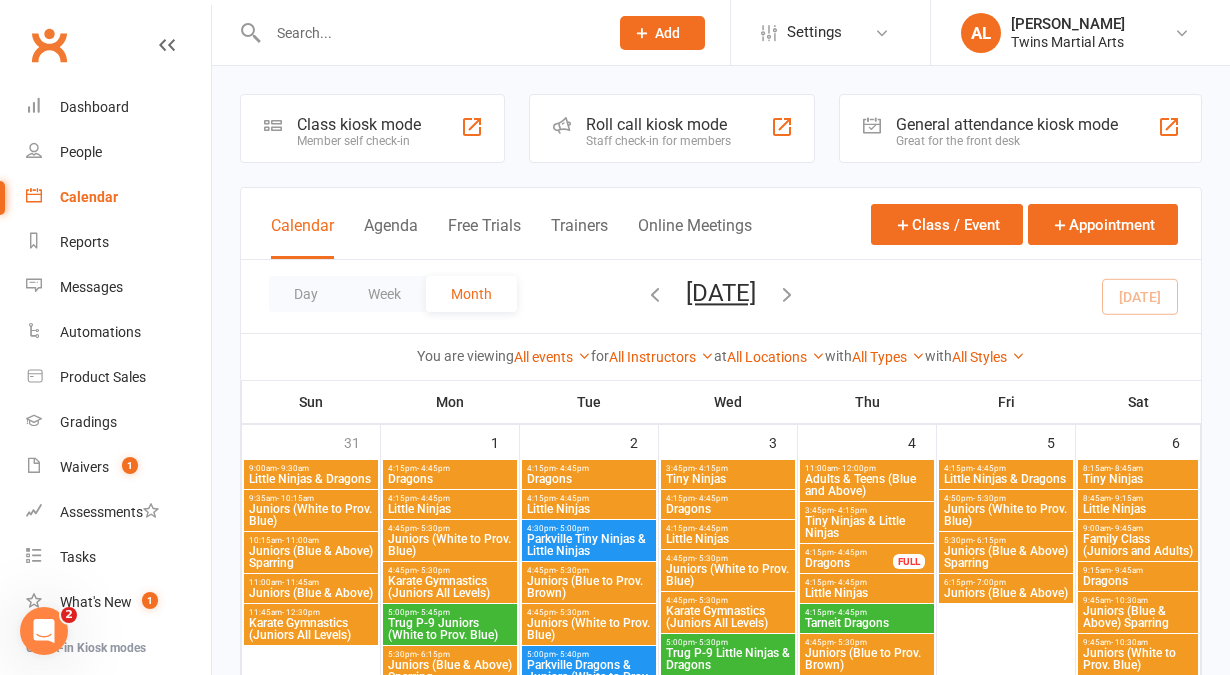
click at [640, 145] on div "Staff check-in for members" at bounding box center [658, 141] width 145 height 14
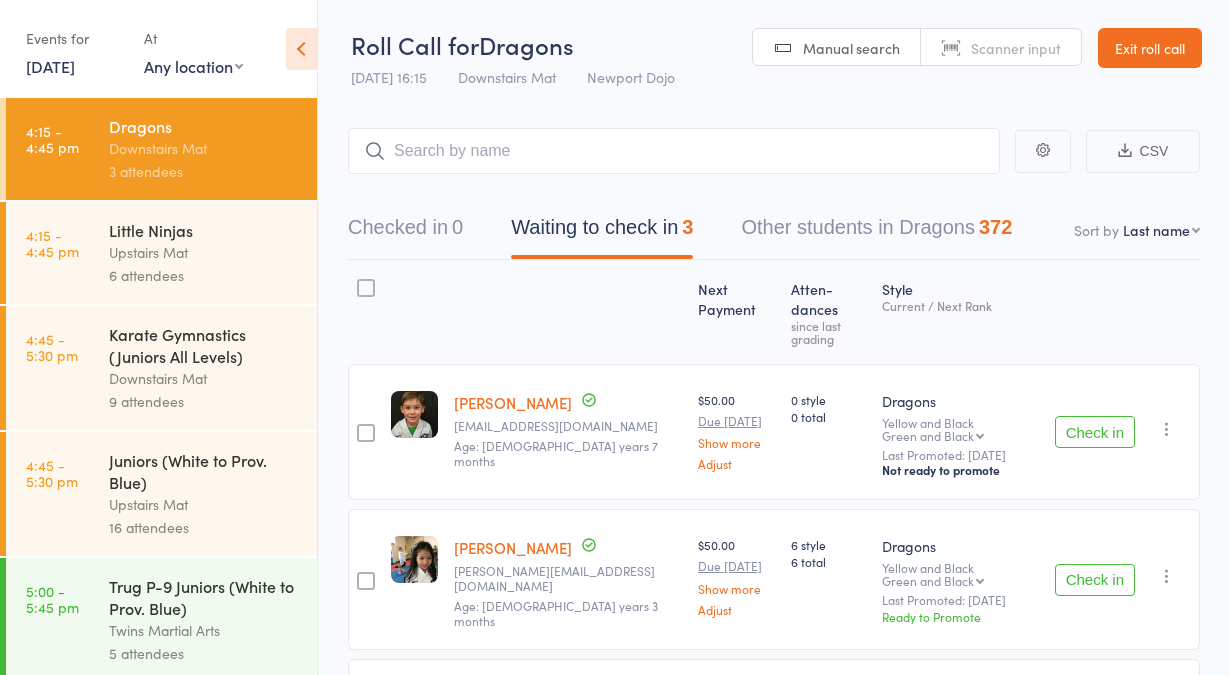
click at [75, 76] on link "15 Sep, 2025" at bounding box center [50, 66] width 49 height 22
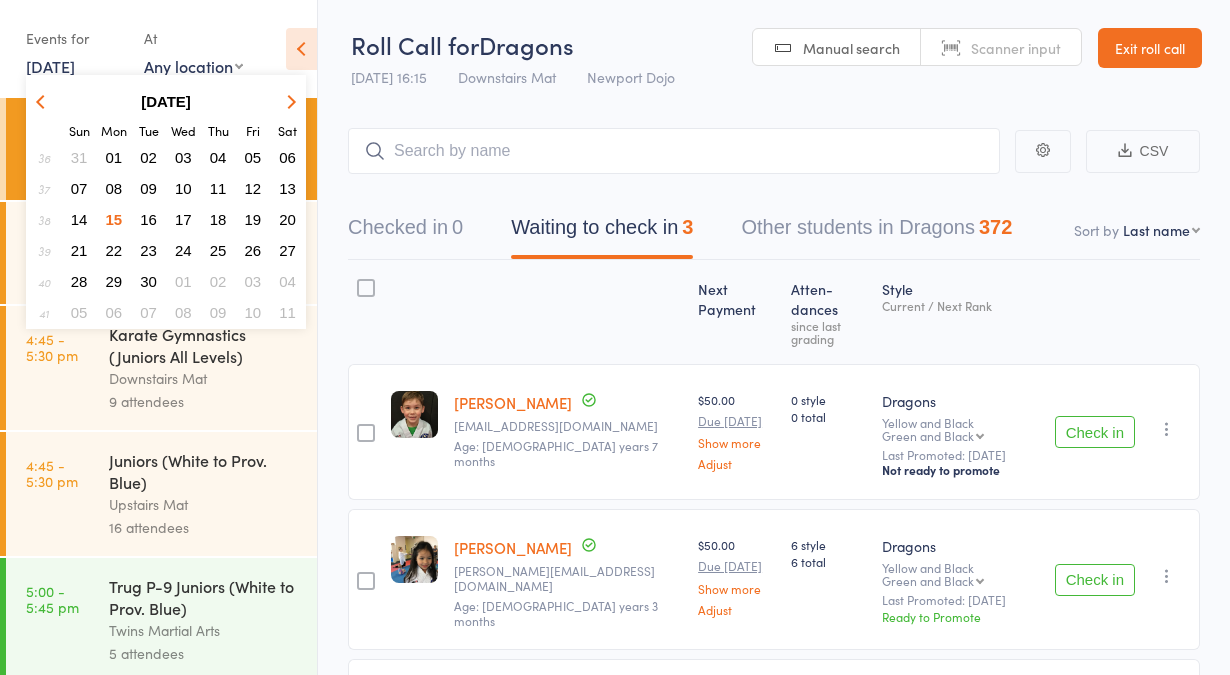
click at [281, 151] on span "06" at bounding box center [287, 157] width 17 height 17
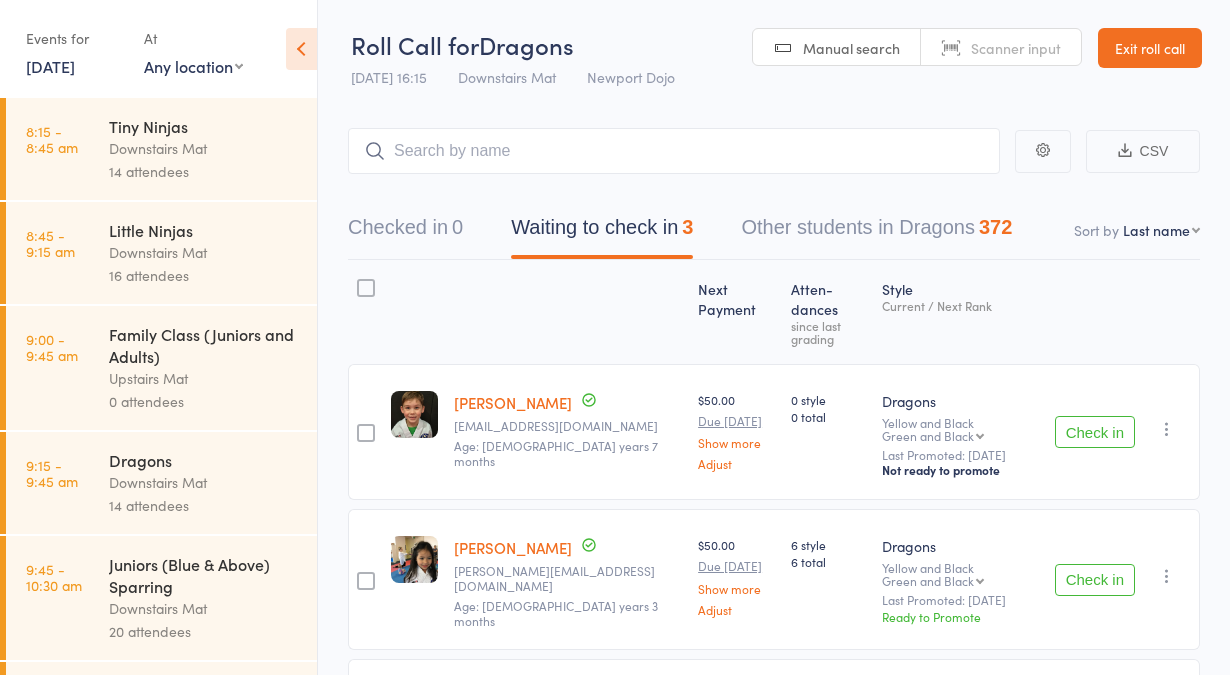
click at [75, 64] on link "6 Sep, 2025" at bounding box center [50, 66] width 49 height 22
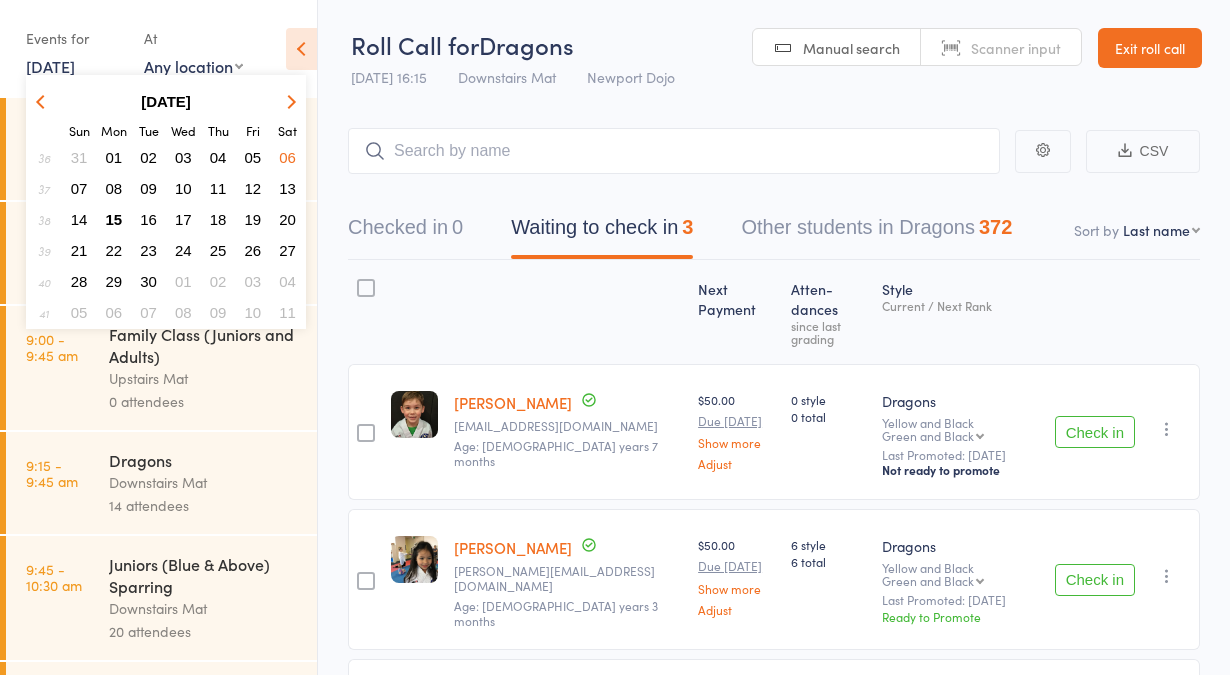
click at [45, 97] on icon "button" at bounding box center [43, 101] width 14 height 14
click at [287, 166] on button "02" at bounding box center [287, 157] width 31 height 27
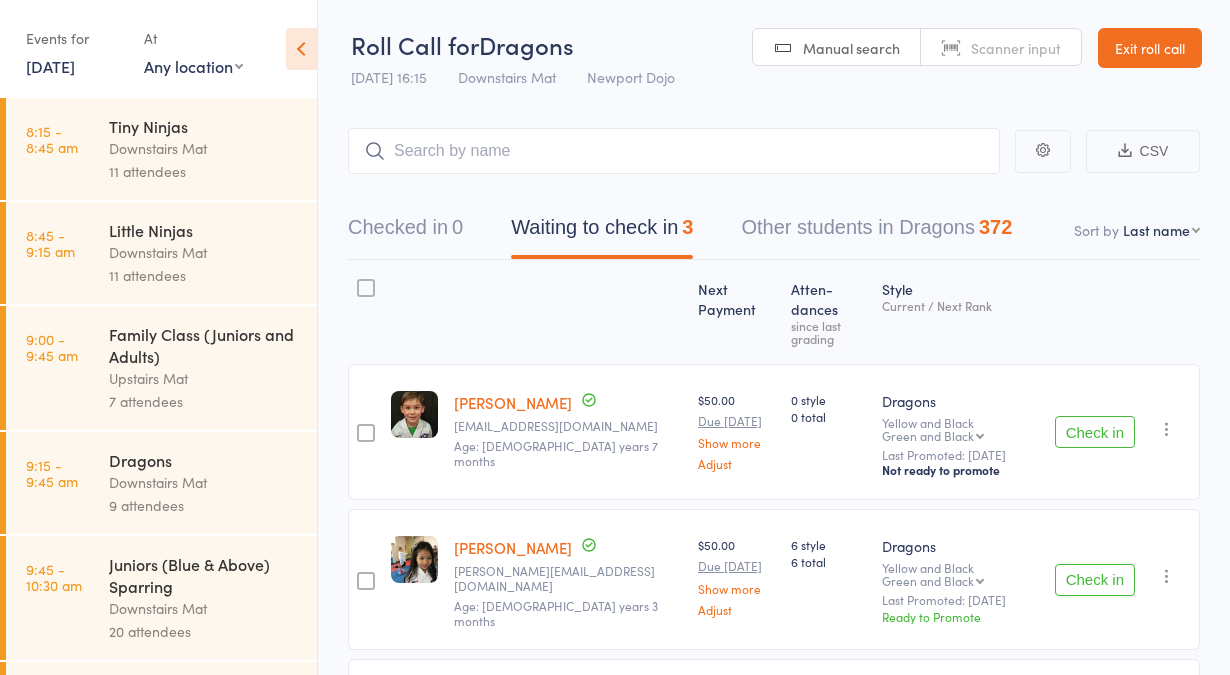
click at [160, 364] on div "Family Class (Juniors and Adults)" at bounding box center [204, 345] width 191 height 44
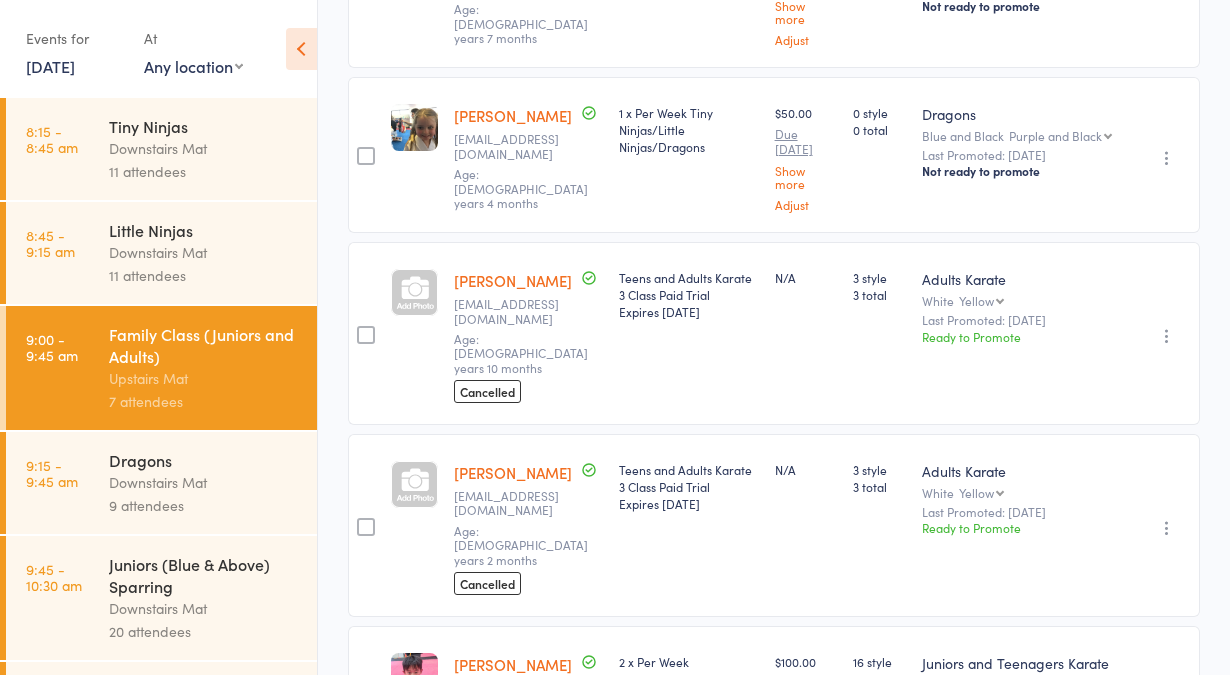
scroll to position [822, 0]
click at [75, 64] on link "2 Aug, 2025" at bounding box center [50, 66] width 49 height 22
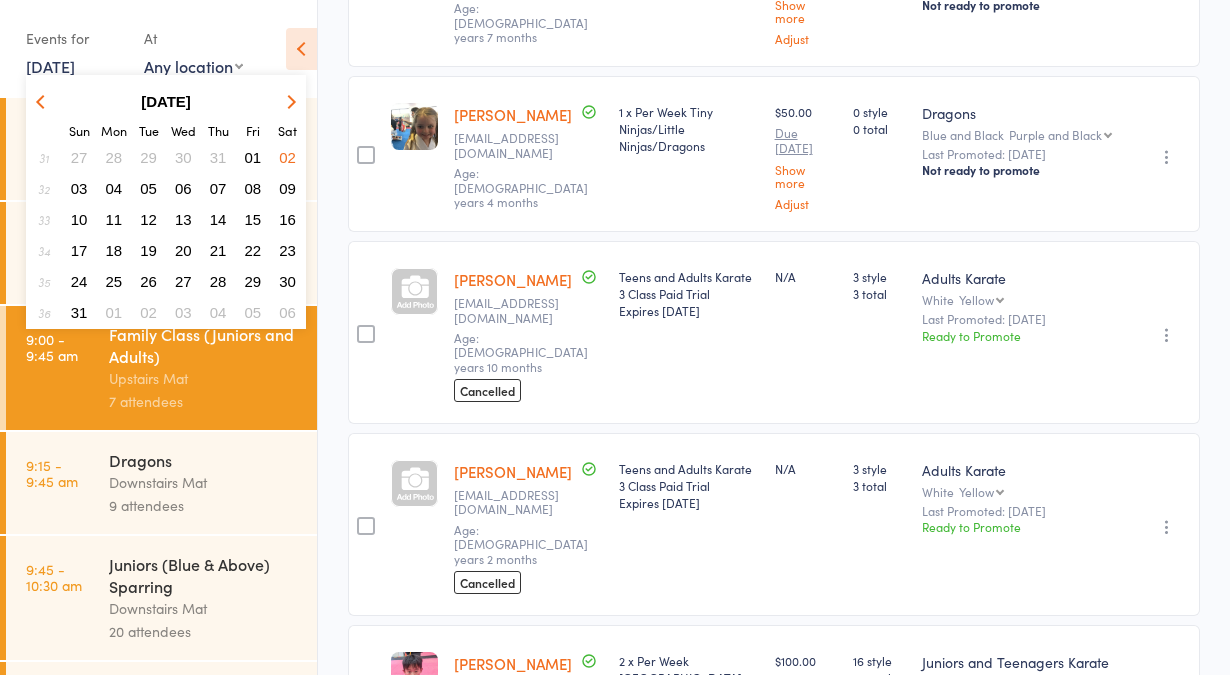
click at [289, 180] on span "09" at bounding box center [287, 188] width 17 height 17
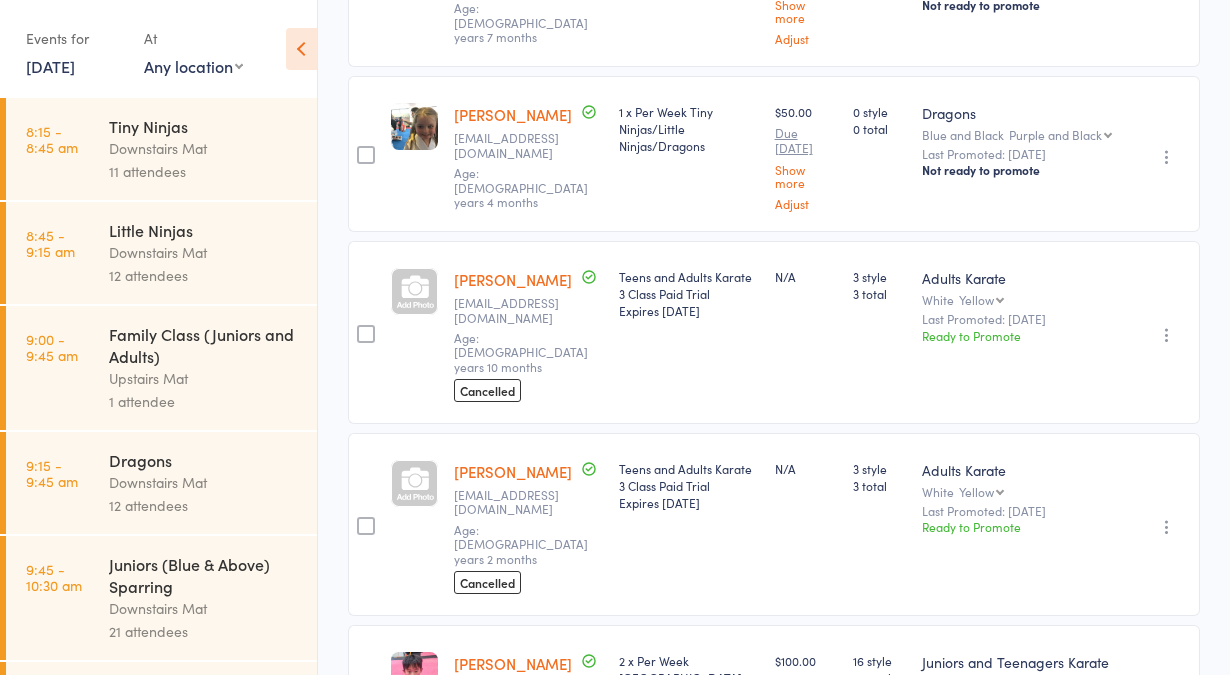
click at [75, 64] on link "9 Aug, 2025" at bounding box center [50, 66] width 49 height 22
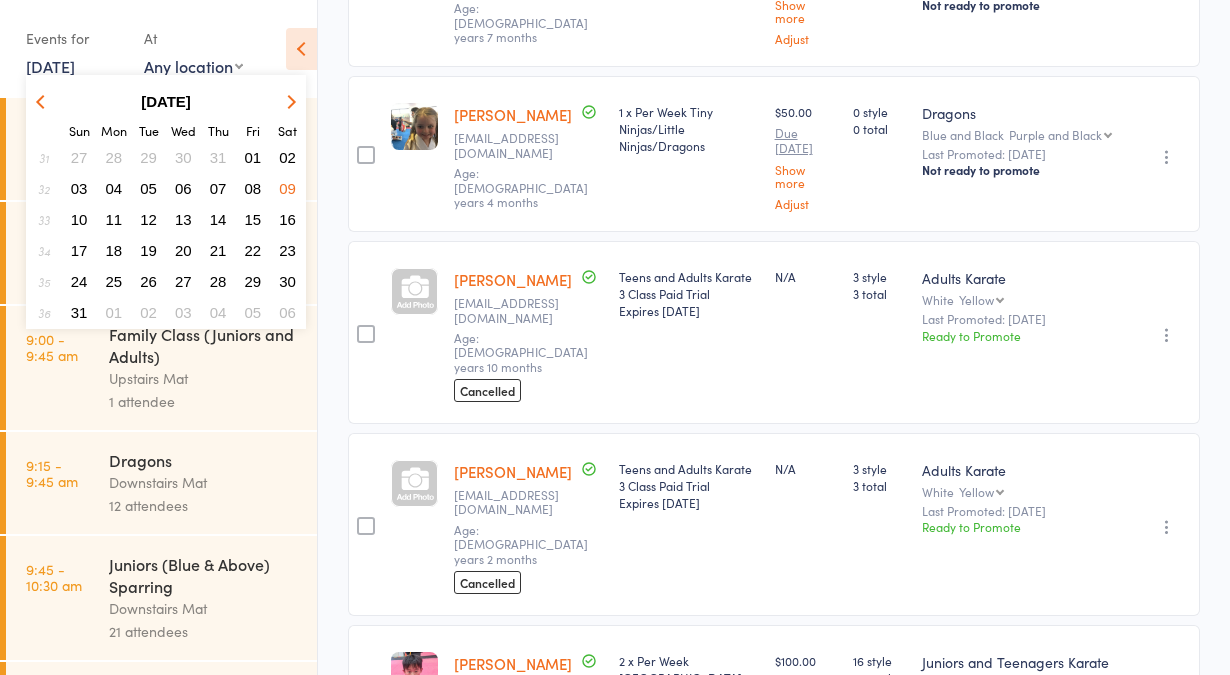
click at [286, 214] on span "16" at bounding box center [287, 219] width 17 height 17
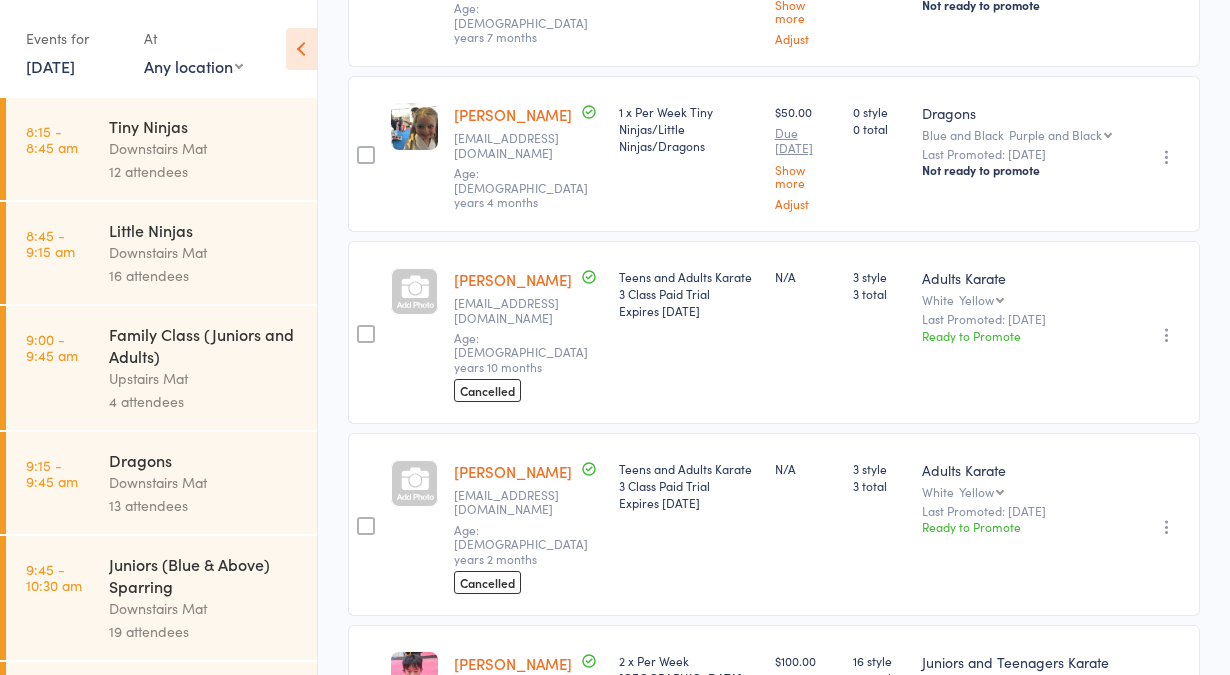
click at [75, 65] on link "16 Aug, 2025" at bounding box center [50, 66] width 49 height 22
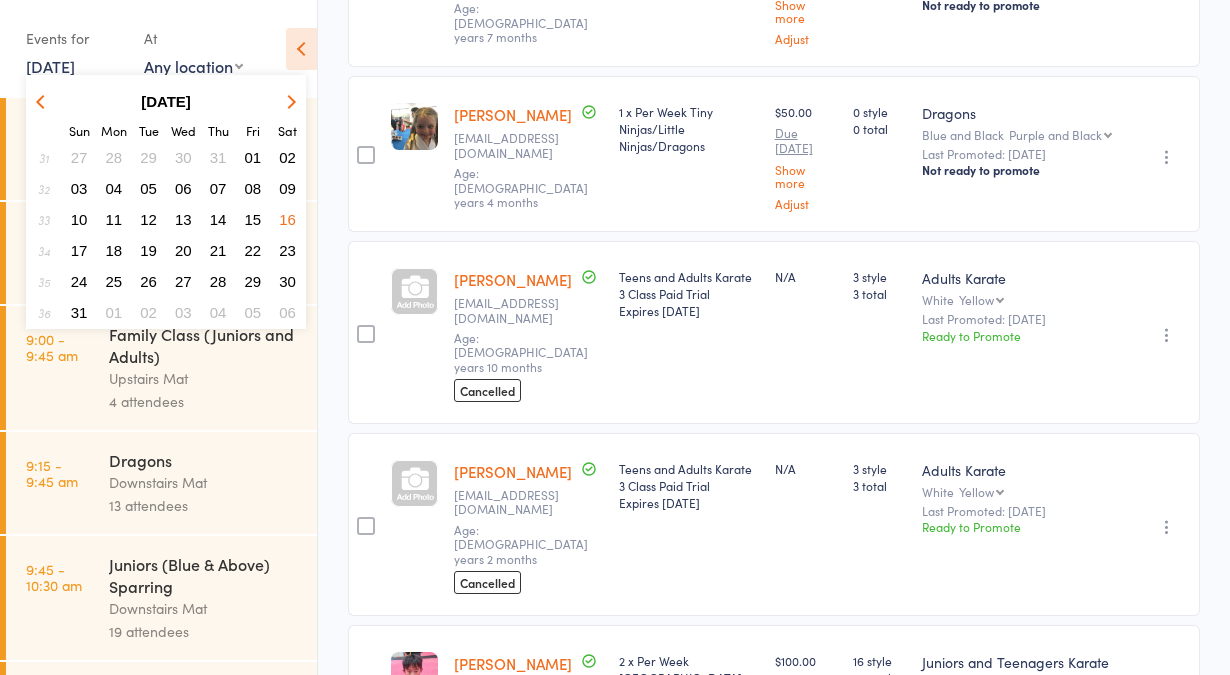
click at [283, 246] on span "23" at bounding box center [287, 250] width 17 height 17
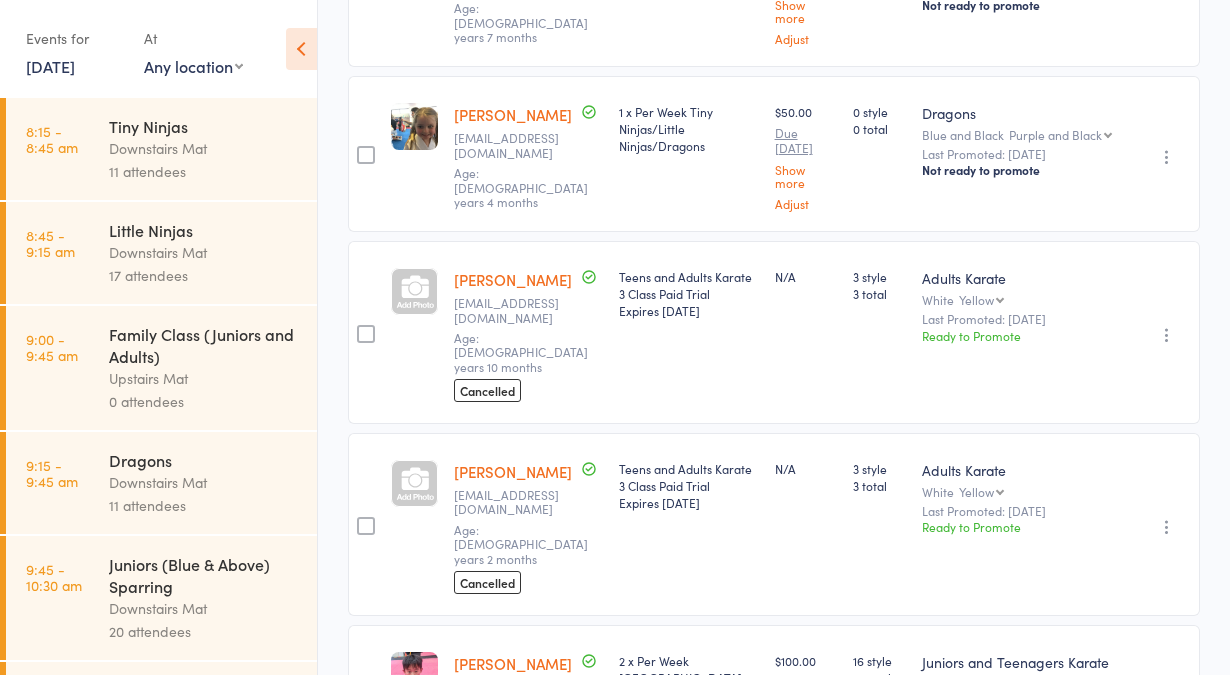
click at [75, 70] on link "23 Aug, 2025" at bounding box center [50, 66] width 49 height 22
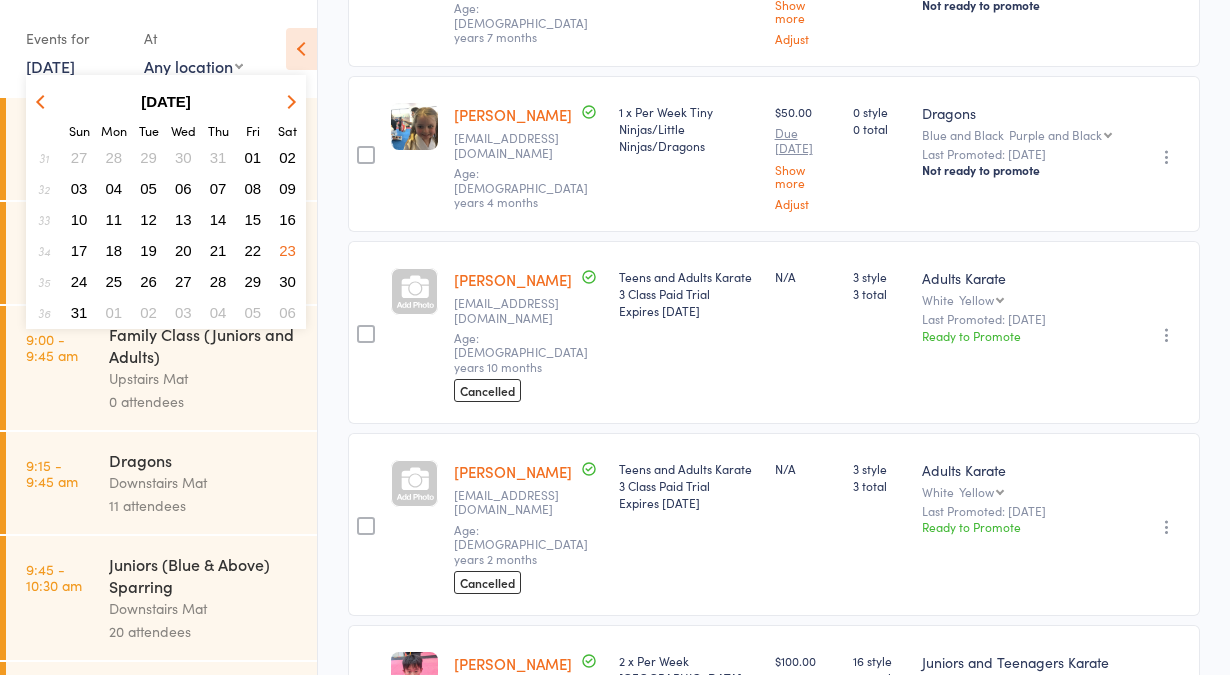
click at [286, 277] on span "30" at bounding box center [287, 281] width 17 height 17
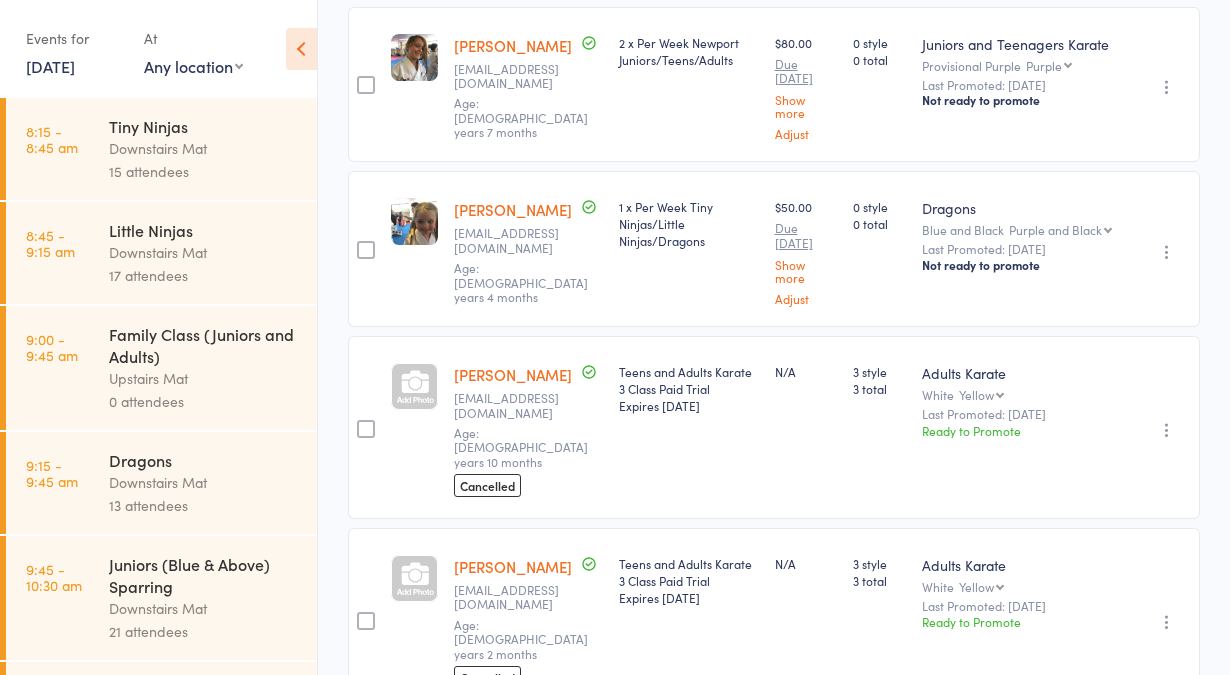
scroll to position [723, 0]
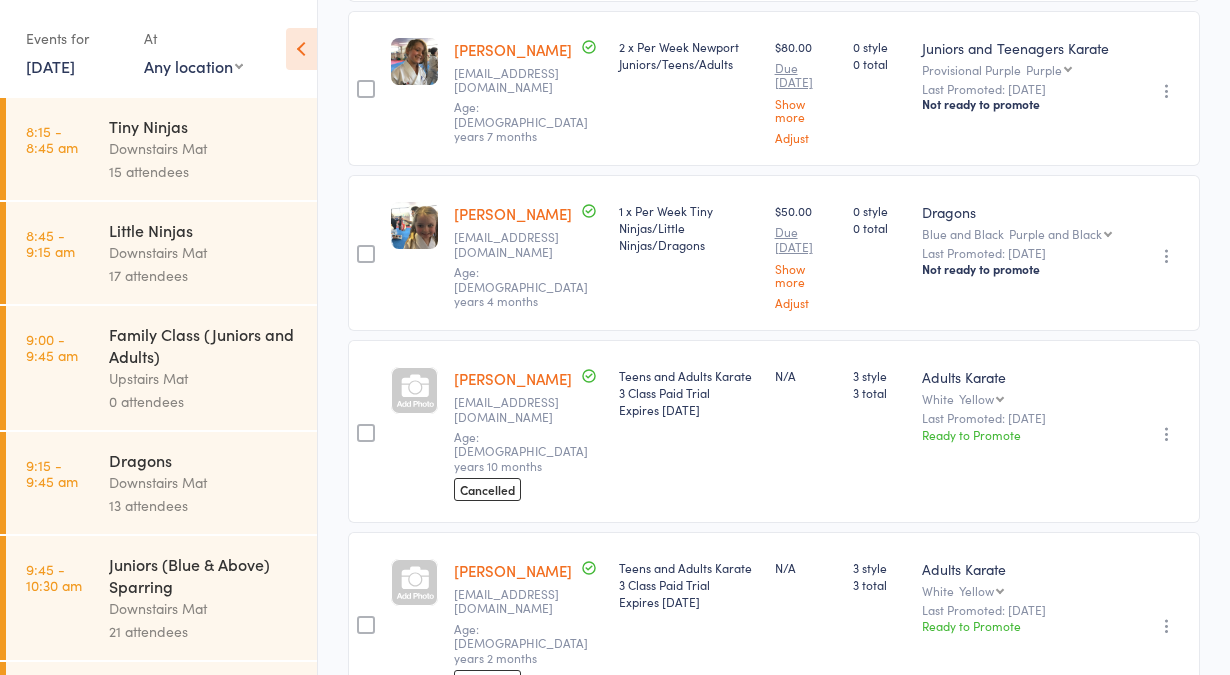
click at [75, 70] on link "30 Aug, 2025" at bounding box center [50, 66] width 49 height 22
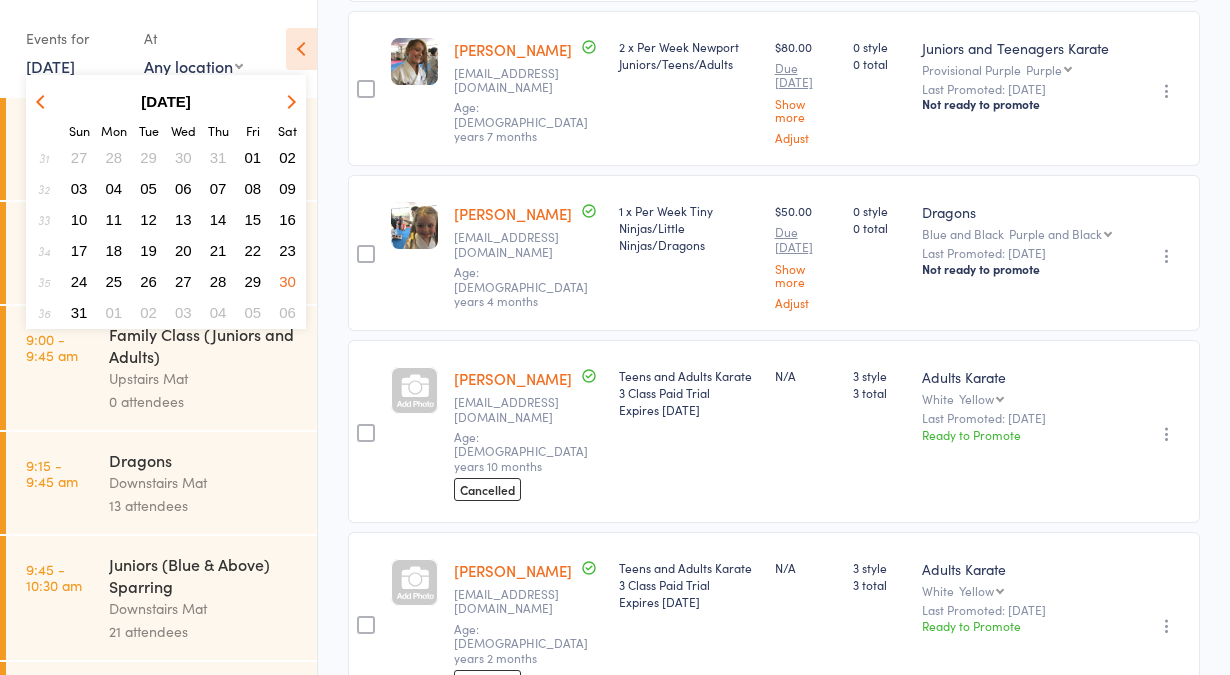
click at [285, 100] on icon "button" at bounding box center [289, 101] width 14 height 14
click at [290, 154] on span "06" at bounding box center [287, 157] width 17 height 17
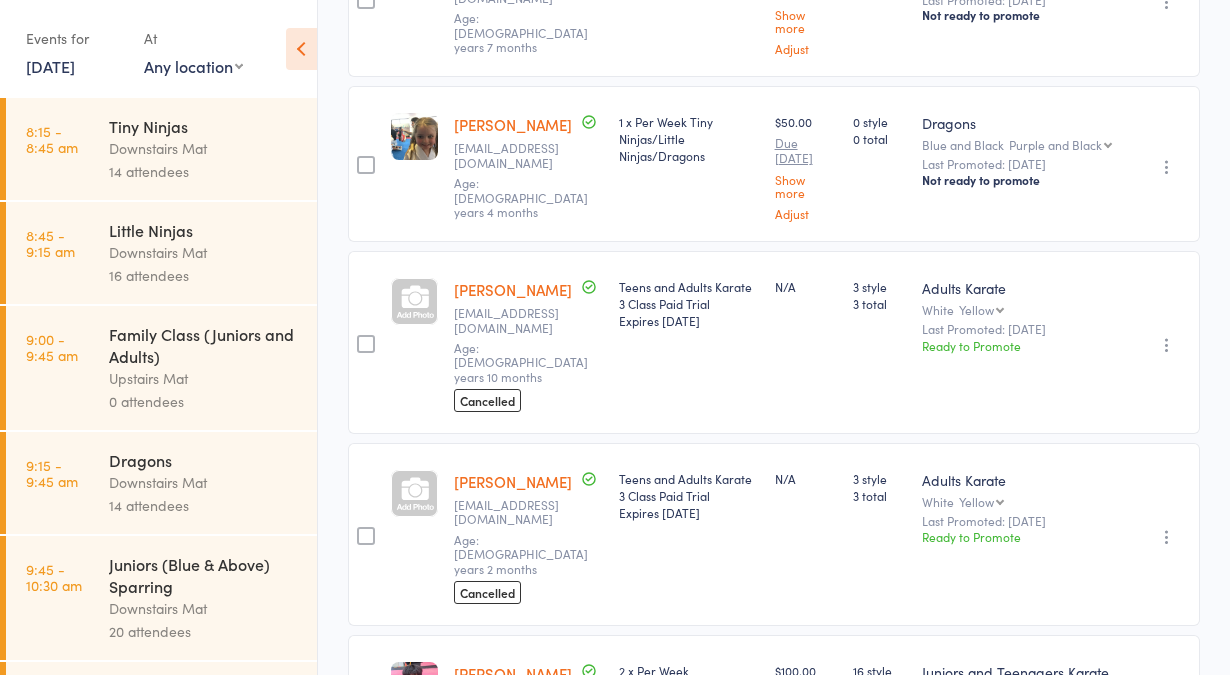
scroll to position [813, 0]
click at [489, 278] on link "[PERSON_NAME]" at bounding box center [513, 288] width 118 height 21
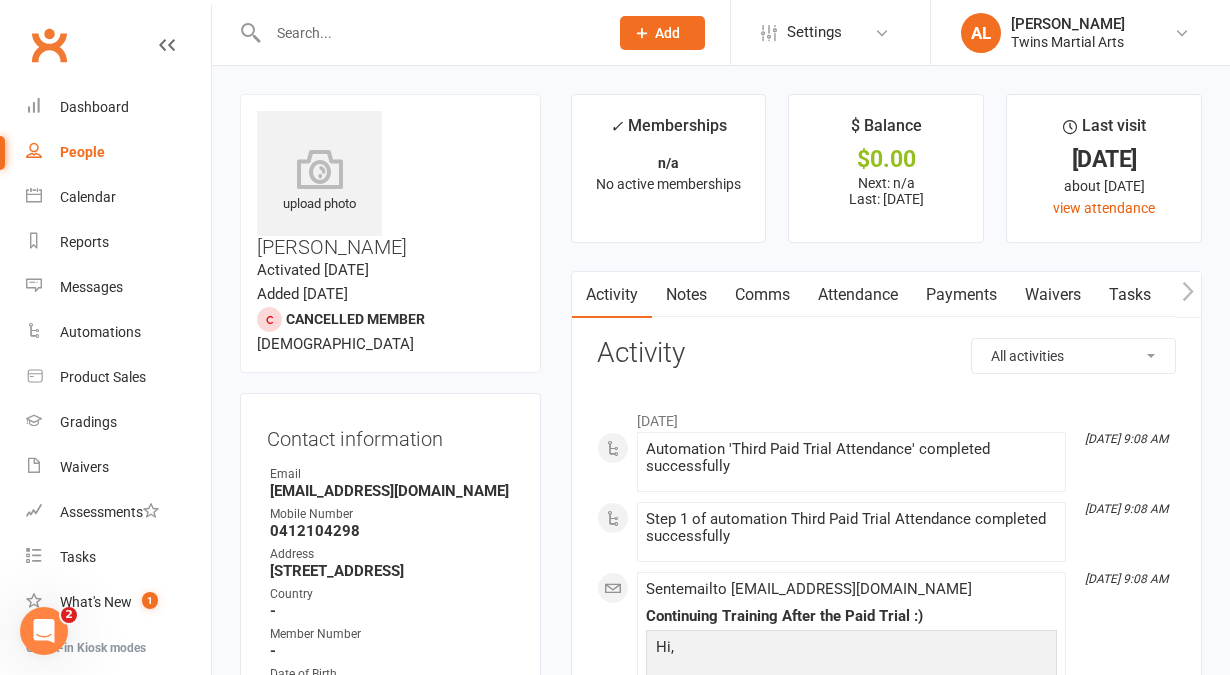
click at [412, 31] on input "text" at bounding box center [428, 33] width 332 height 28
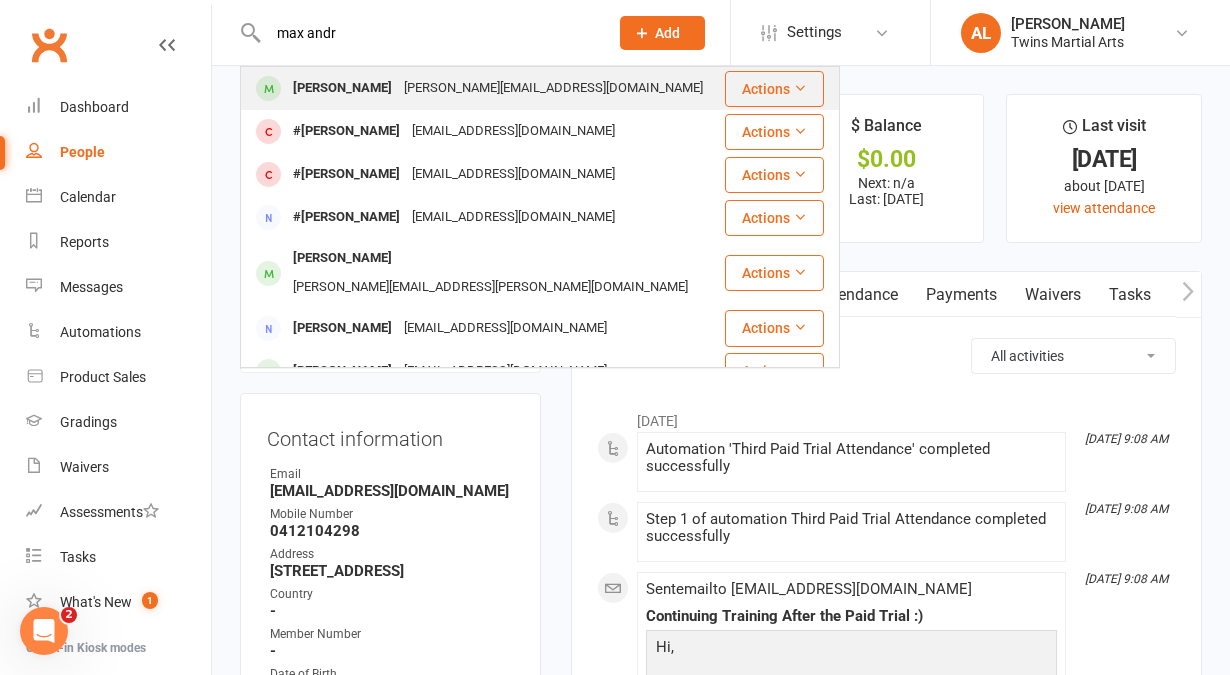
type input "max andr"
click at [403, 82] on div "[PERSON_NAME][EMAIL_ADDRESS][DOMAIN_NAME]" at bounding box center [553, 88] width 311 height 29
